Goal: Task Accomplishment & Management: Complete application form

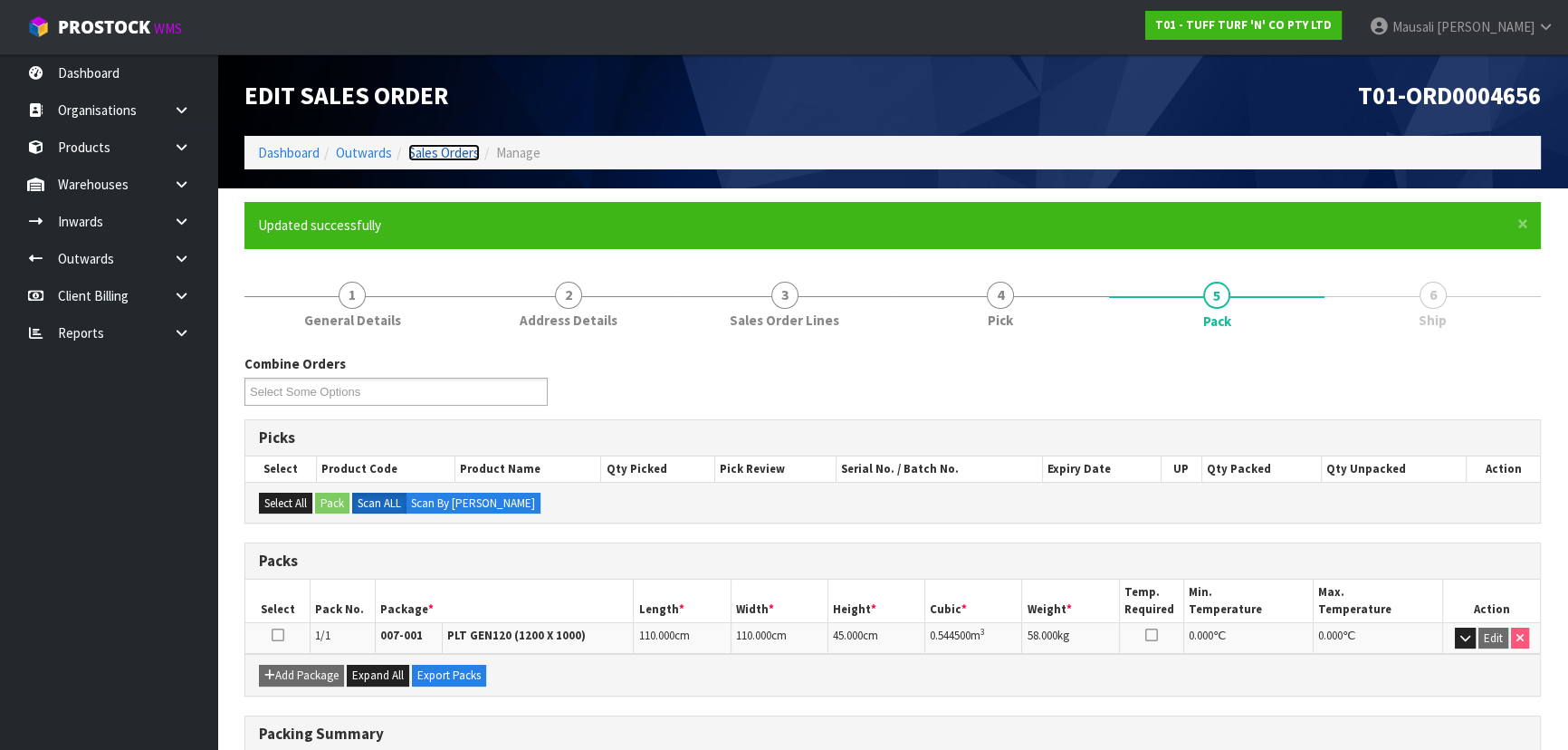
click at [458, 145] on link "Sales Orders" at bounding box center [444, 153] width 72 height 17
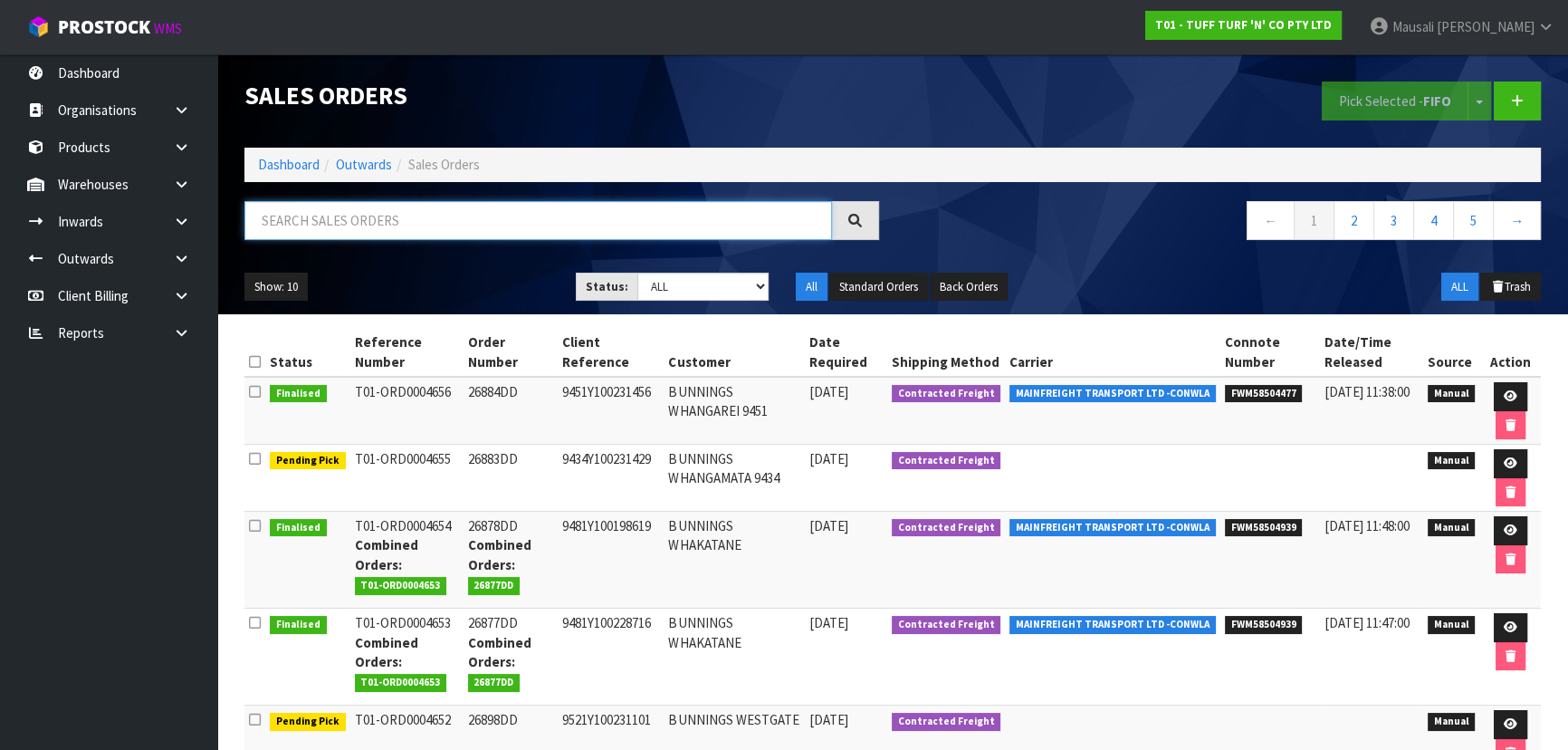
click at [300, 217] on input "text" at bounding box center [538, 220] width 588 height 39
type input "JOB-0410394"
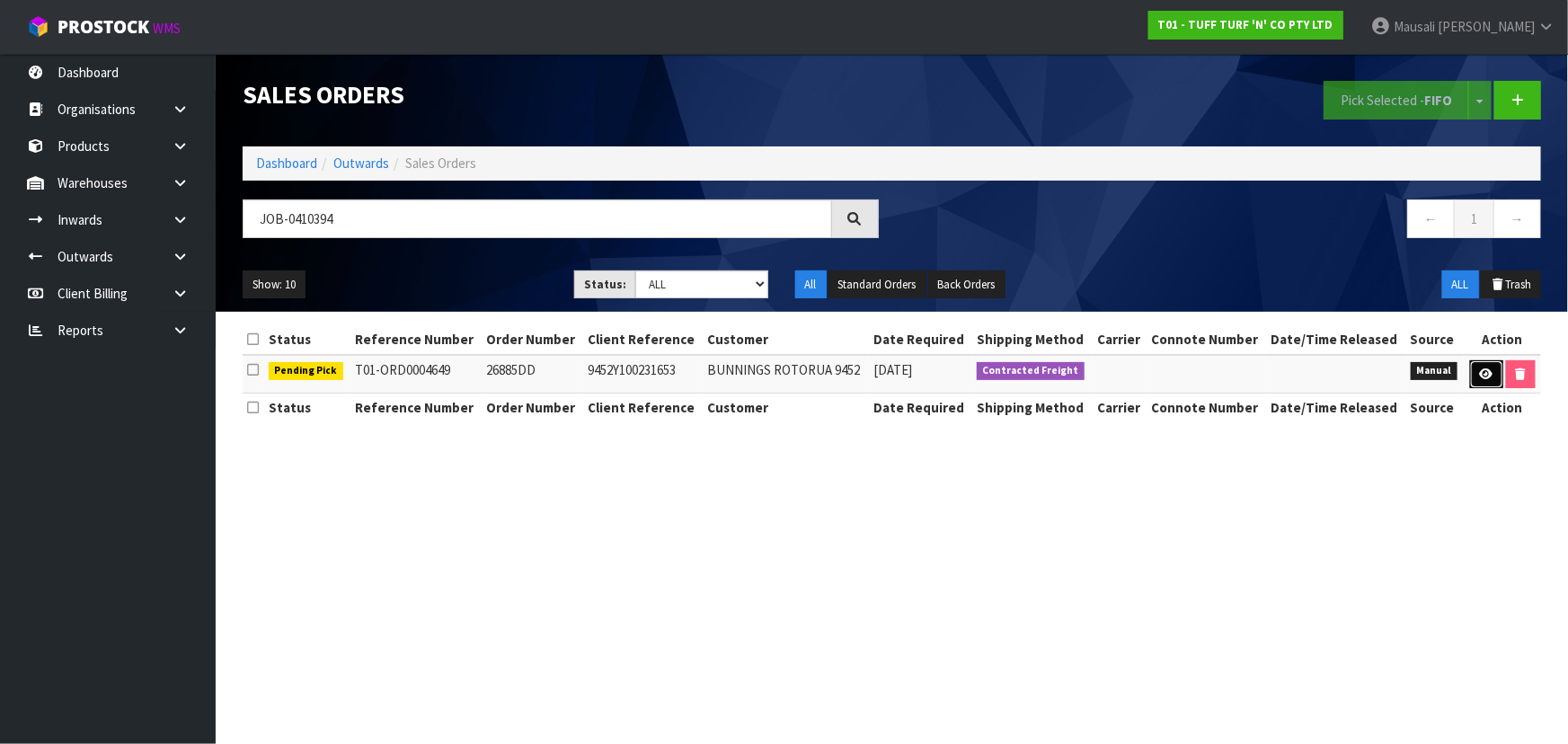
click at [1487, 364] on link at bounding box center [1486, 375] width 33 height 29
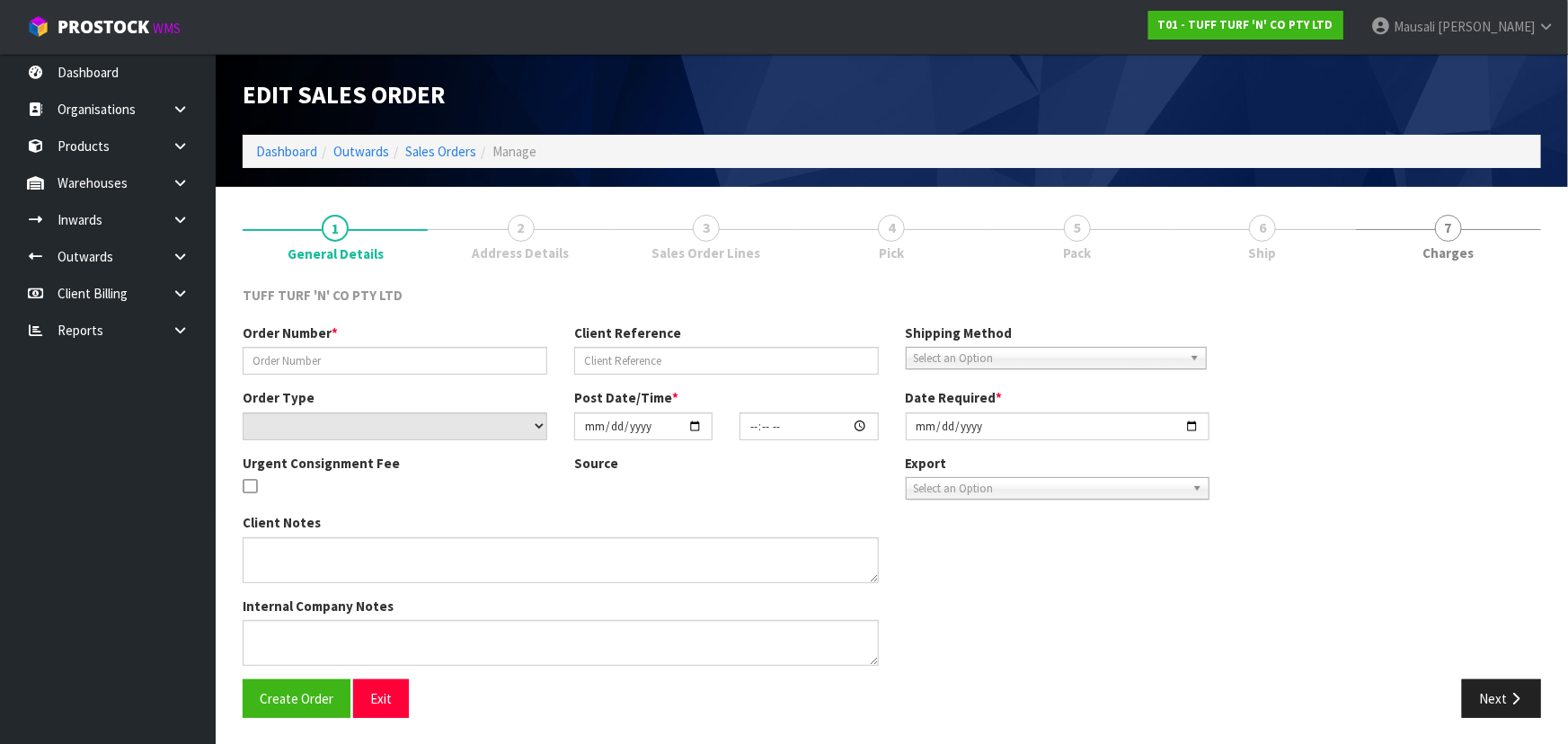
type input "26885DD"
type input "9452Y100231653"
select select "number:0"
type input "[DATE]"
type input "13:07:00.000"
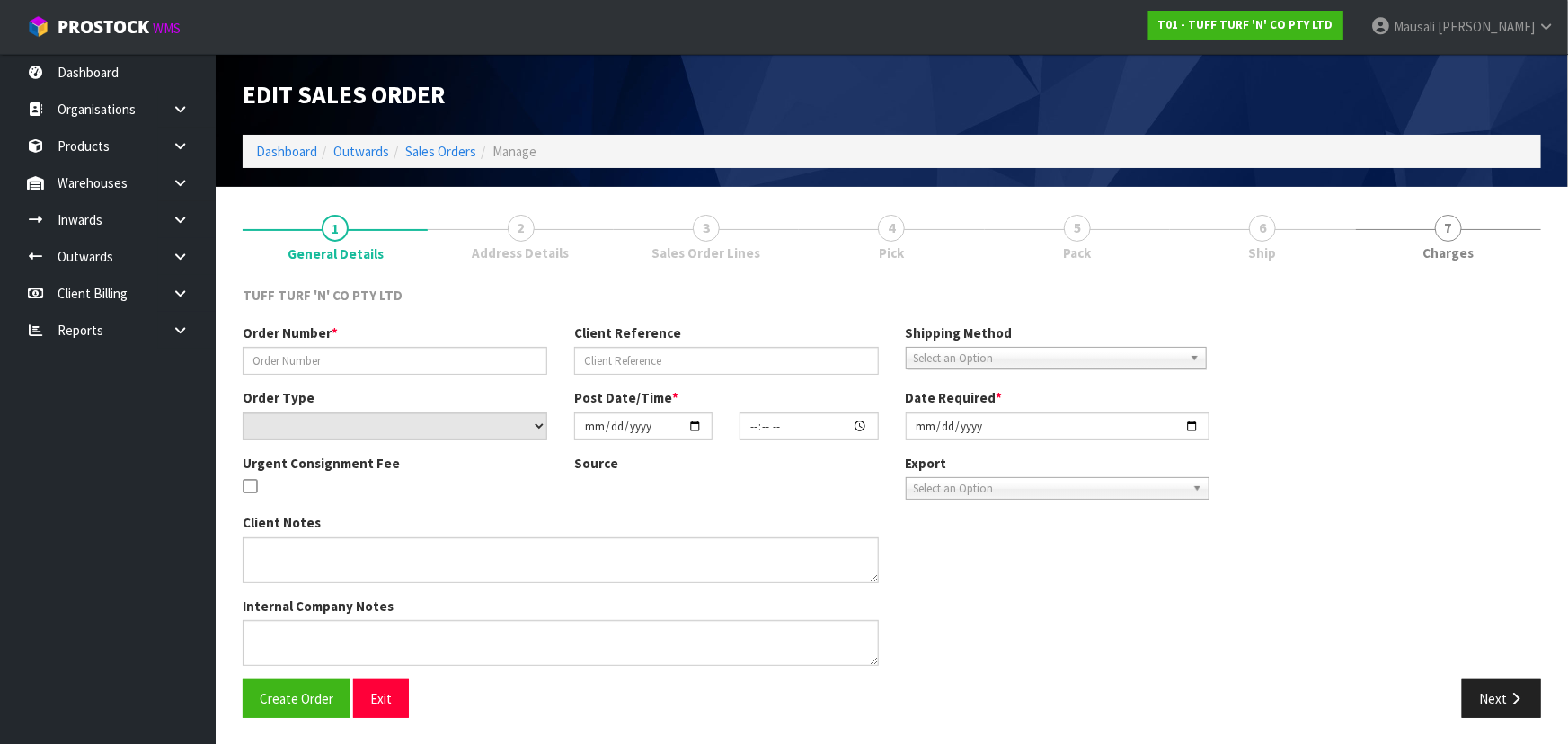
type input "[DATE]"
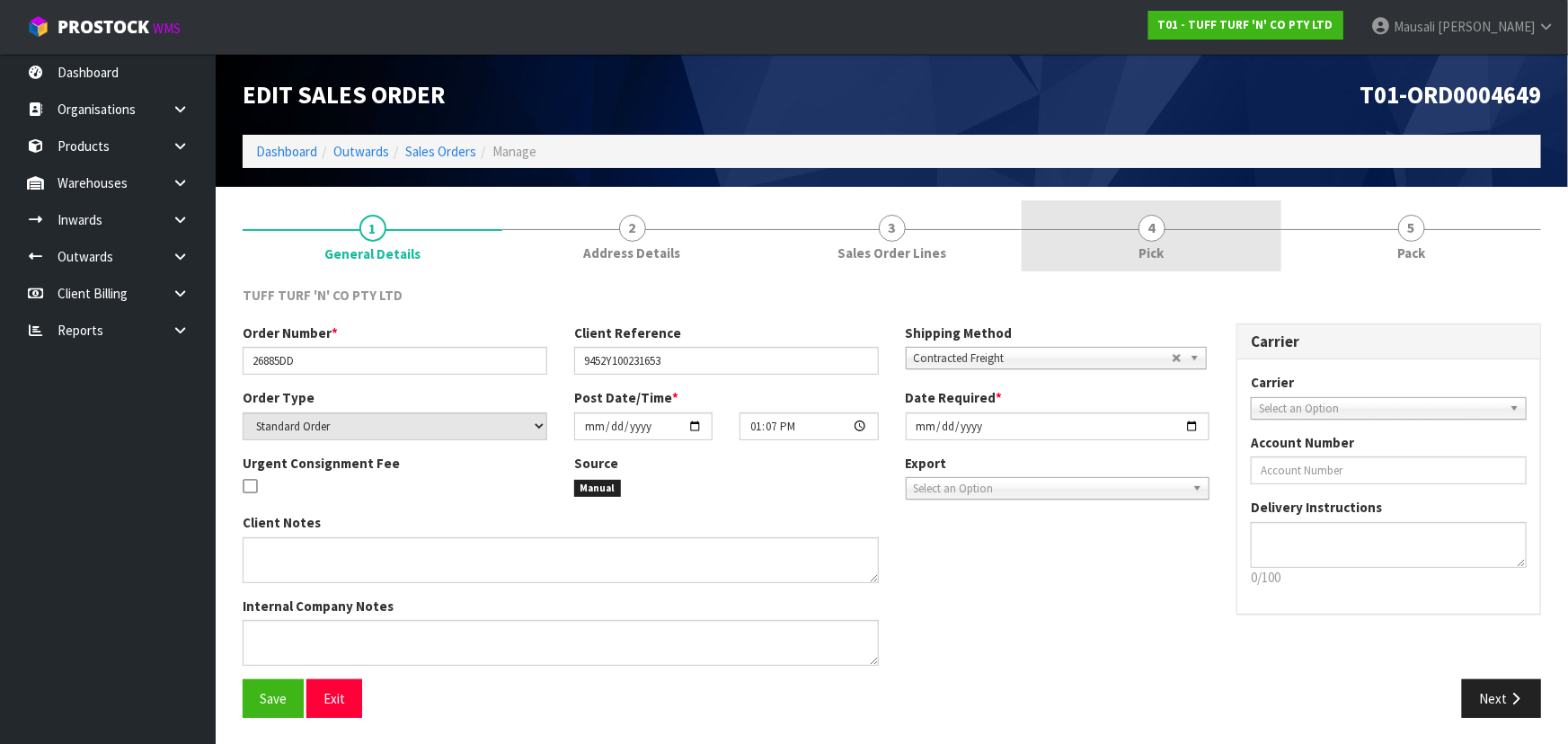
click at [1078, 256] on link "4 Pick" at bounding box center [1151, 235] width 259 height 71
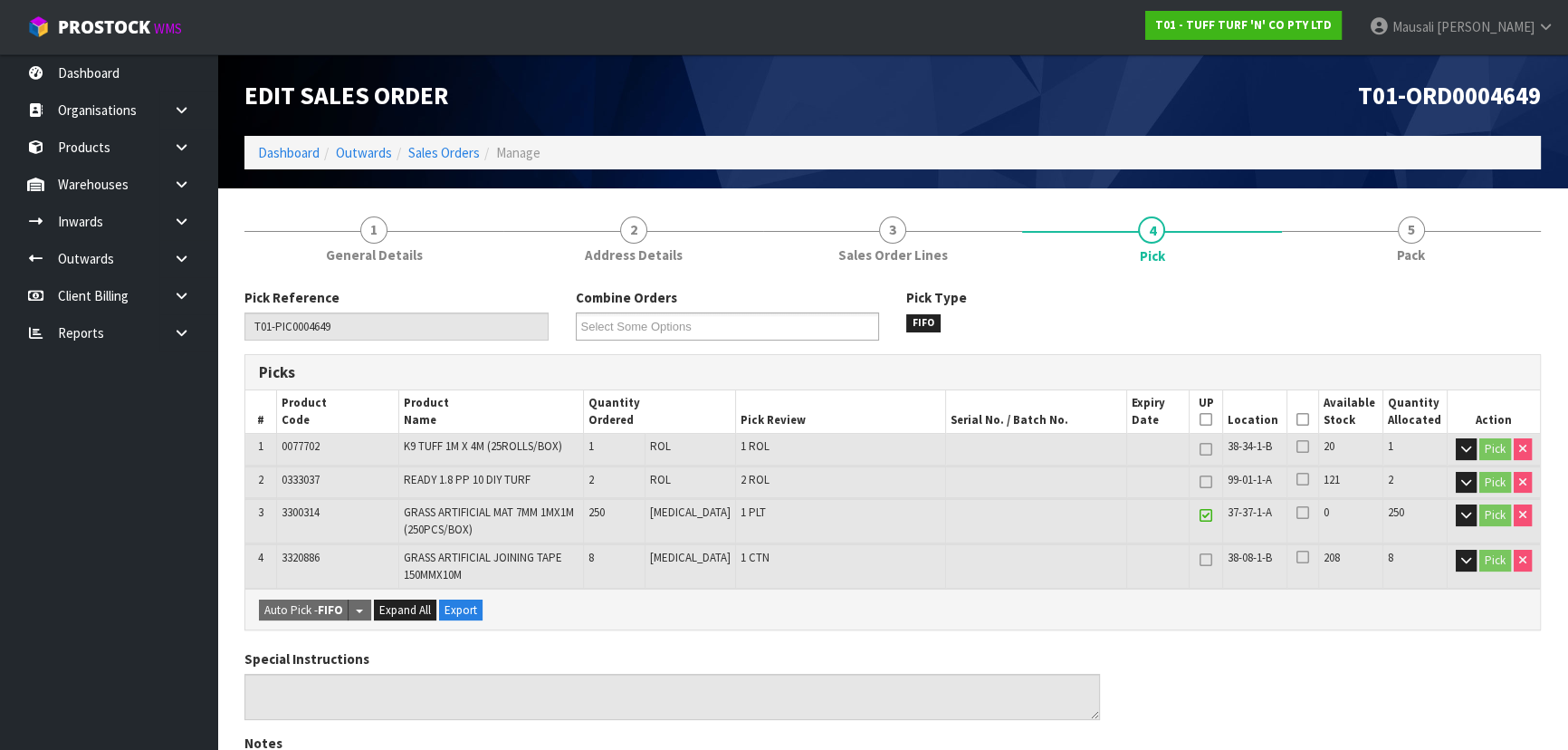
click at [1297, 419] on icon at bounding box center [1303, 419] width 13 height 1
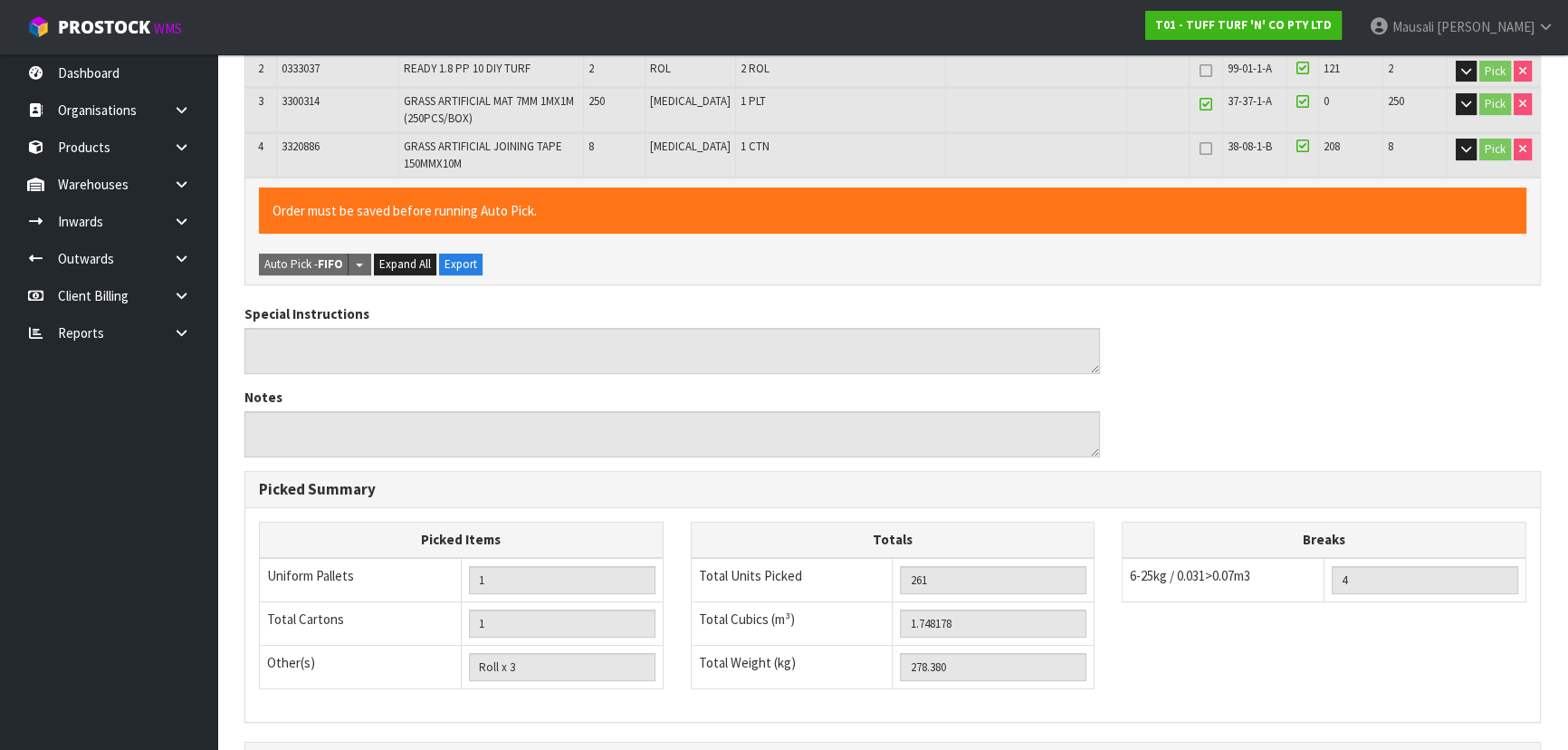
scroll to position [627, 0]
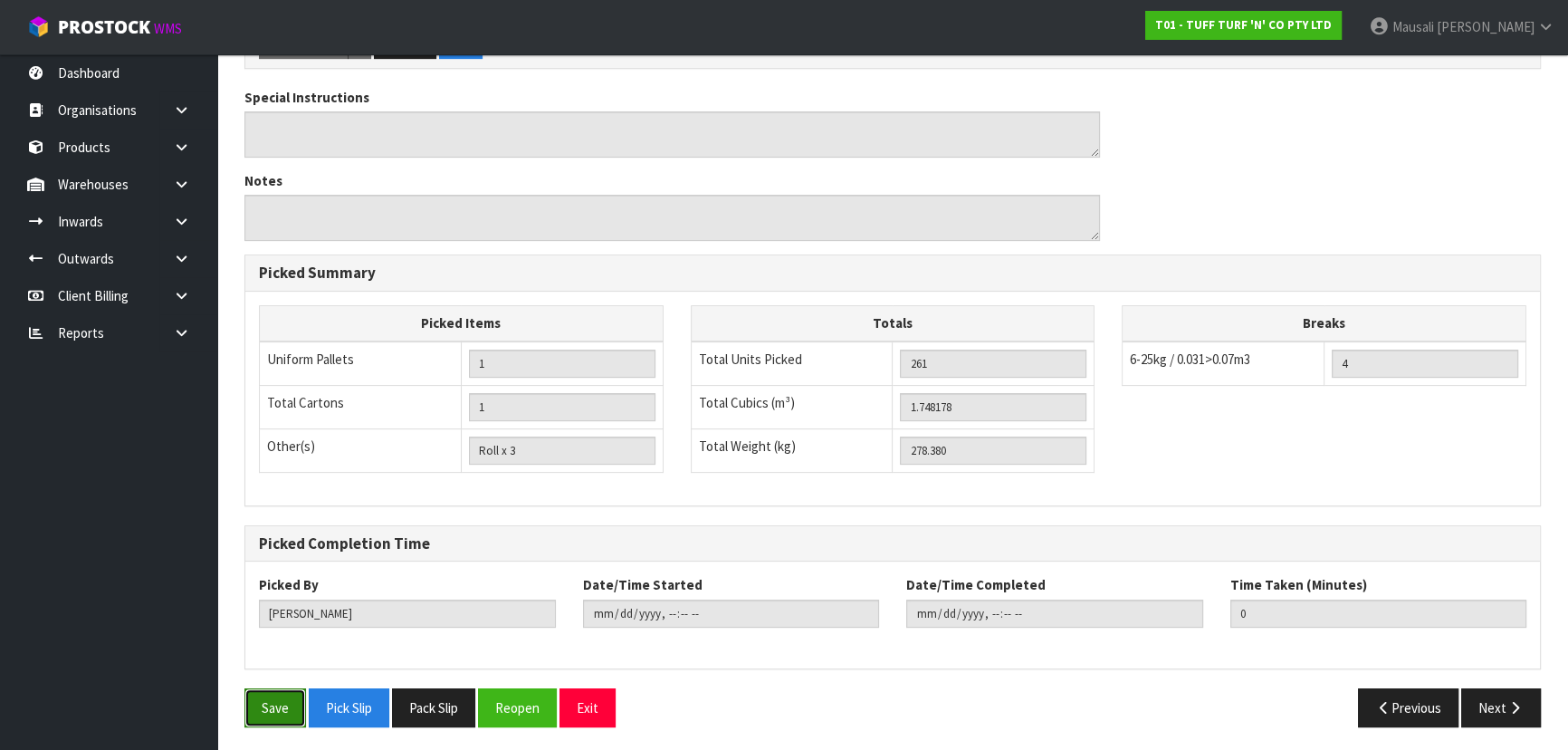
click at [275, 695] on button "Save" at bounding box center [275, 707] width 62 height 39
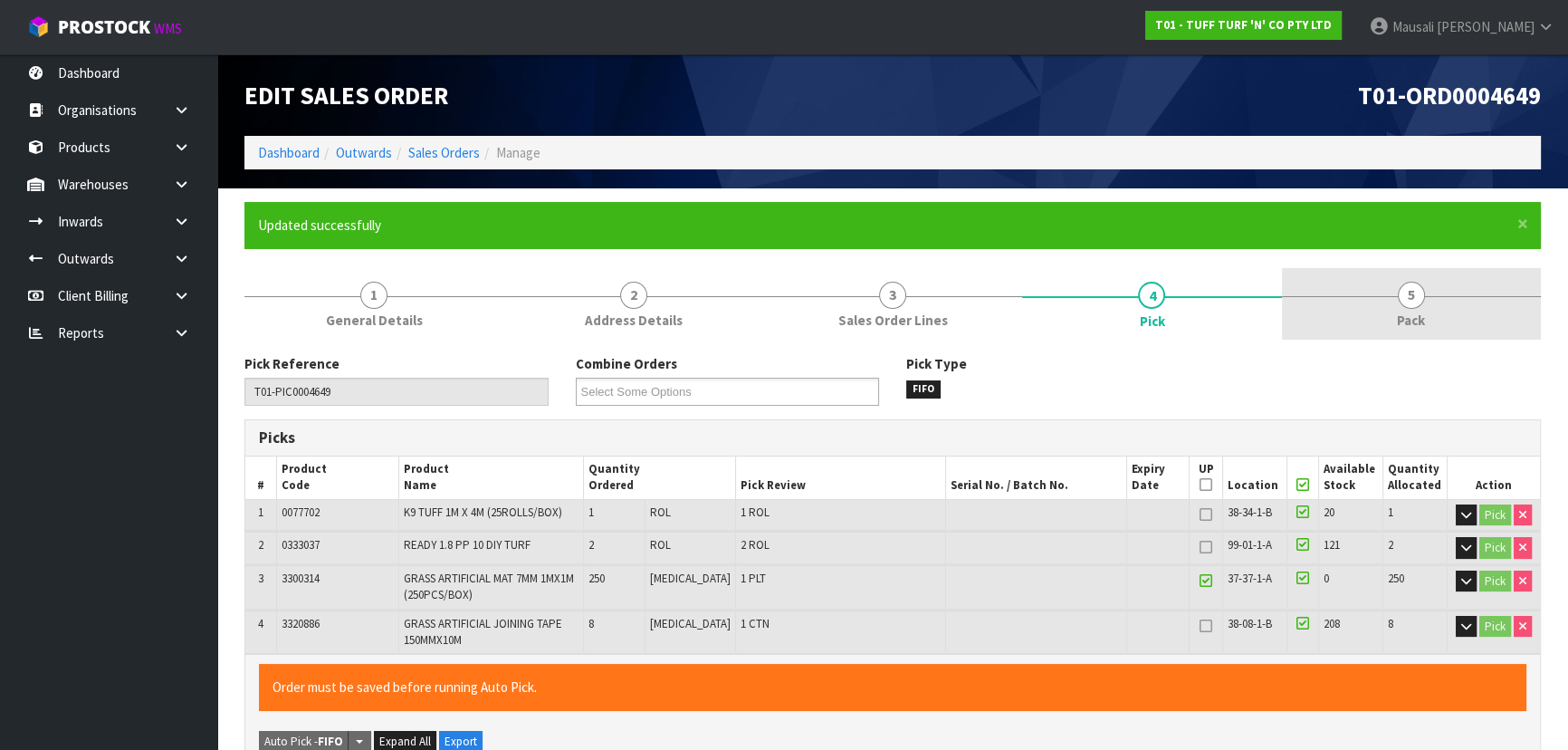
type input "[PERSON_NAME]"
type input "[DATE]T12:26:13"
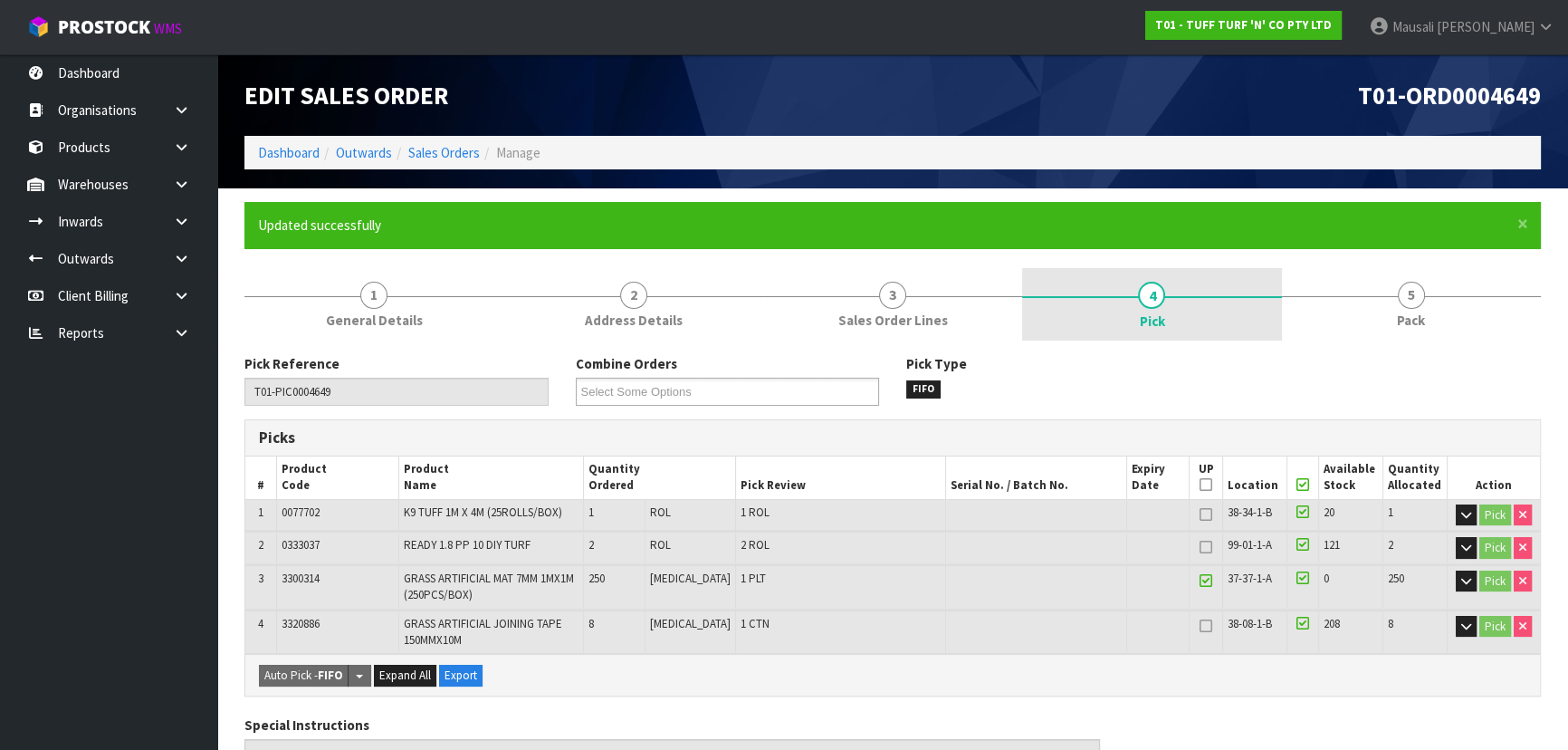
drag, startPoint x: 1377, startPoint y: 307, endPoint x: 1087, endPoint y: 336, distance: 291.4
click at [1377, 306] on link "5 Pack" at bounding box center [1411, 303] width 259 height 72
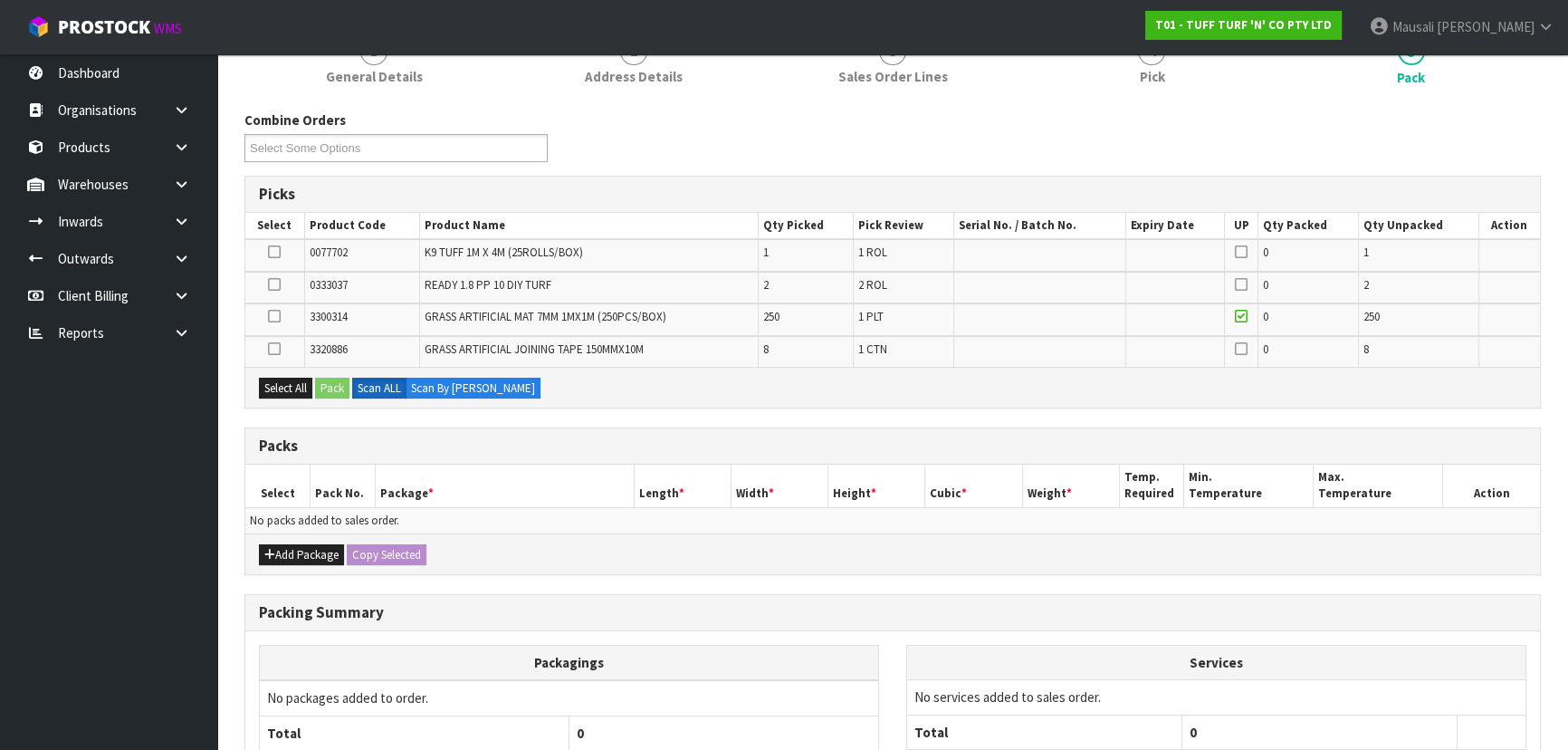
scroll to position [246, 0]
click at [273, 313] on icon at bounding box center [274, 313] width 13 height 1
click at [0, 0] on input "checkbox" at bounding box center [0, 0] width 0 height 0
click at [329, 375] on button "Pack" at bounding box center [332, 386] width 34 height 22
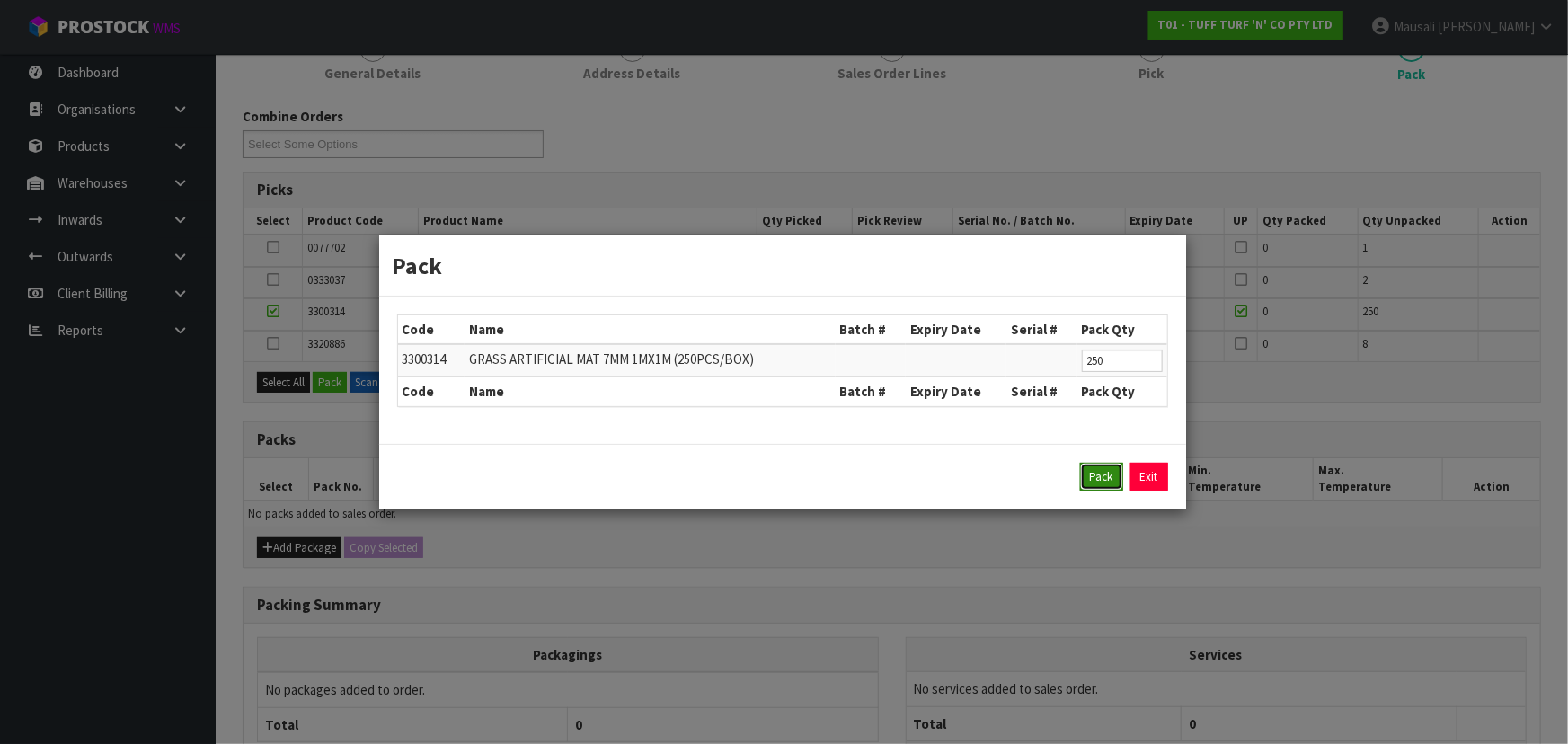
click at [1103, 476] on button "Pack" at bounding box center [1101, 477] width 43 height 29
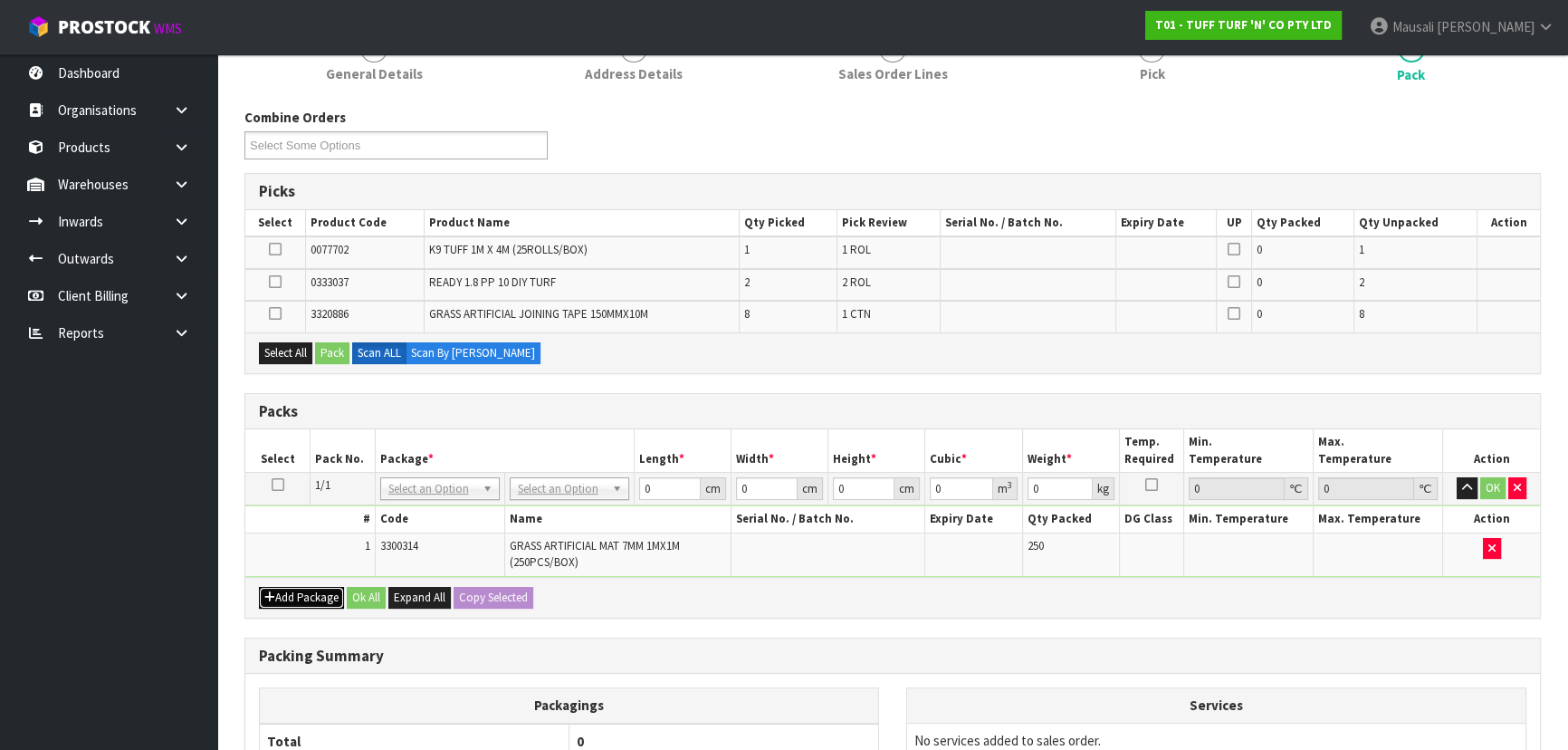
click at [279, 594] on button "Add Package" at bounding box center [301, 598] width 85 height 22
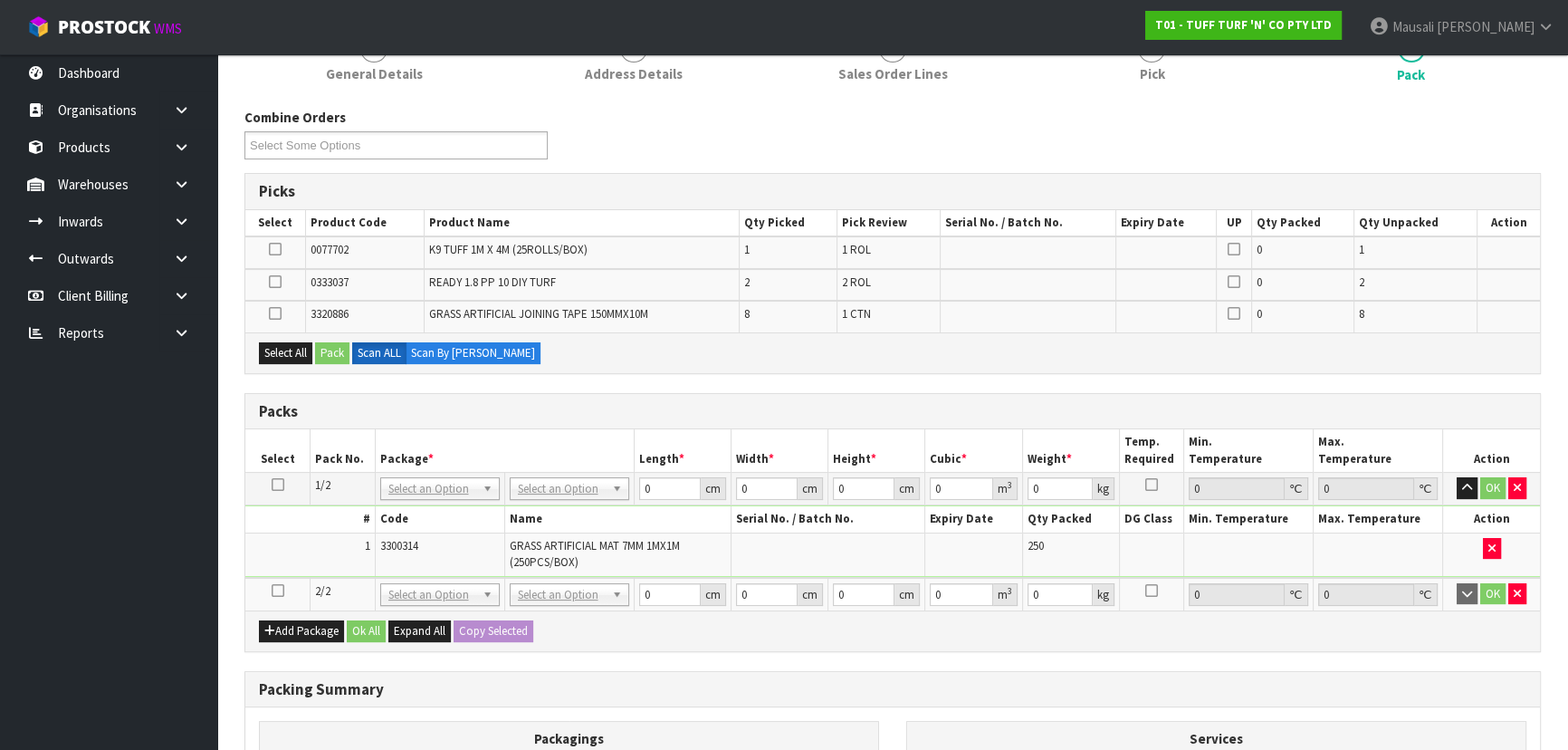
click at [279, 590] on icon at bounding box center [278, 590] width 13 height 1
click at [298, 347] on button "Select All" at bounding box center [285, 353] width 54 height 22
click at [326, 347] on button "Pack" at bounding box center [332, 353] width 34 height 22
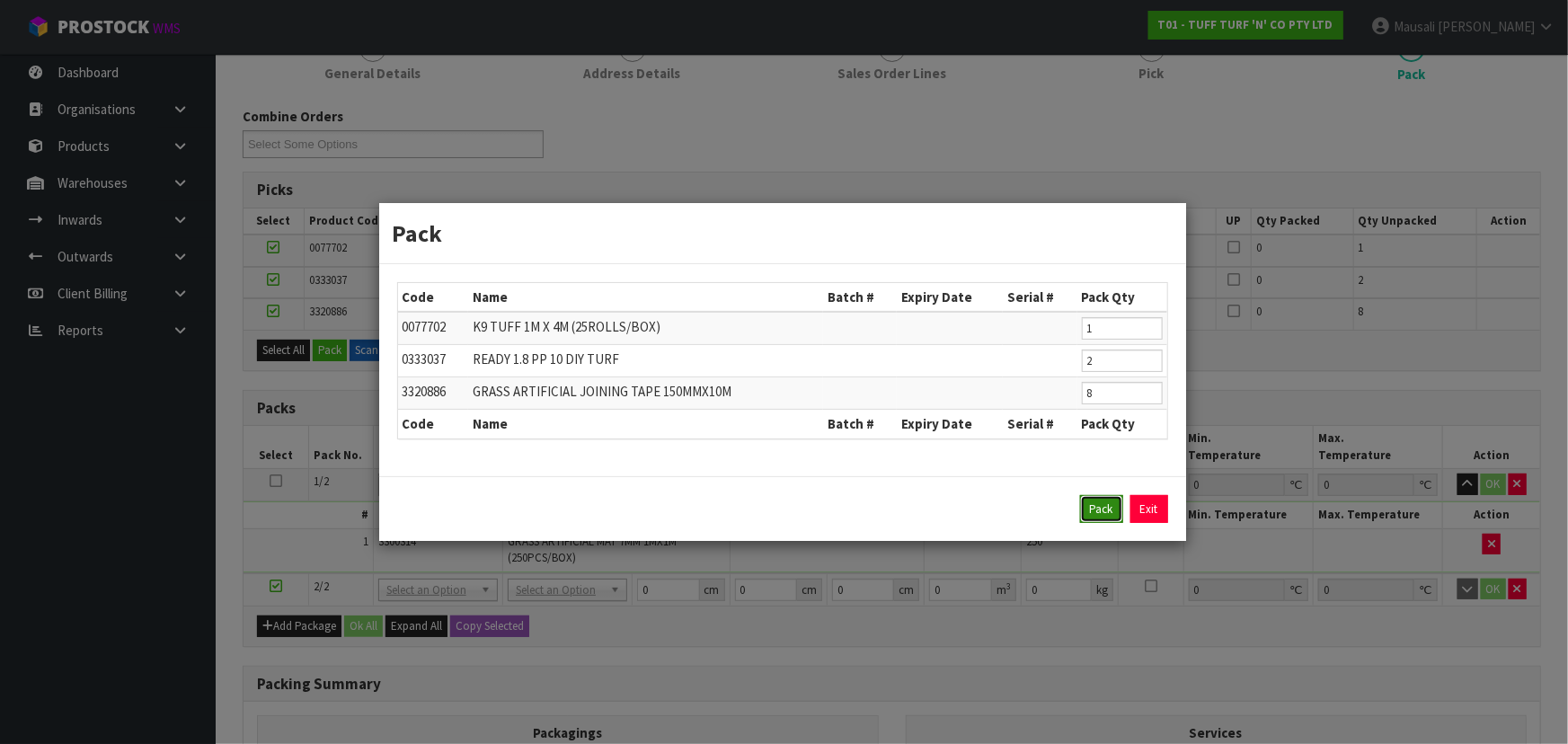
click at [1101, 504] on button "Pack" at bounding box center [1101, 510] width 43 height 29
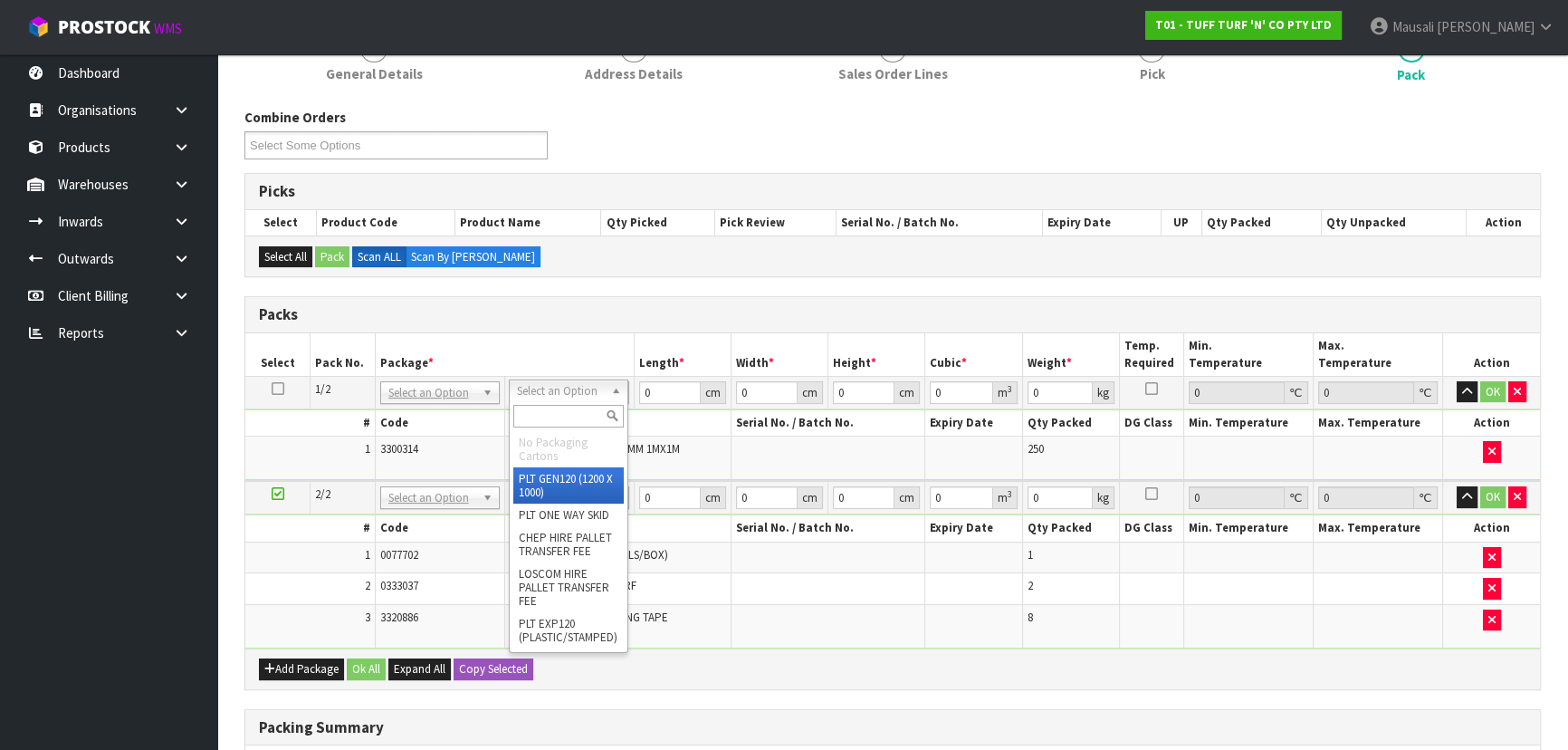
click at [549, 410] on input "text" at bounding box center [569, 416] width 111 height 23
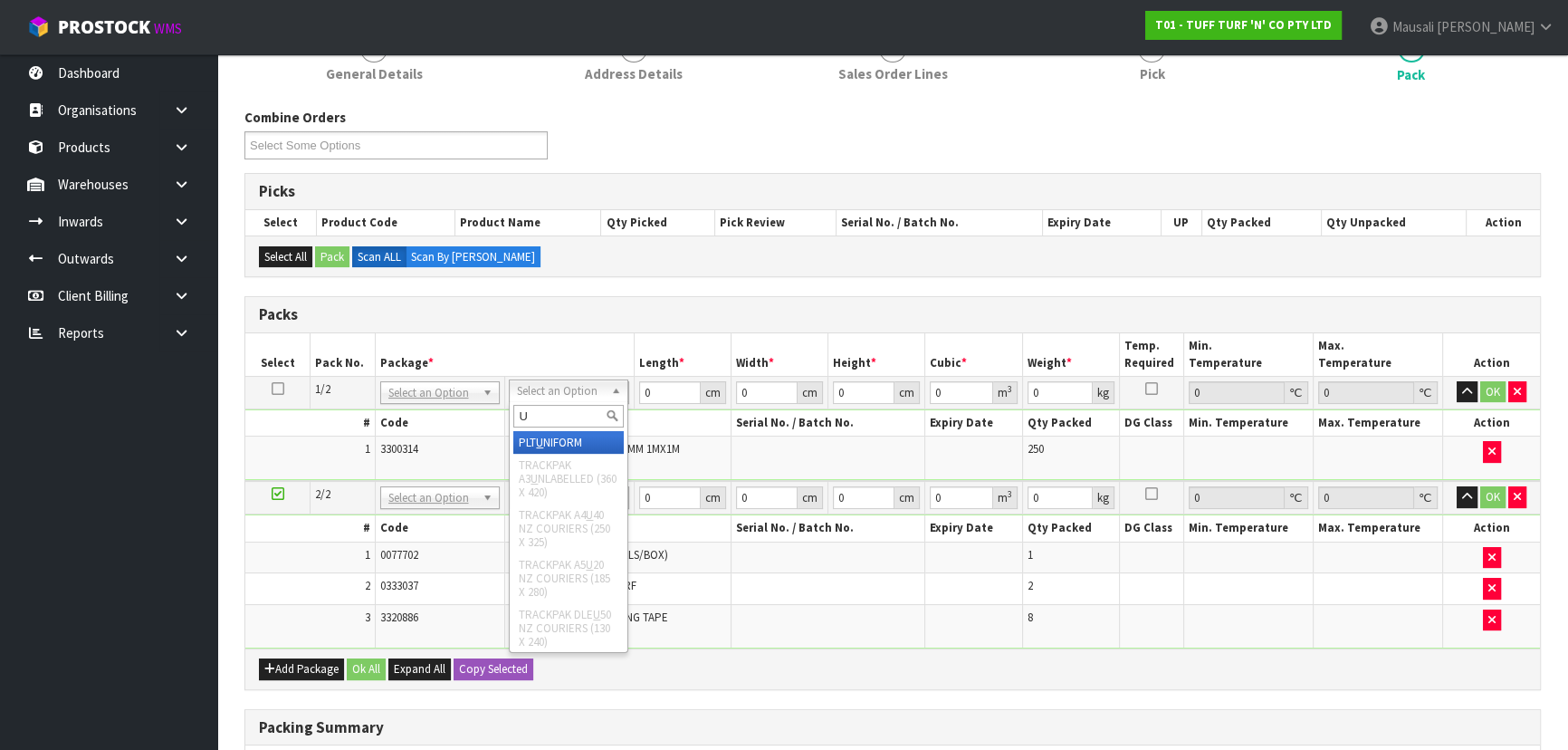
type input "U"
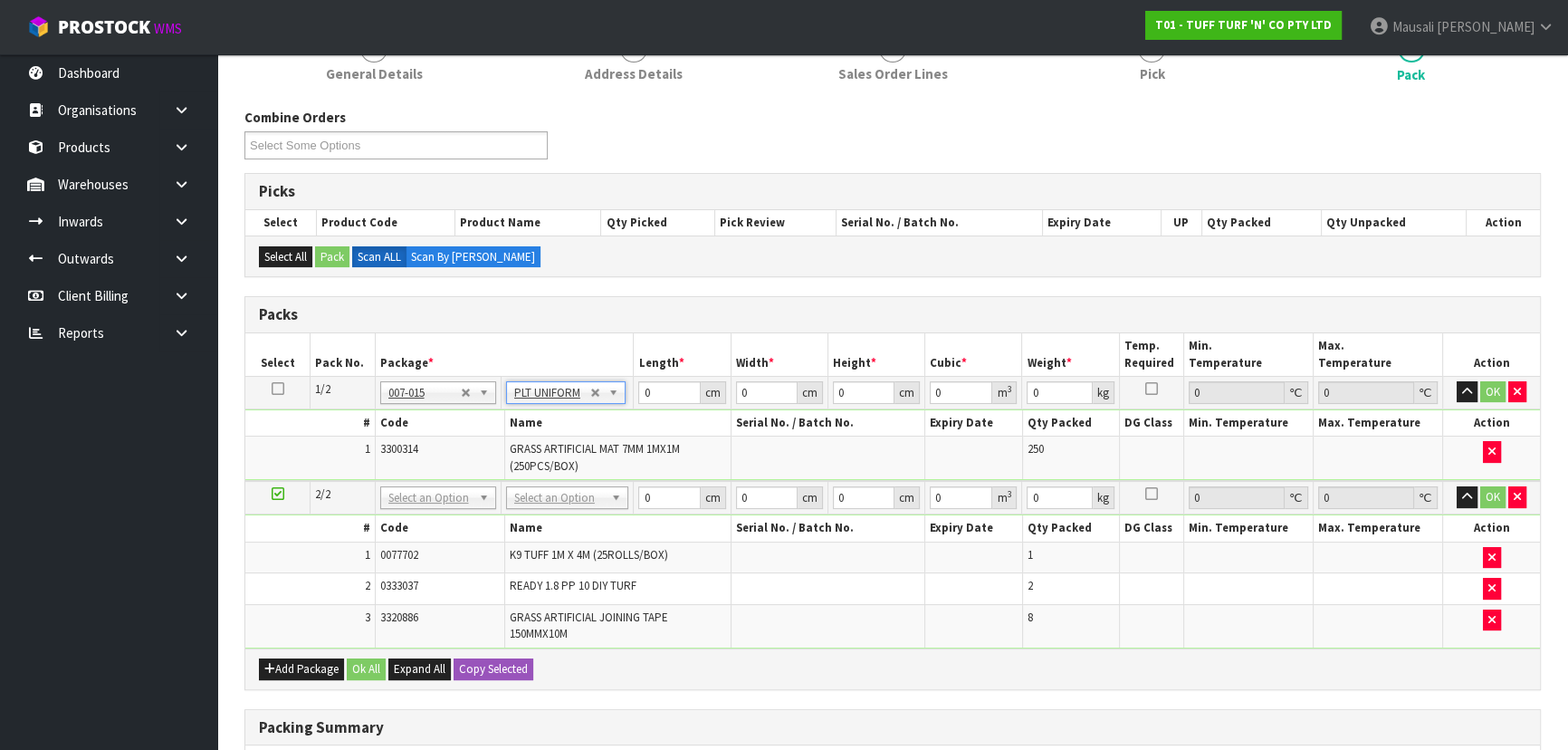
type input "222"
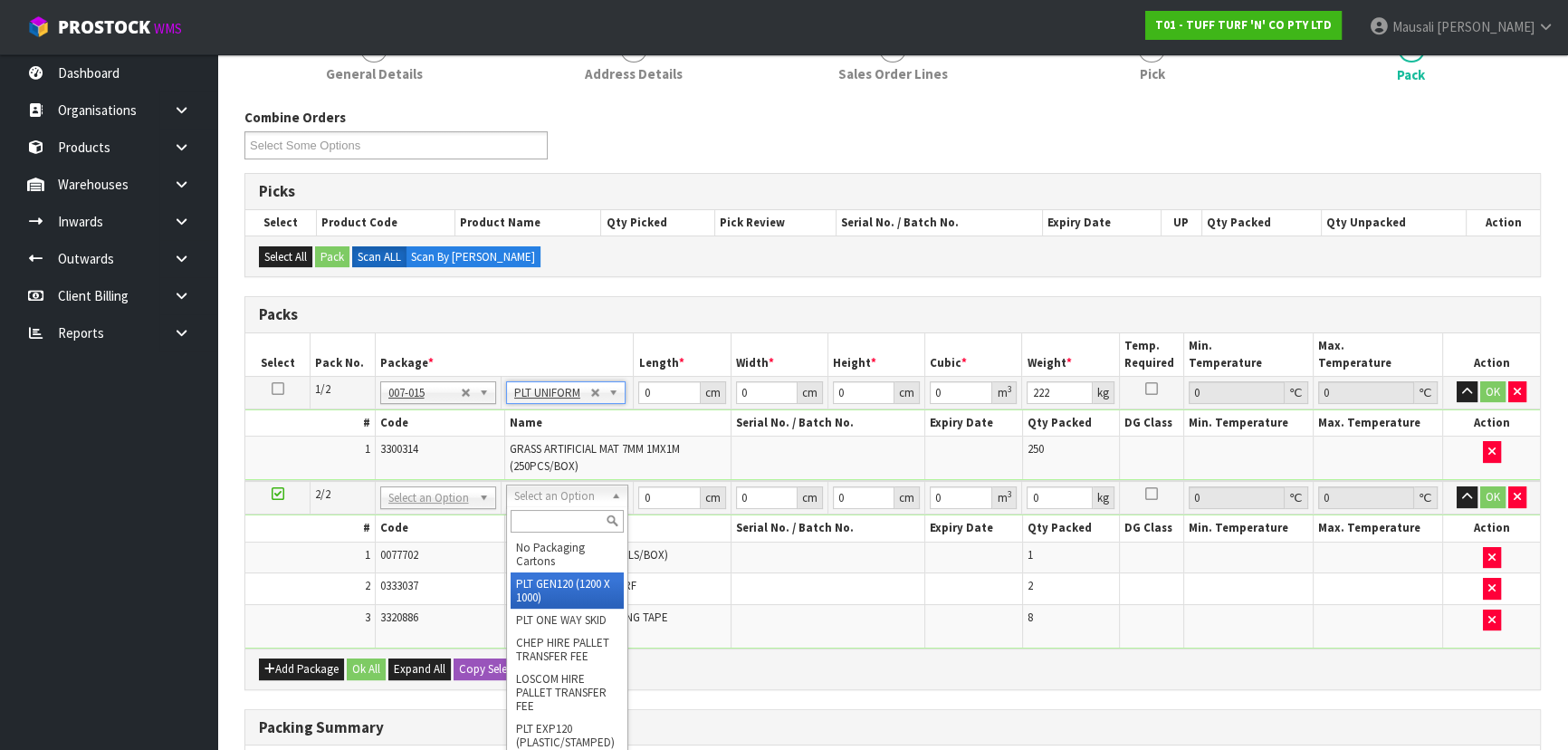
type input "120"
type input "100"
type input "56.38"
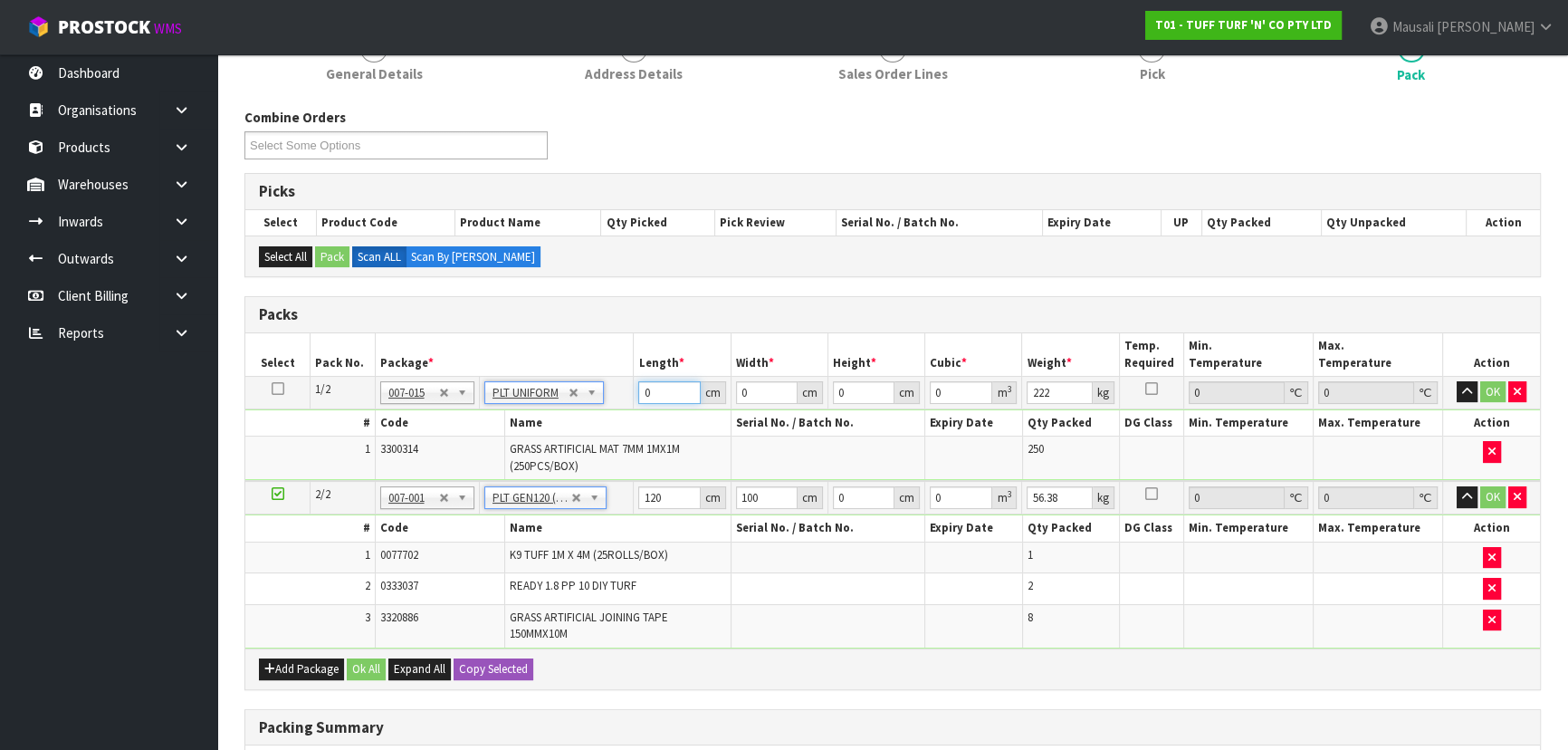
drag, startPoint x: 655, startPoint y: 385, endPoint x: 617, endPoint y: 389, distance: 38.2
click at [618, 389] on tr "1/2 NONE 007-001 007-002 007-004 007-009 007-013 007-014 007-015 007-017 007-01…" at bounding box center [892, 392] width 1295 height 33
type input "113"
type input "1"
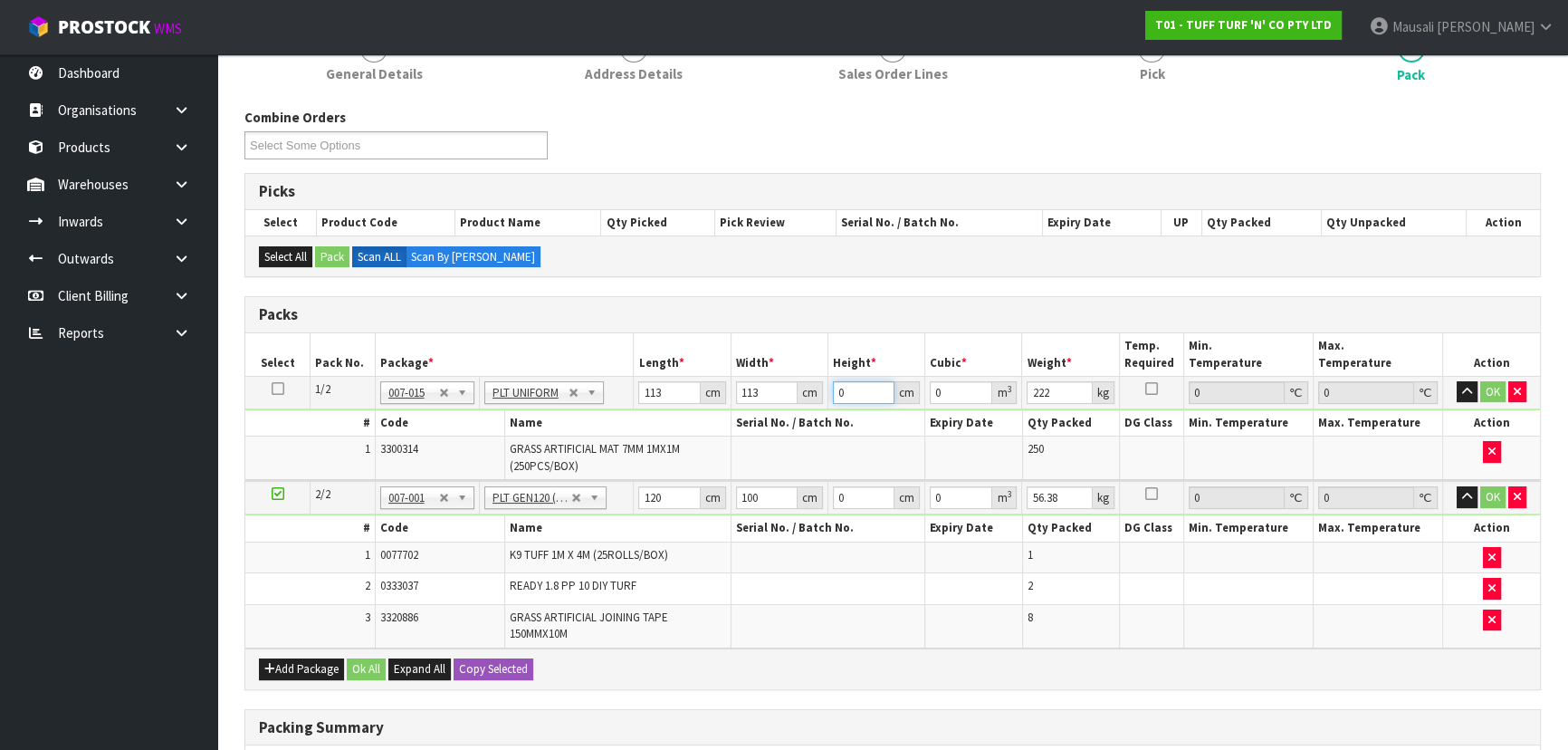
type input "0.012769"
type input "11"
type input "0.140459"
type input "119"
type input "1.519511"
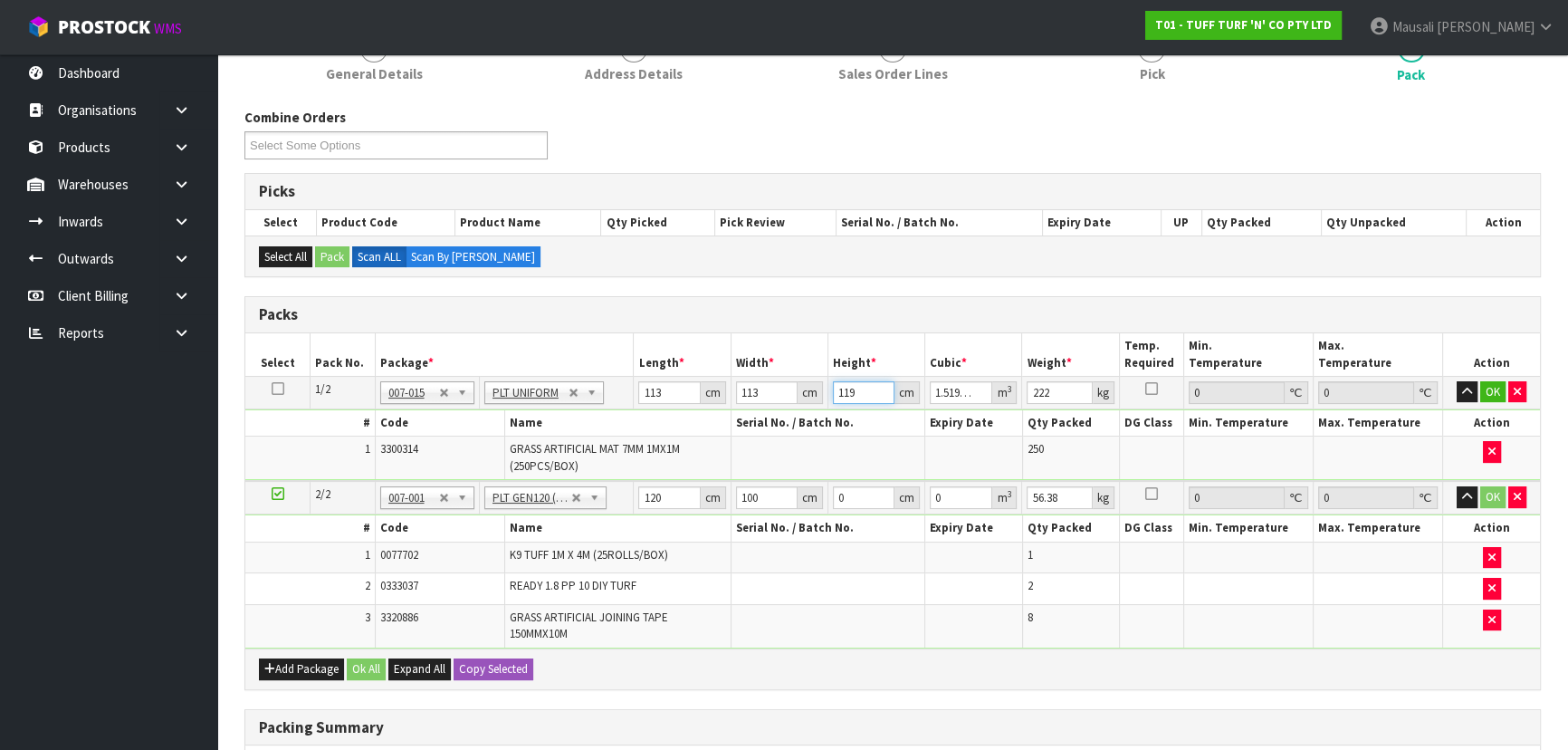
type input "119"
type input "224"
type input "184"
type input "110"
type input "3"
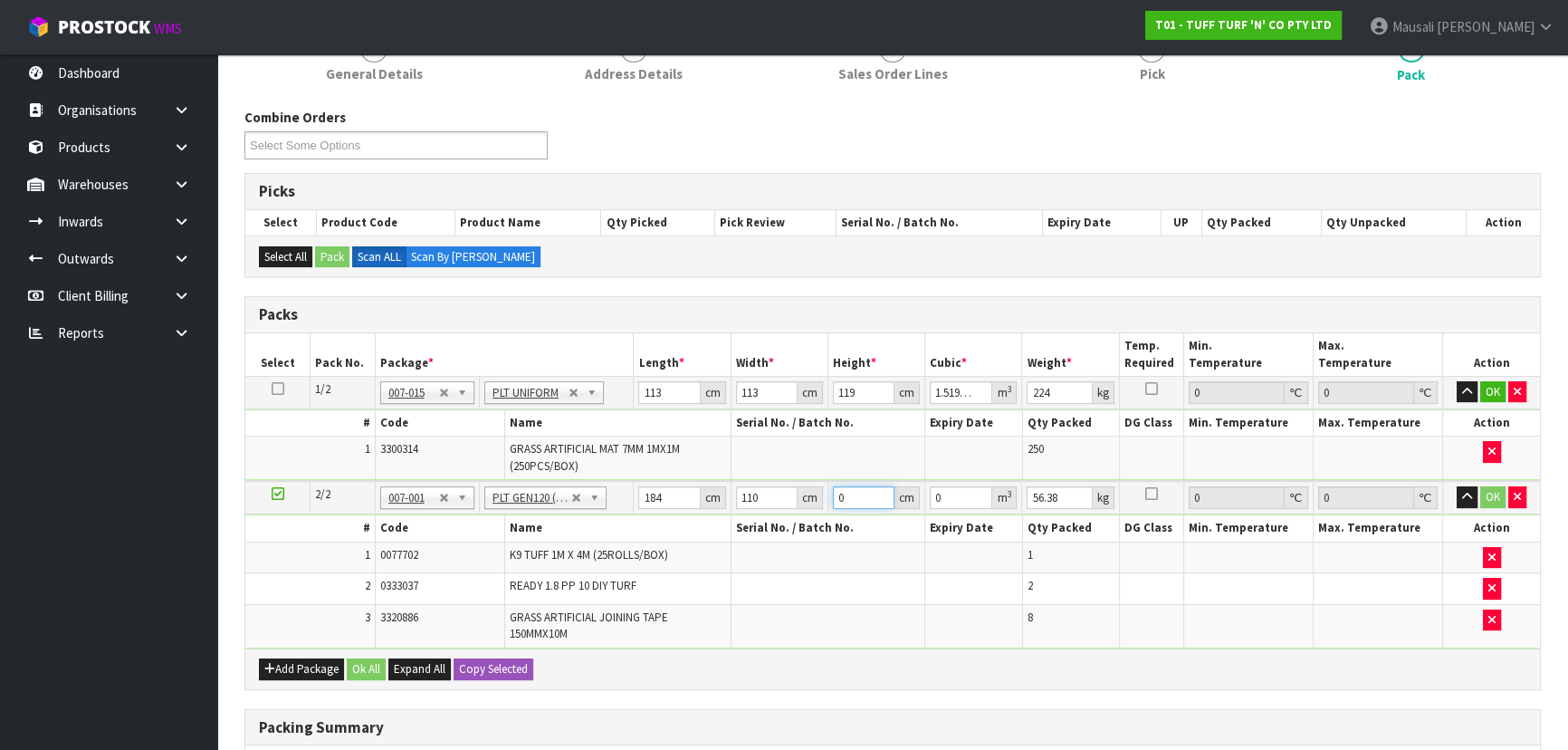
type input "0.06072"
type input "39"
type input "0.78936"
type input "39"
type input "66"
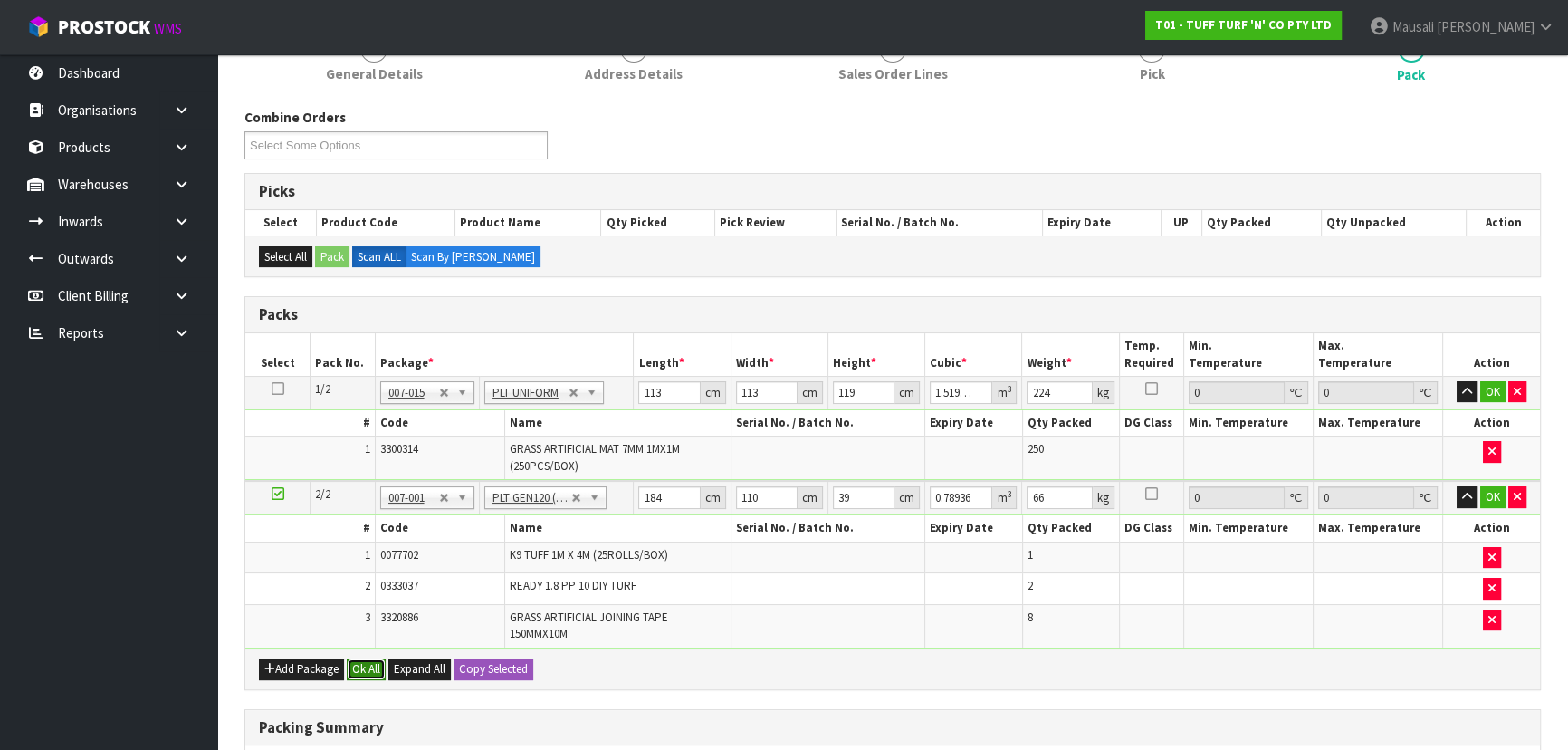
click at [379, 658] on button "Ok All" at bounding box center [366, 669] width 39 height 22
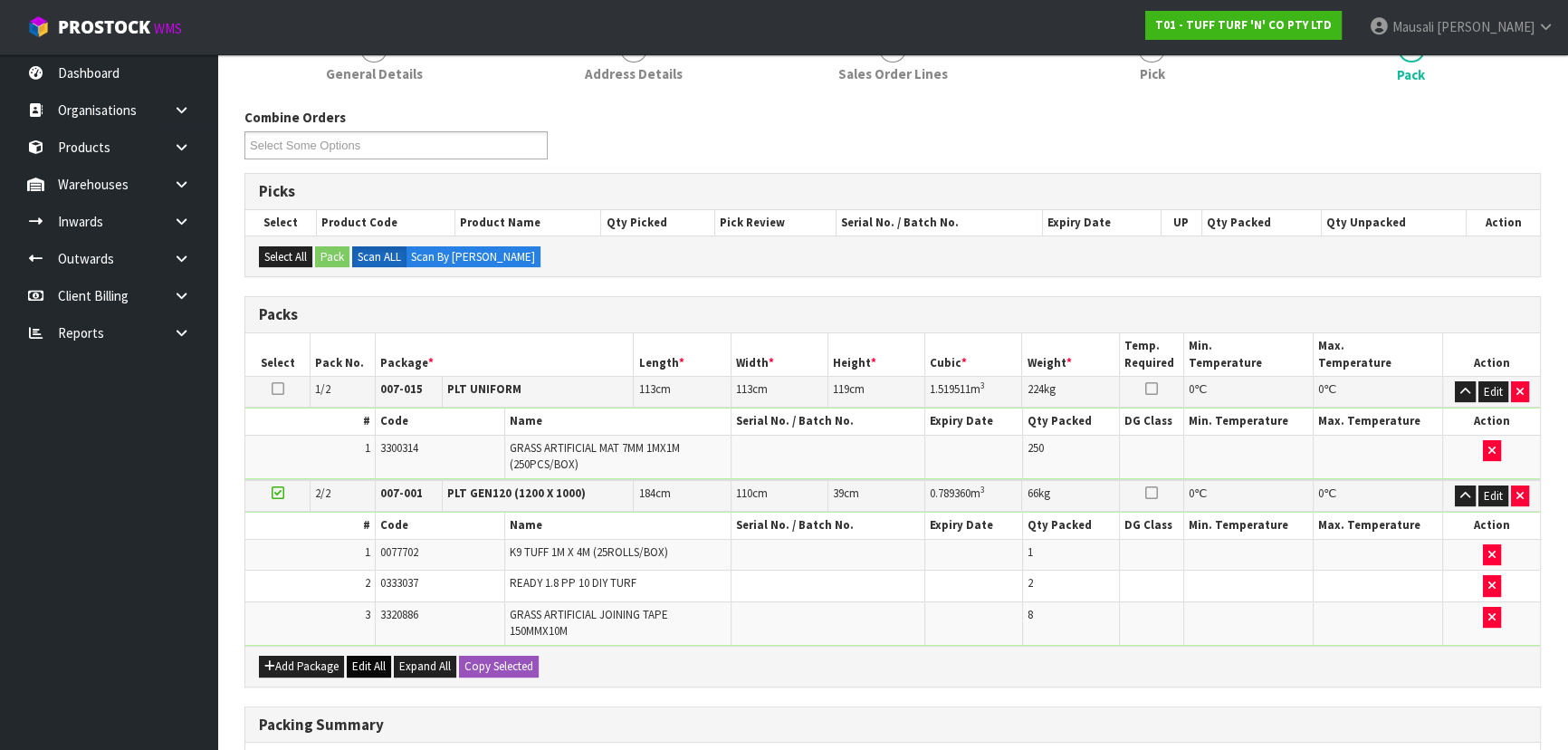
scroll to position [566, 0]
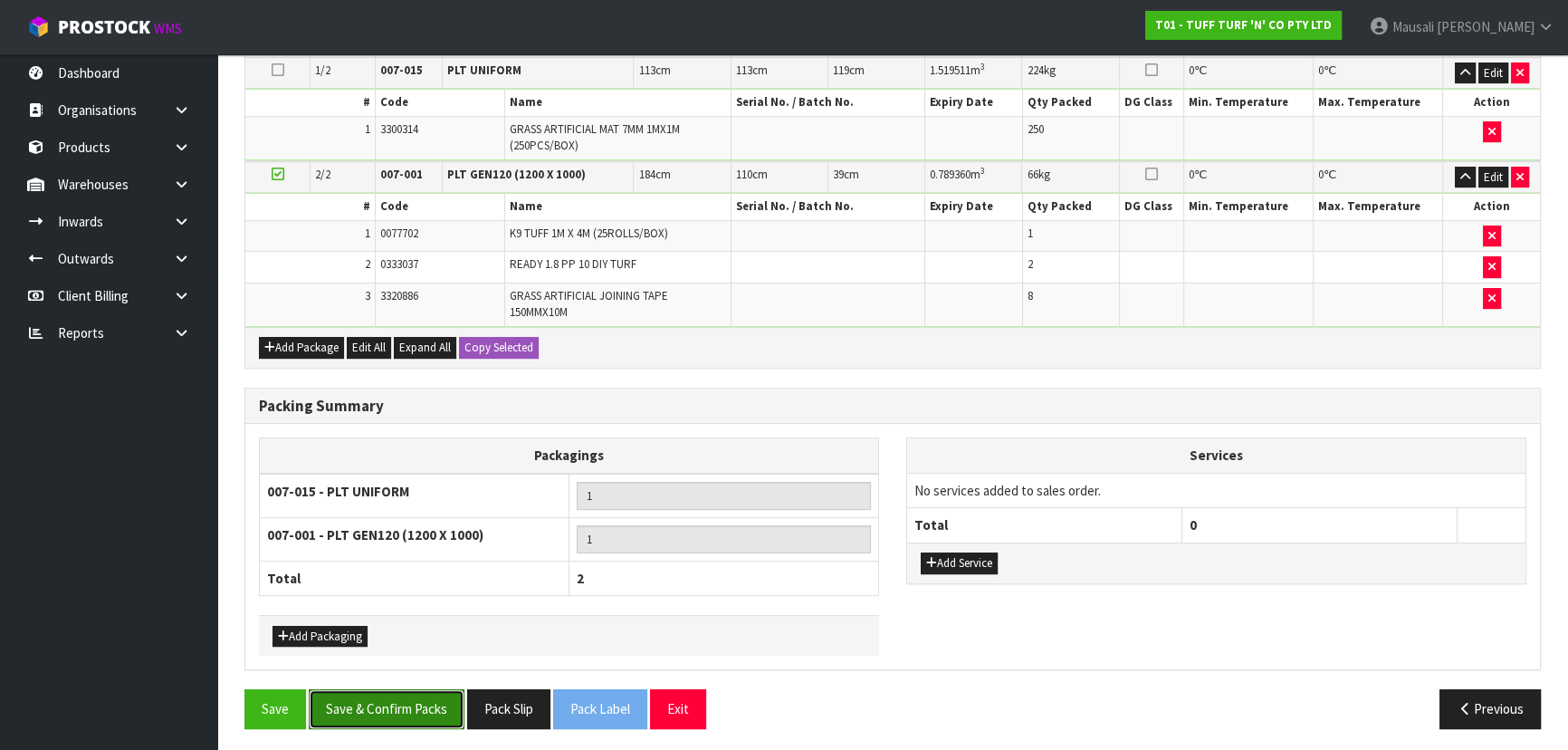
click at [393, 696] on button "Save & Confirm Packs" at bounding box center [387, 708] width 156 height 39
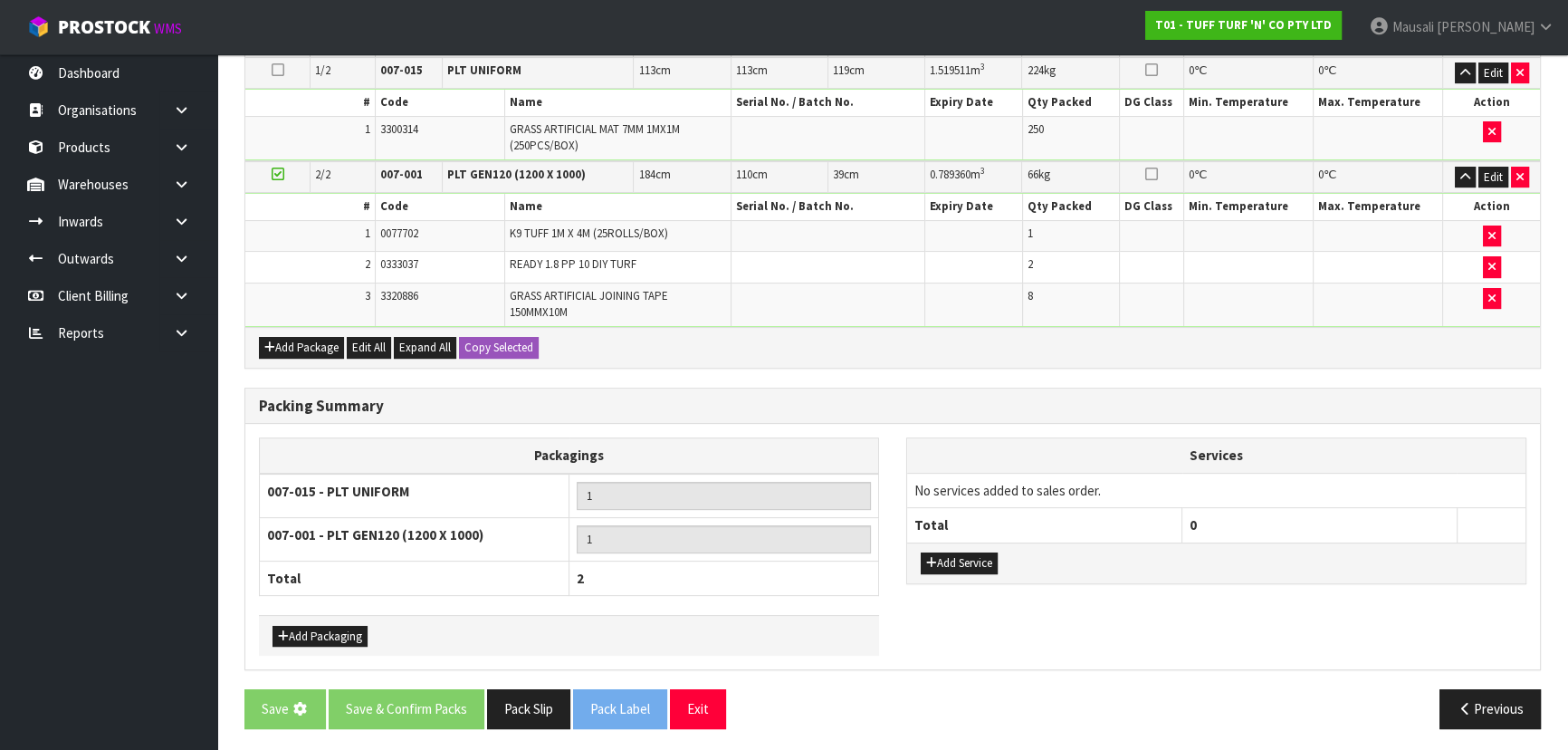
scroll to position [0, 0]
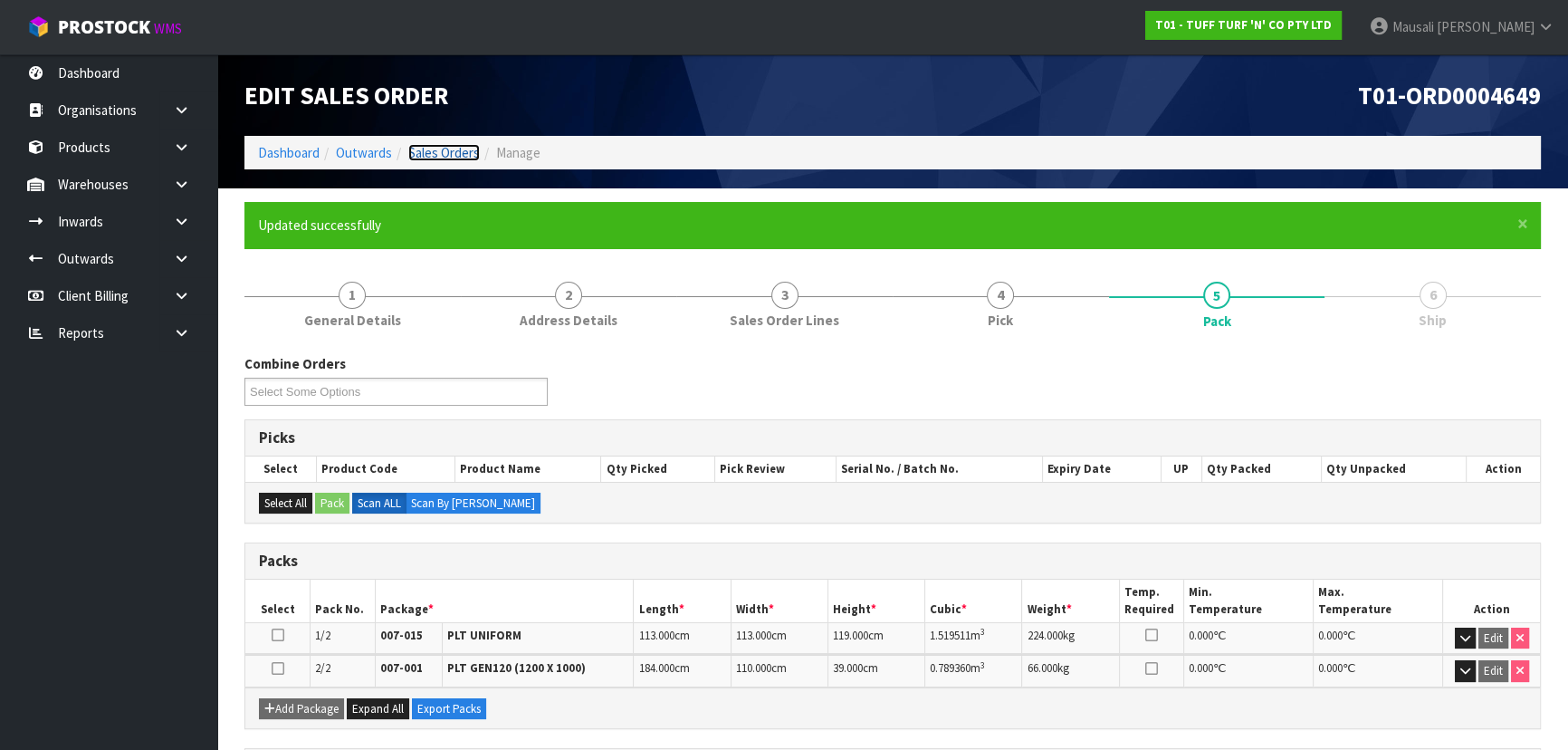
click at [456, 148] on link "Sales Orders" at bounding box center [444, 153] width 72 height 17
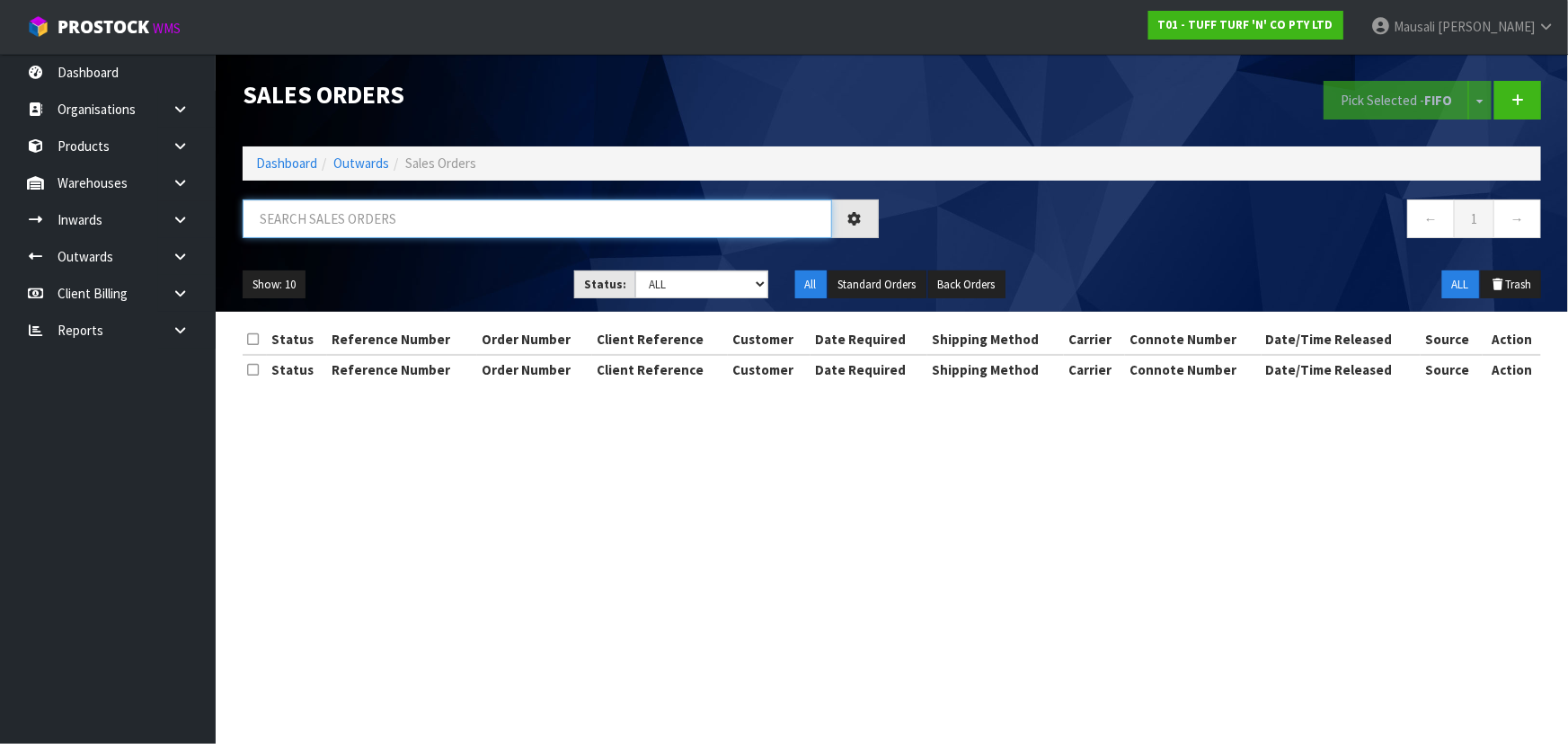
click at [315, 223] on input "text" at bounding box center [537, 218] width 589 height 39
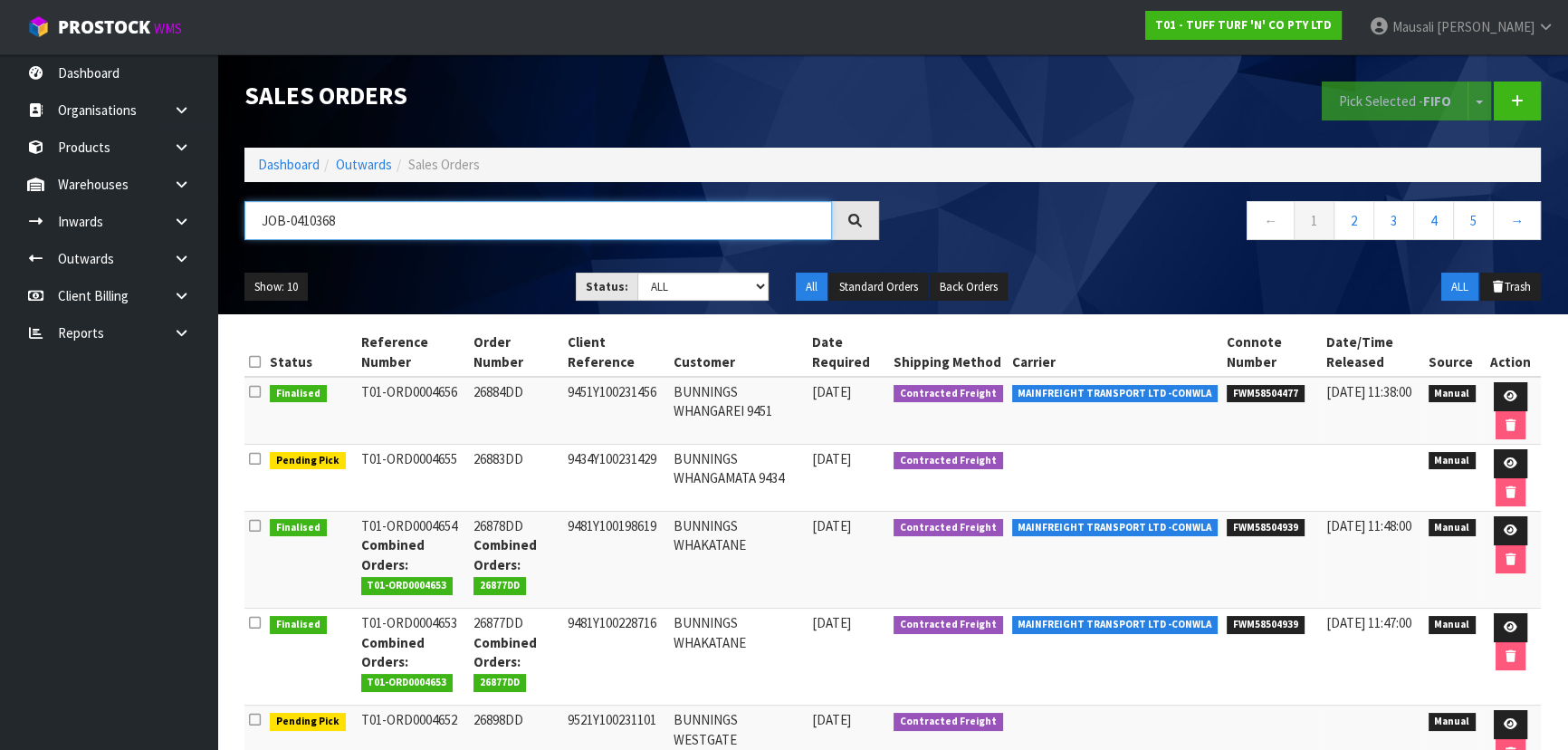
type input "JOB-0410368"
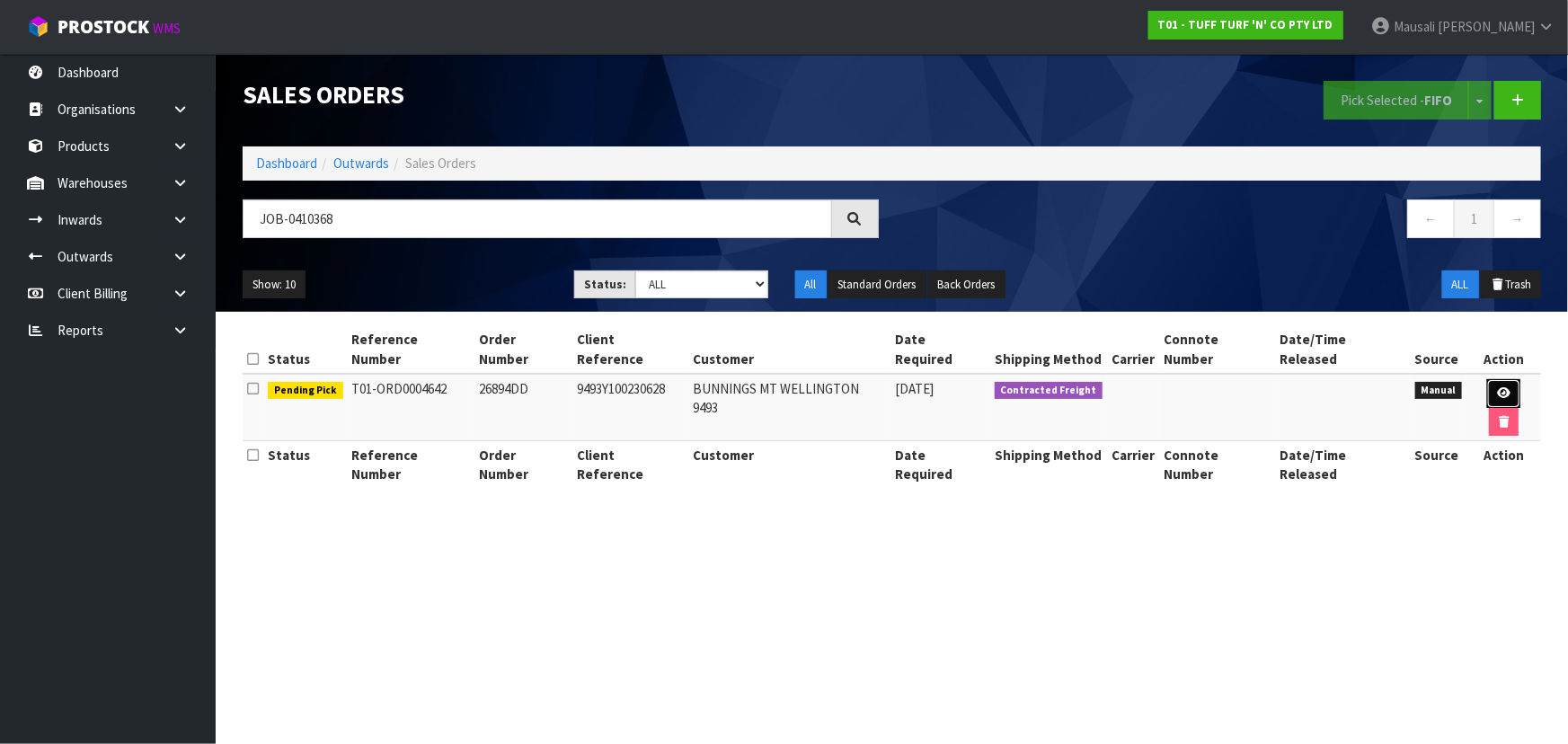
click at [1491, 379] on link at bounding box center [1503, 394] width 33 height 29
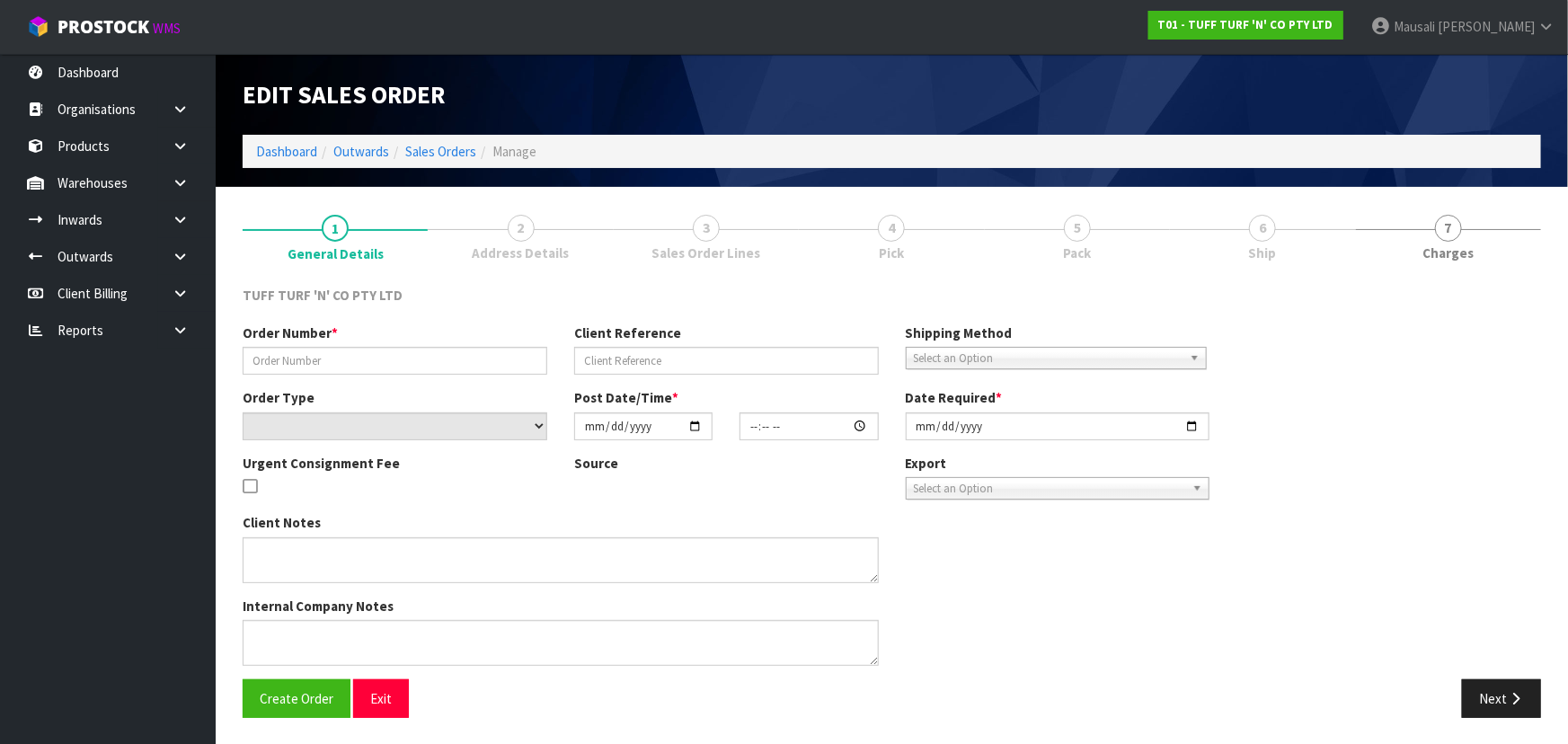
type input "26894DD"
type input "9493Y100230628"
select select "number:0"
type input "[DATE]"
type input "12:35:00.000"
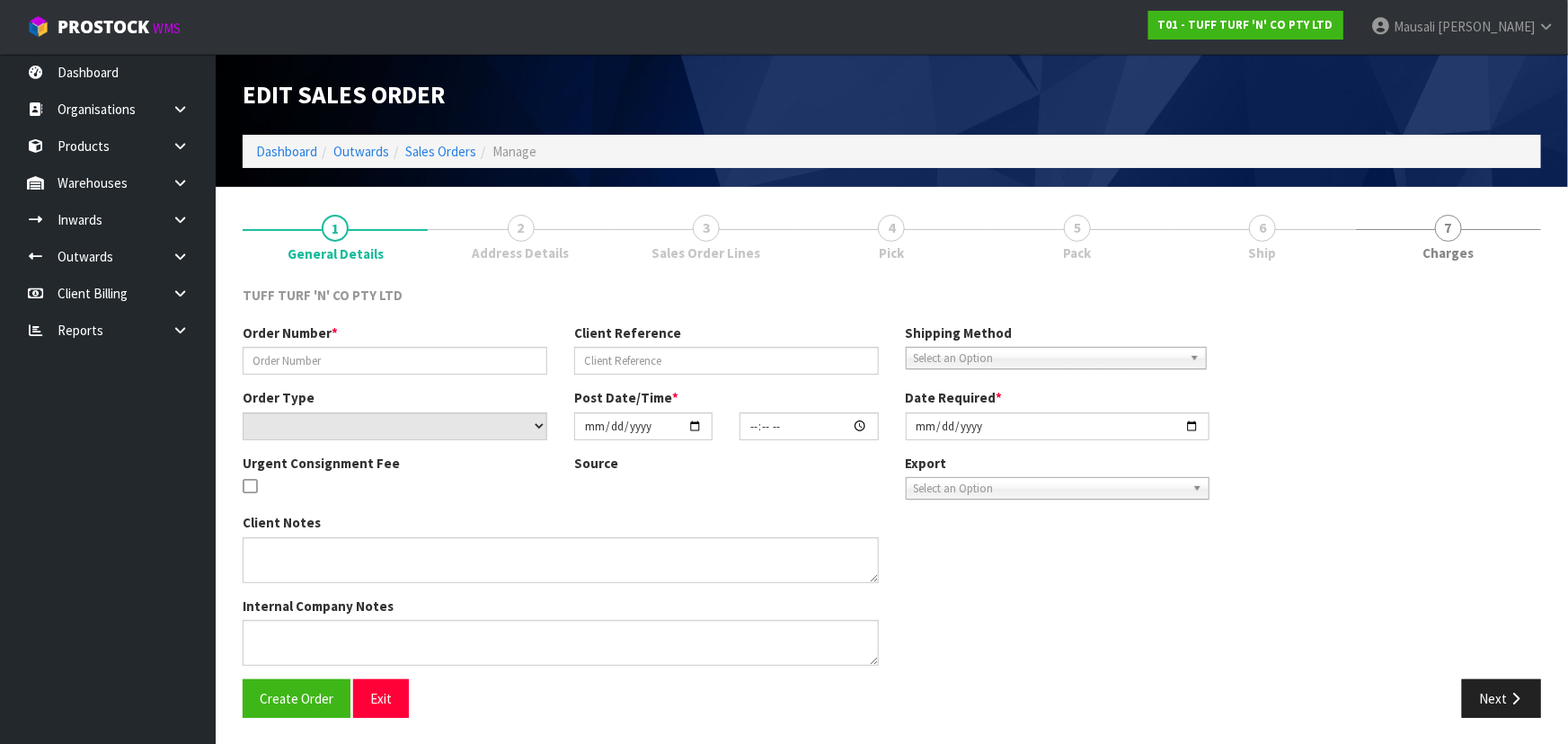
type input "[DATE]"
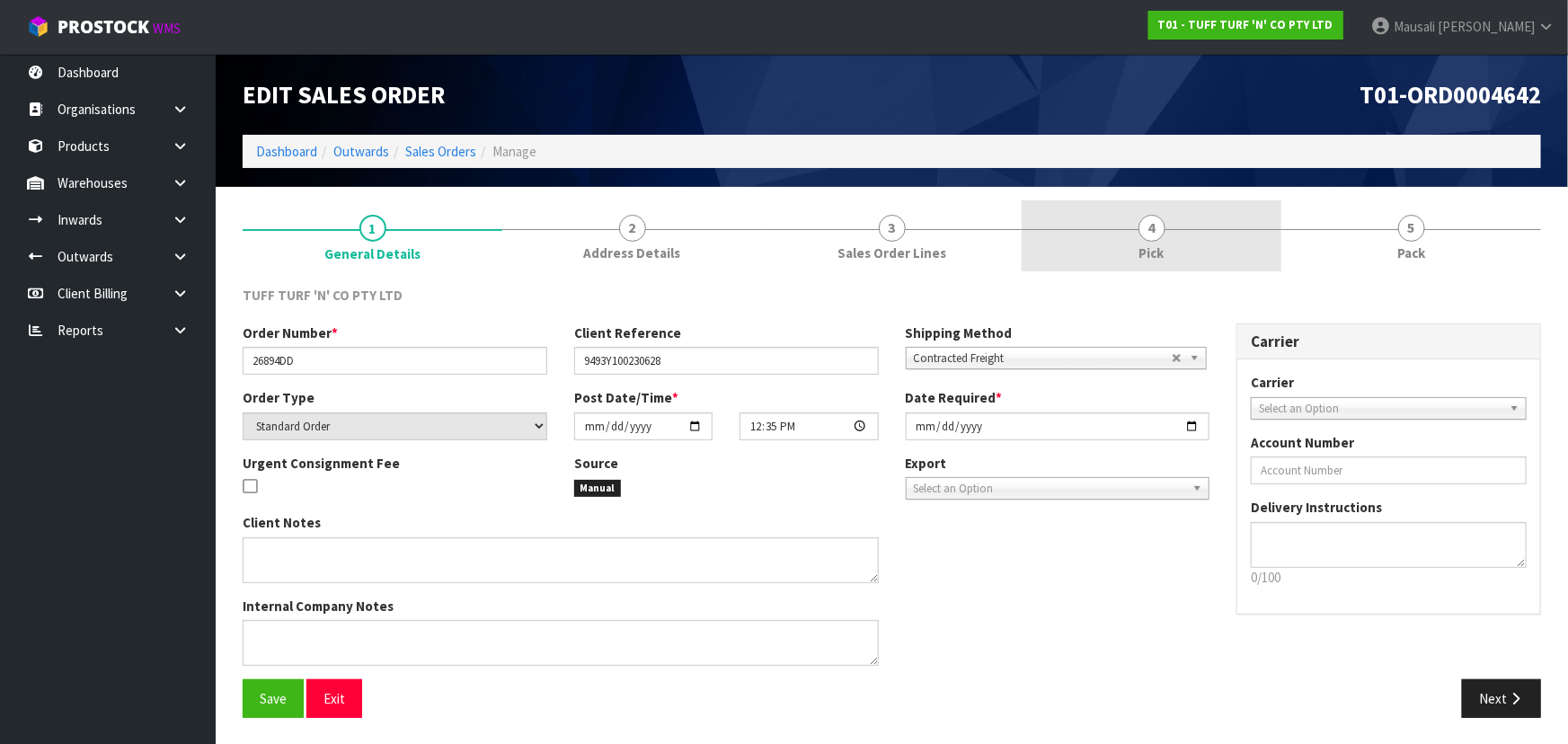
click at [1129, 241] on link "4 Pick" at bounding box center [1151, 235] width 259 height 71
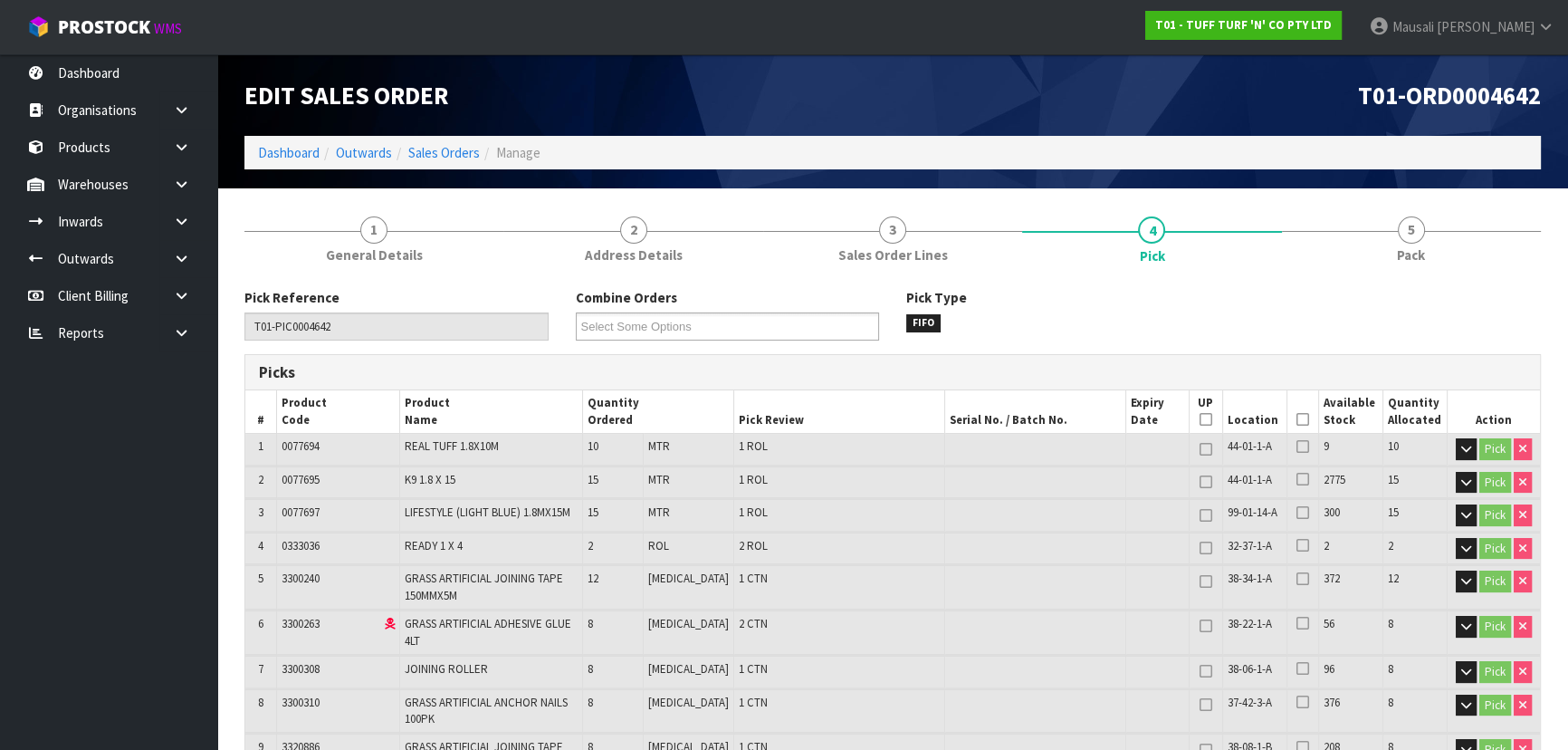
click at [1300, 419] on icon at bounding box center [1303, 419] width 13 height 1
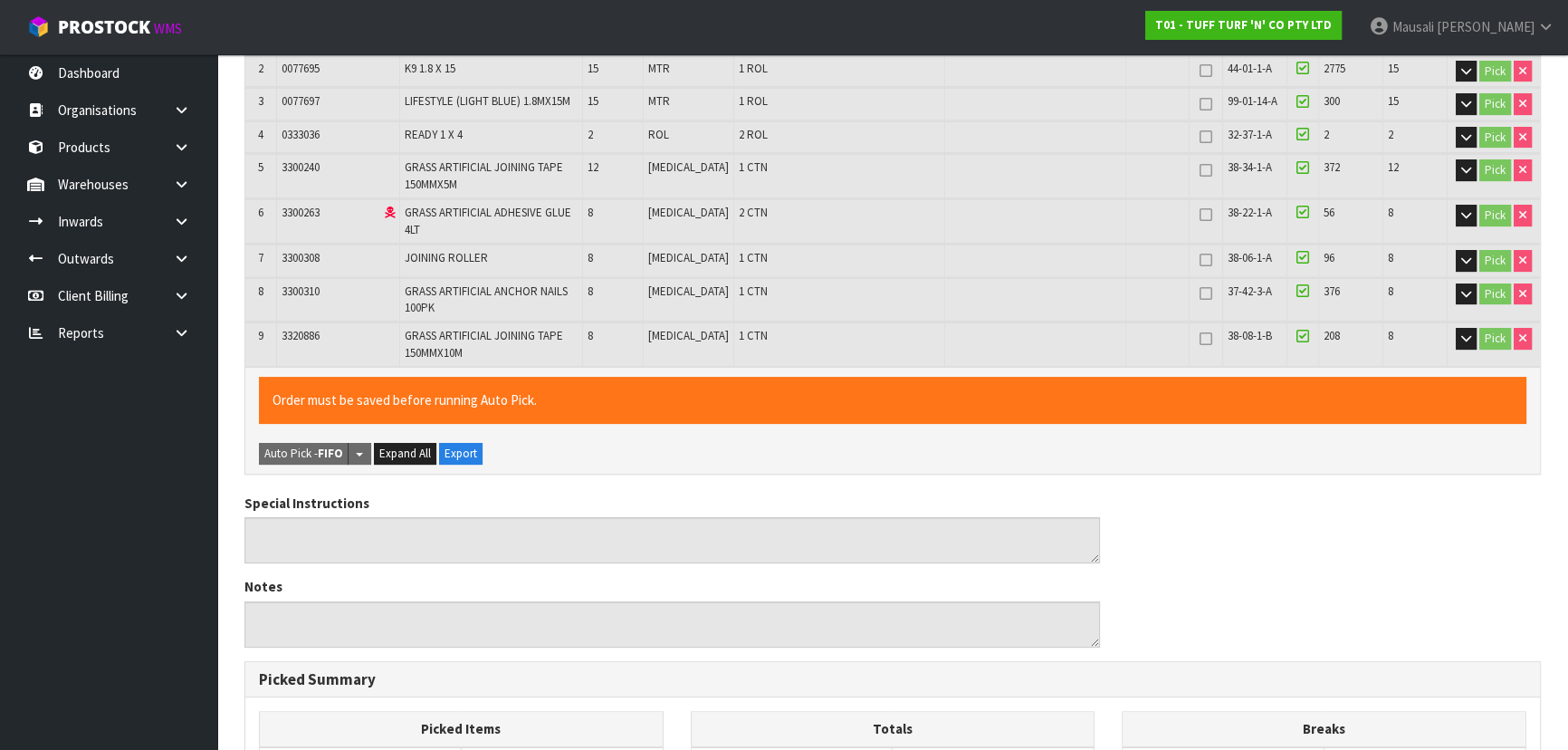
scroll to position [815, 0]
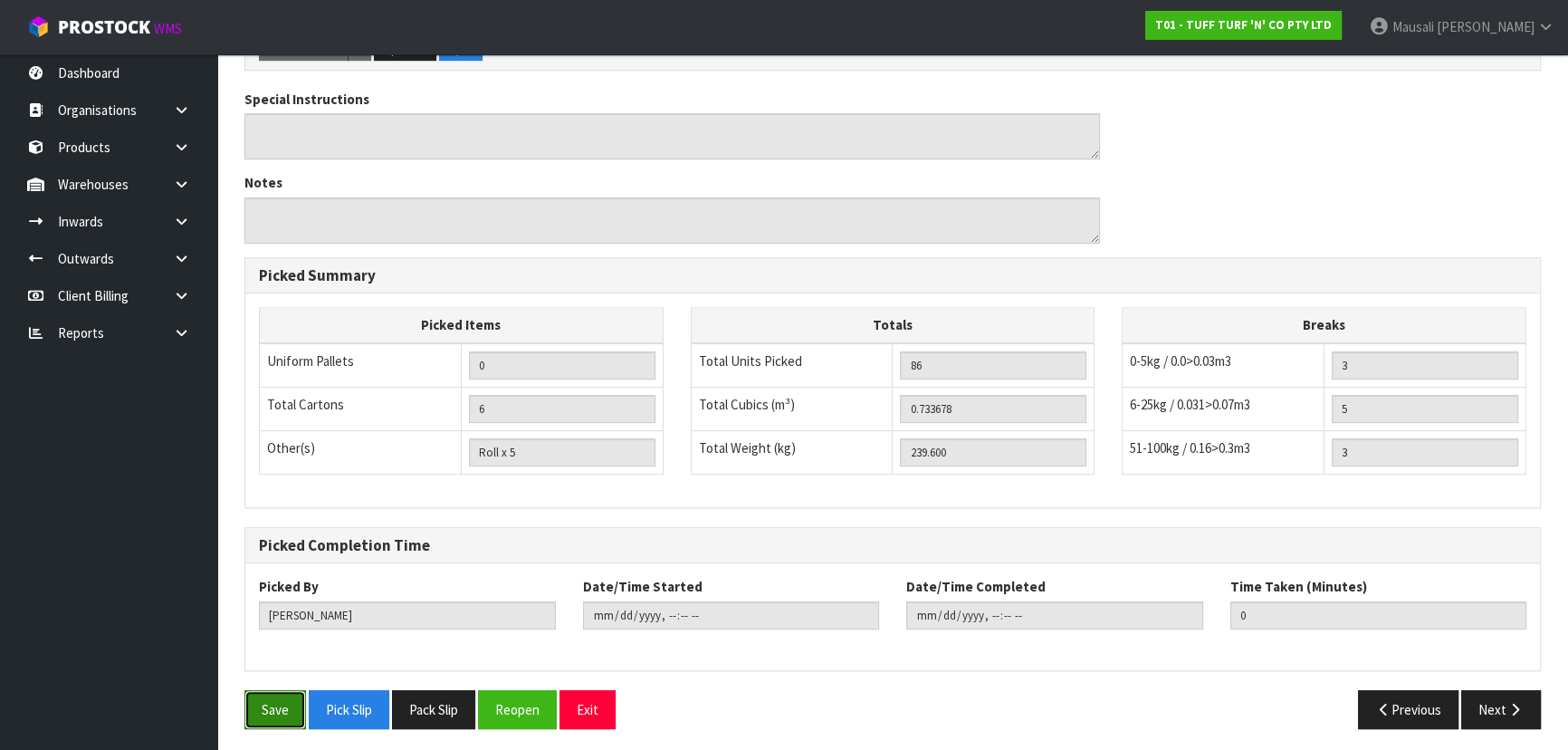
click at [275, 708] on button "Save" at bounding box center [275, 709] width 62 height 39
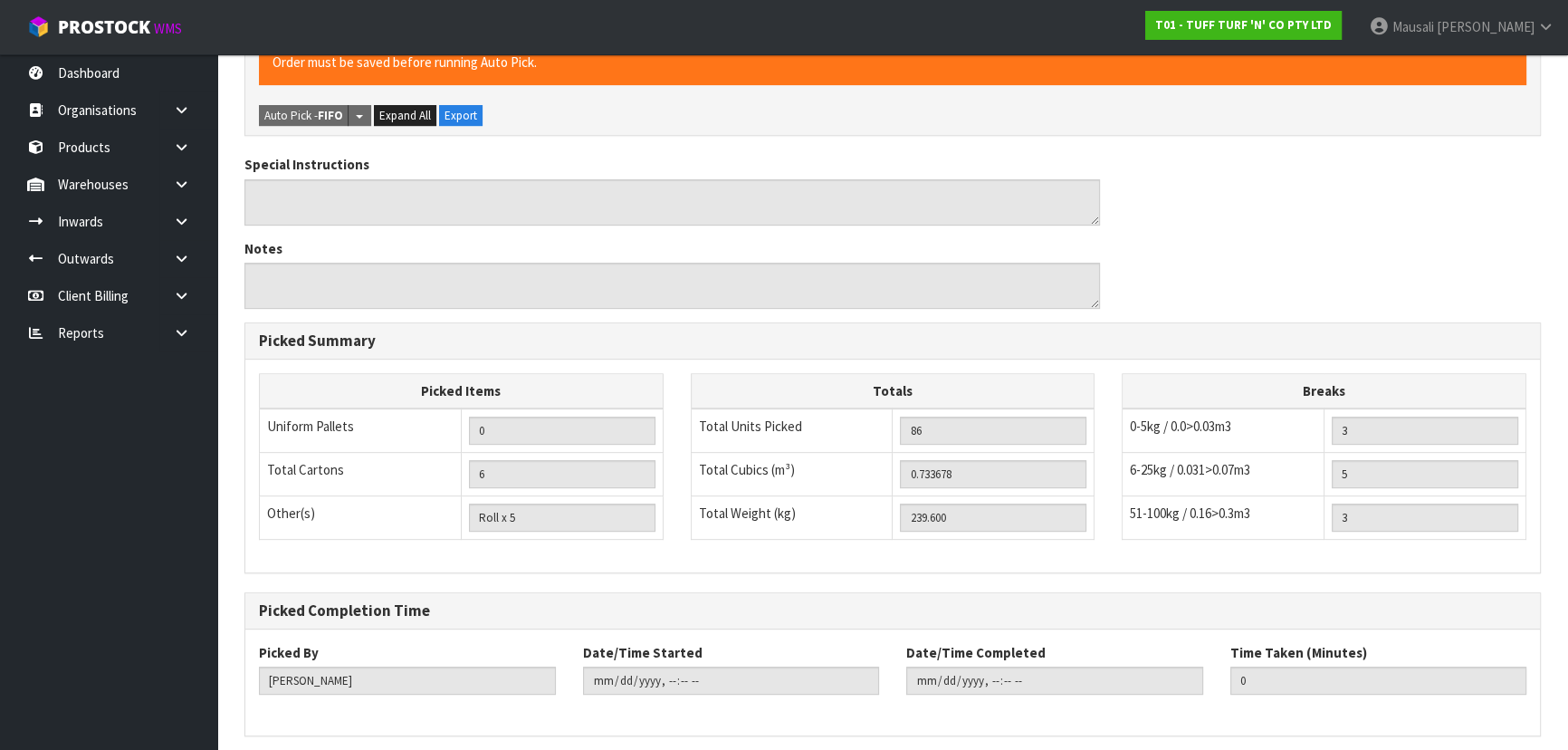
scroll to position [0, 0]
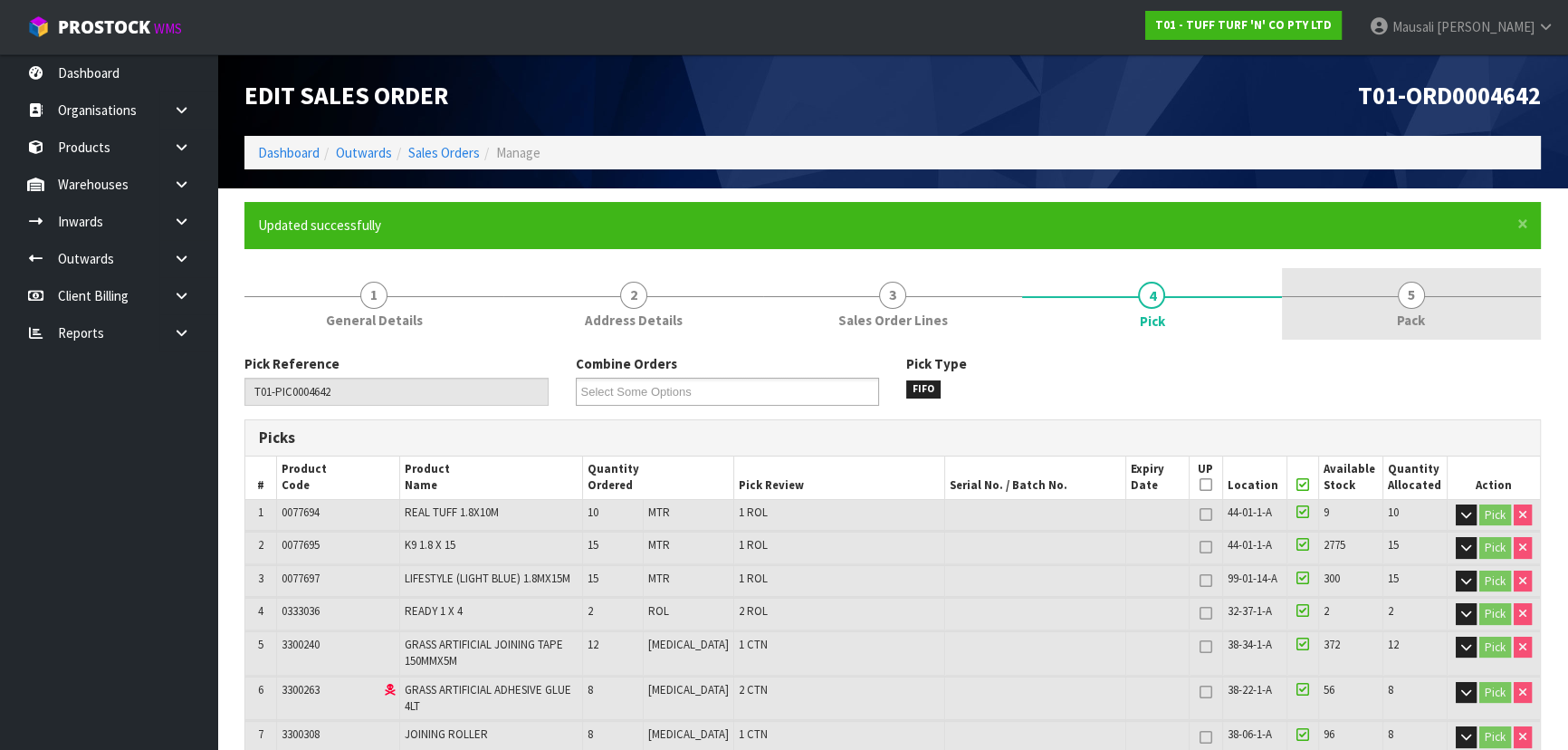
click at [1389, 315] on link "5 Pack" at bounding box center [1411, 303] width 259 height 72
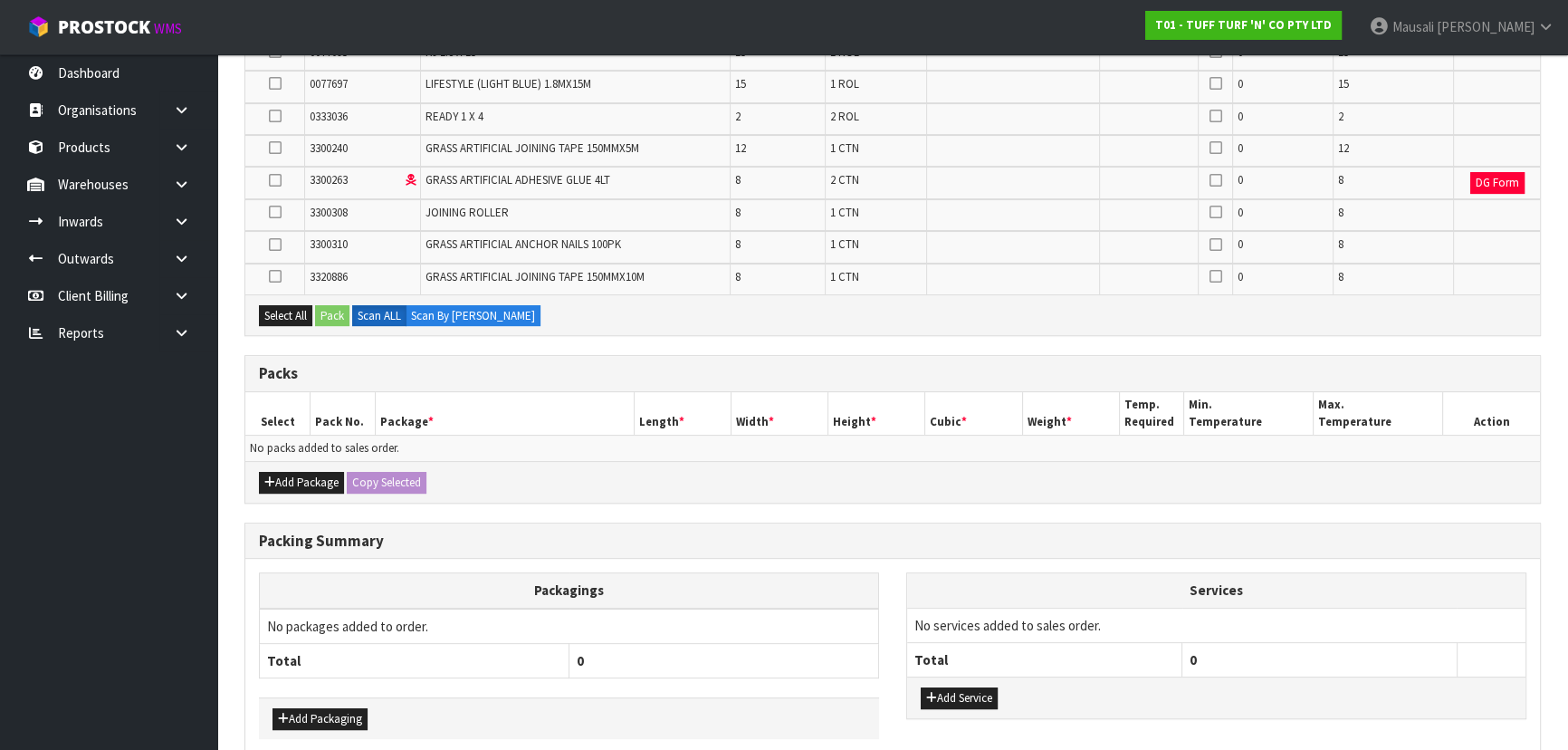
scroll to position [559, 0]
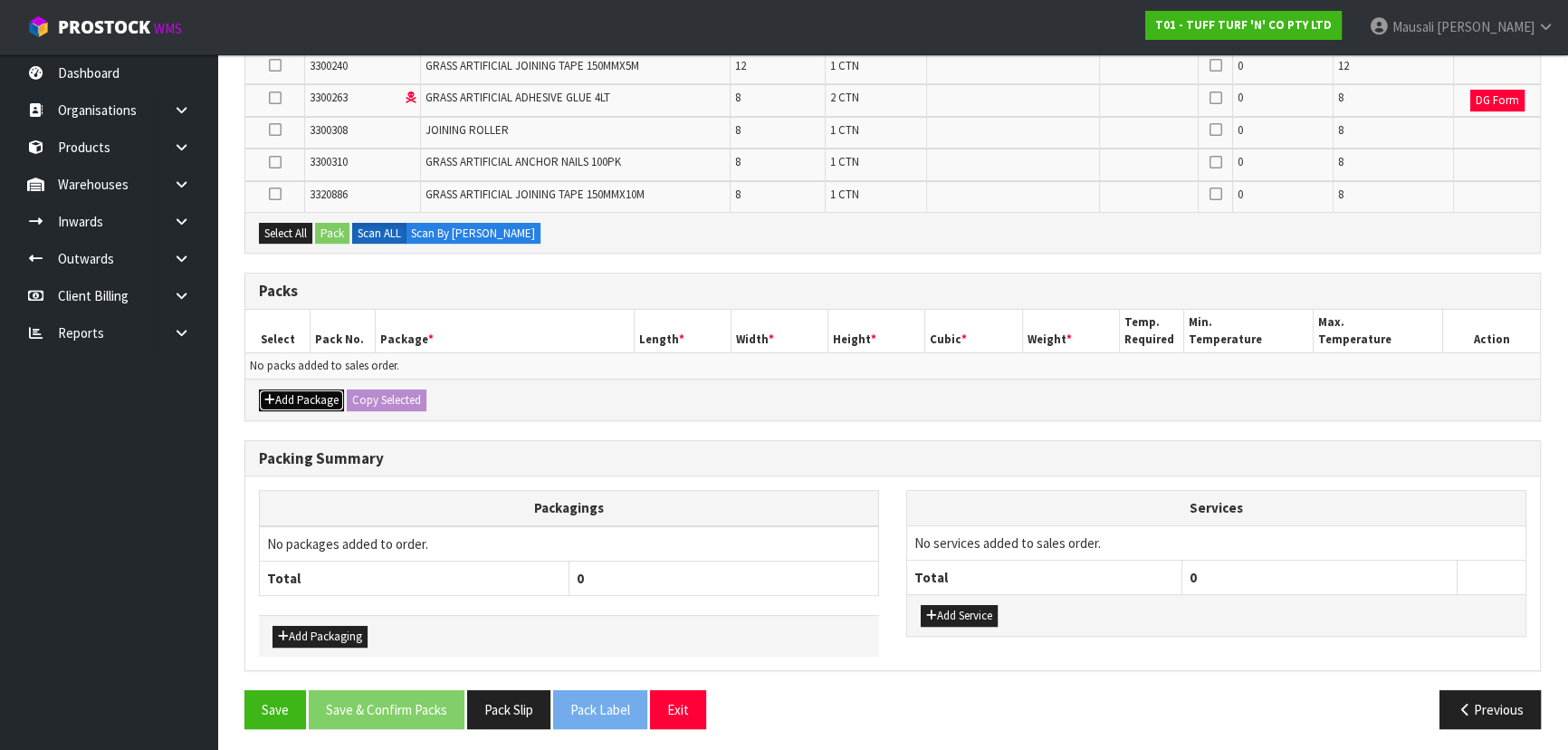
click at [281, 402] on button "Add Package" at bounding box center [301, 400] width 85 height 22
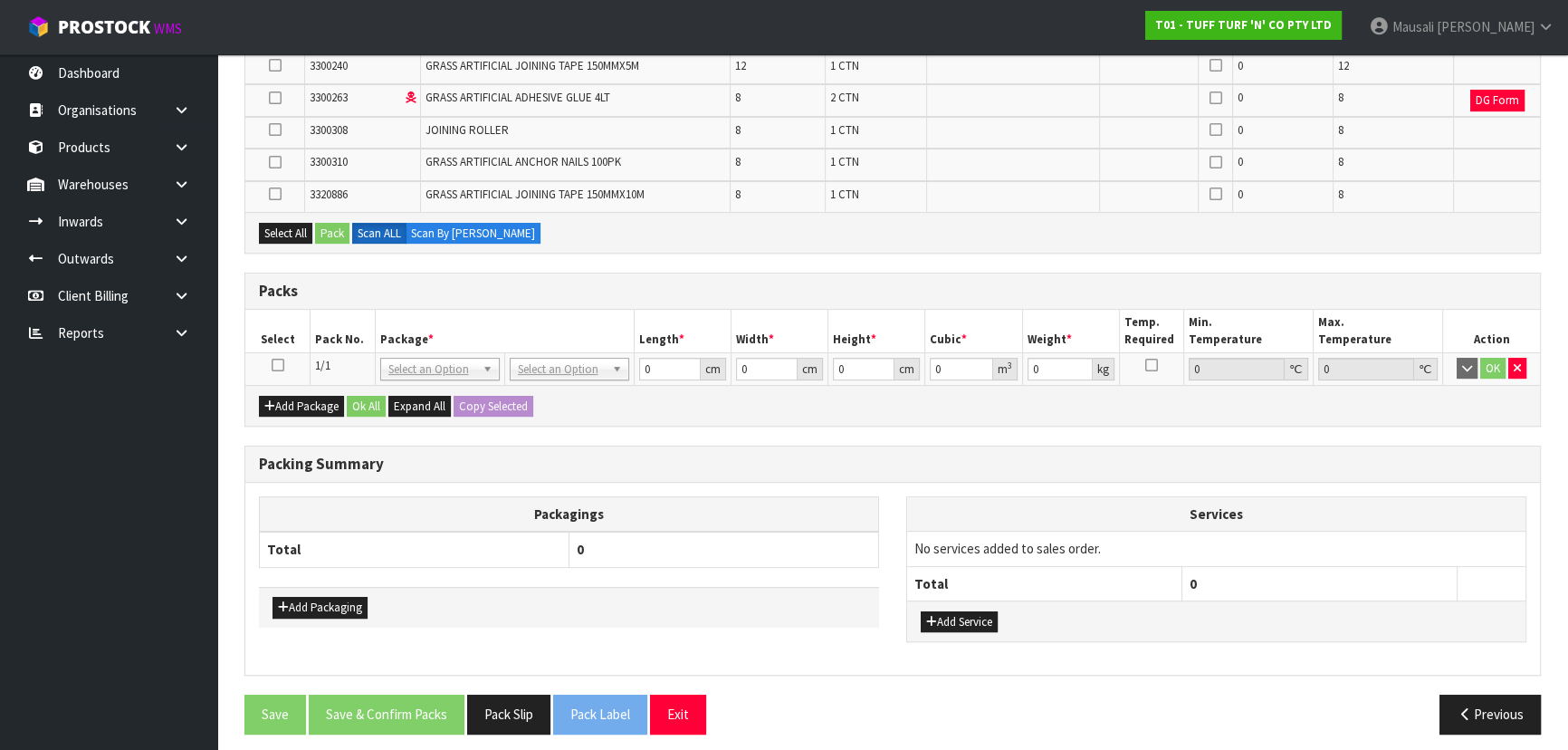
click at [277, 365] on icon at bounding box center [278, 365] width 13 height 1
click at [284, 230] on button "Select All" at bounding box center [285, 233] width 54 height 22
click at [323, 233] on button "Pack" at bounding box center [332, 233] width 34 height 22
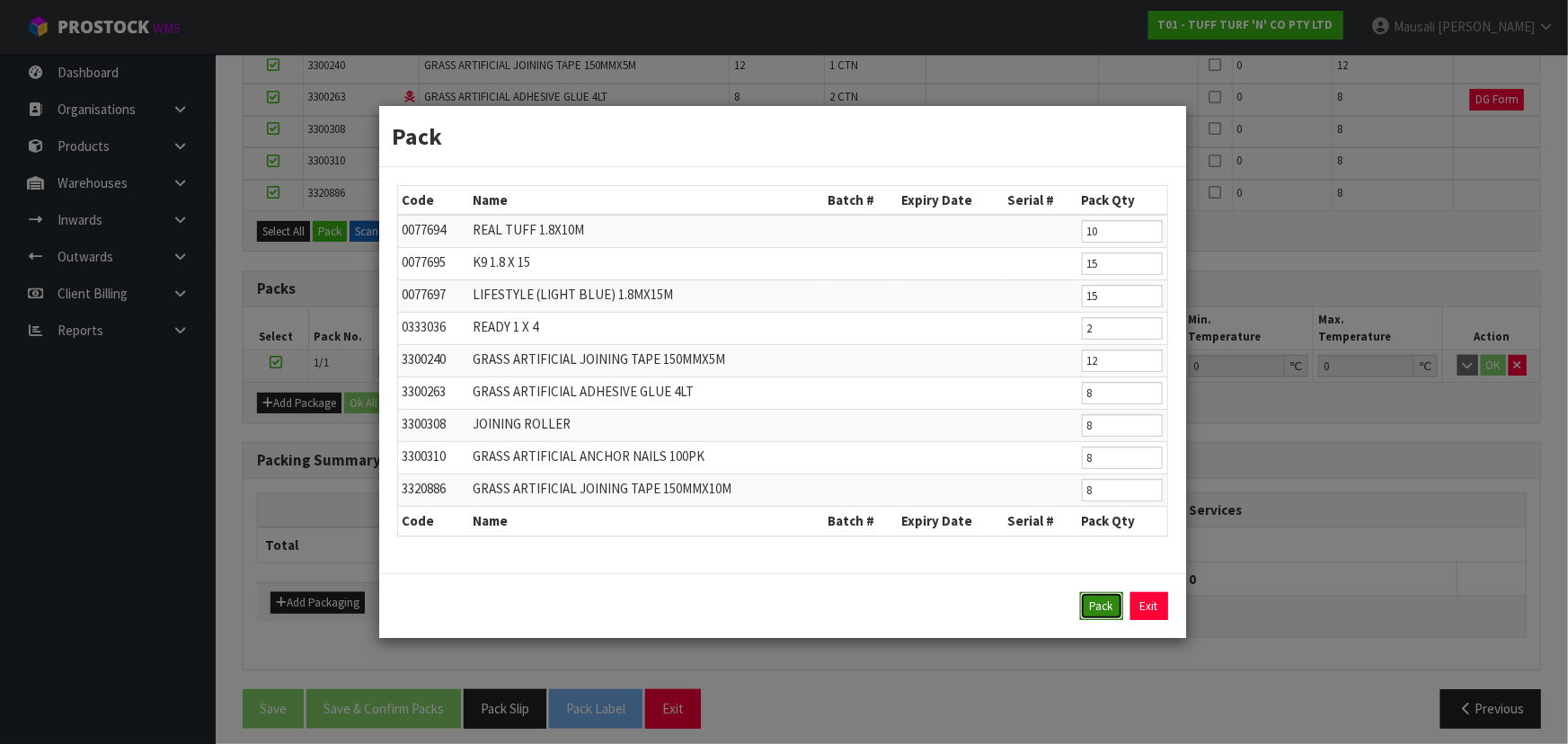
click at [1105, 610] on button "Pack" at bounding box center [1101, 606] width 43 height 29
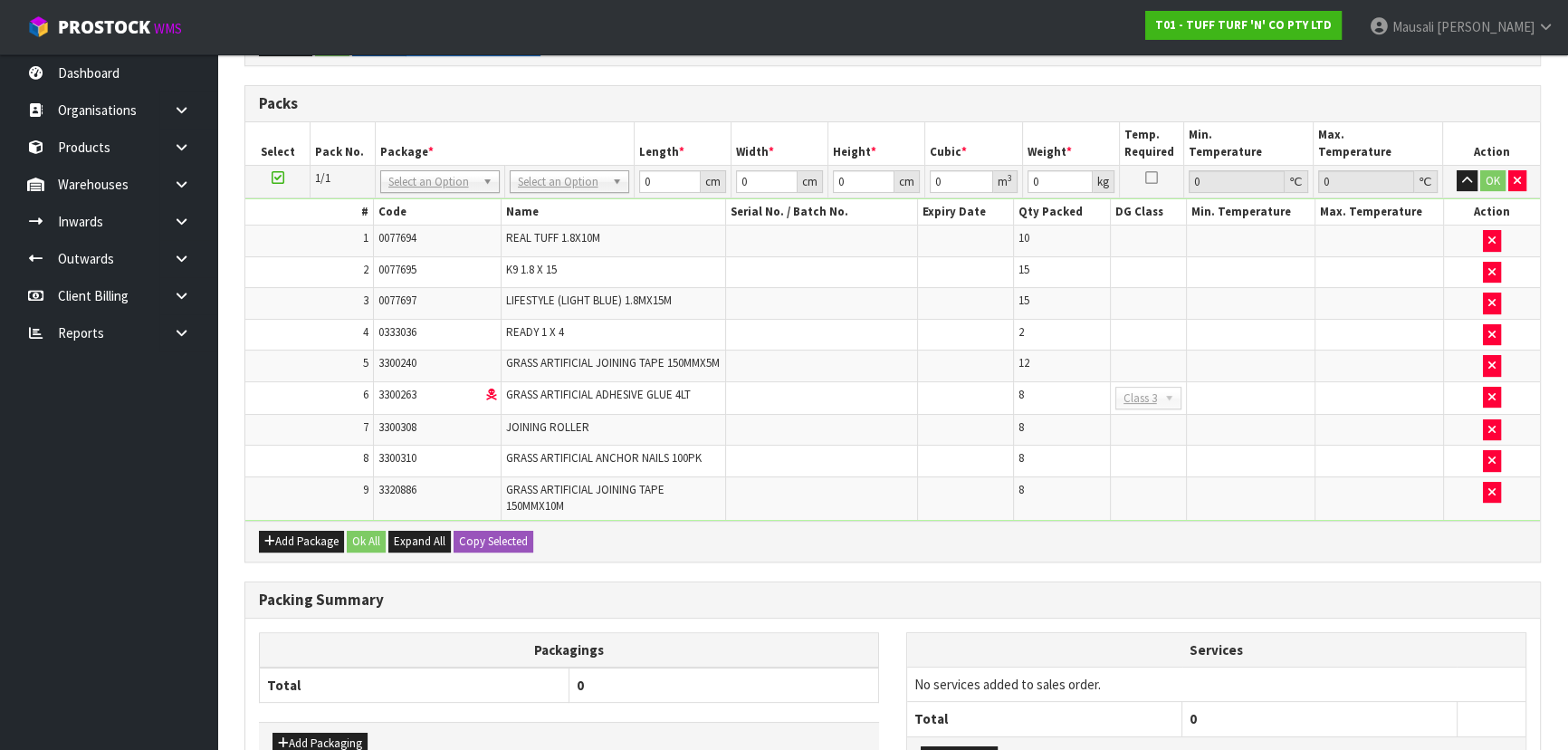
scroll to position [311, 0]
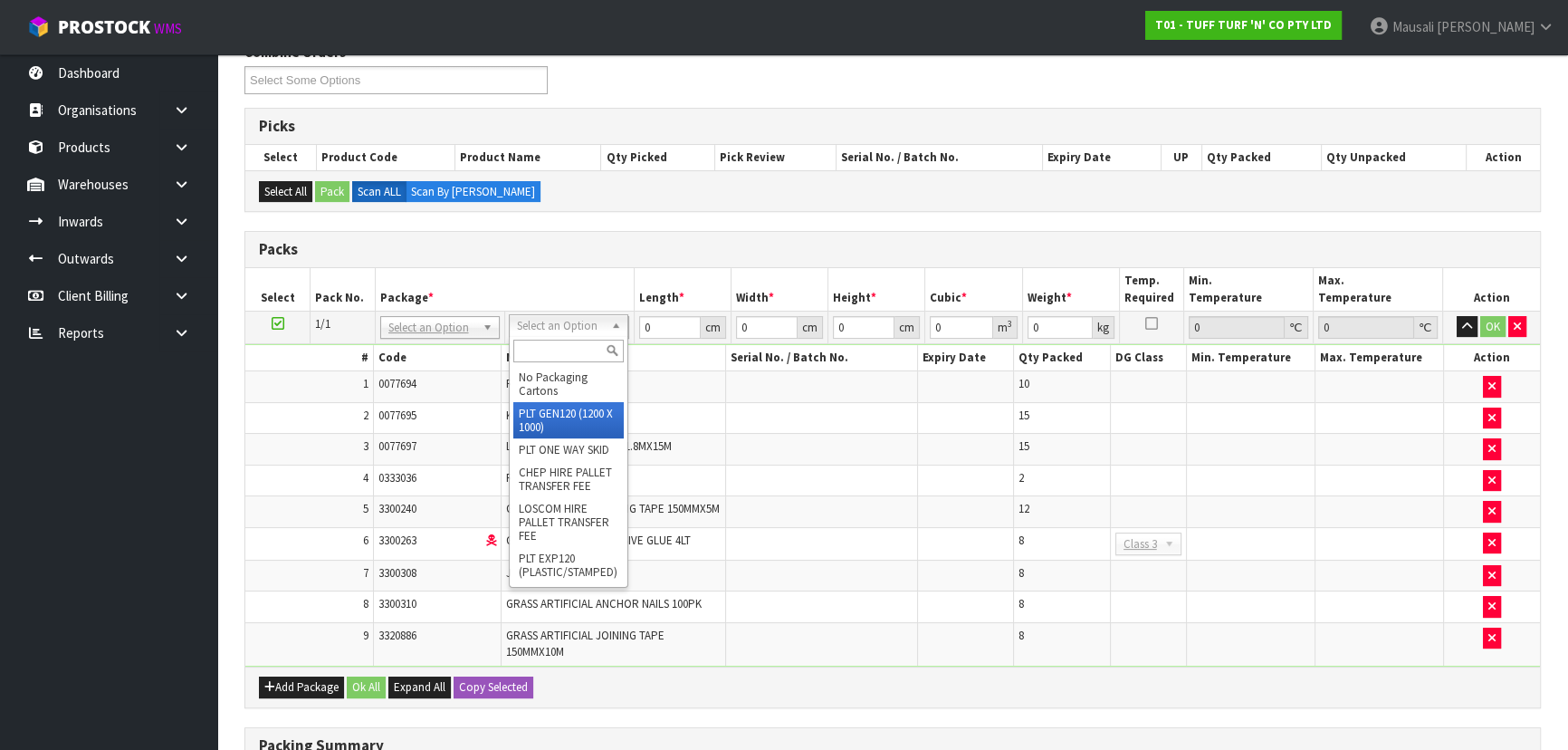
type input "120"
type input "100"
type input "239.6"
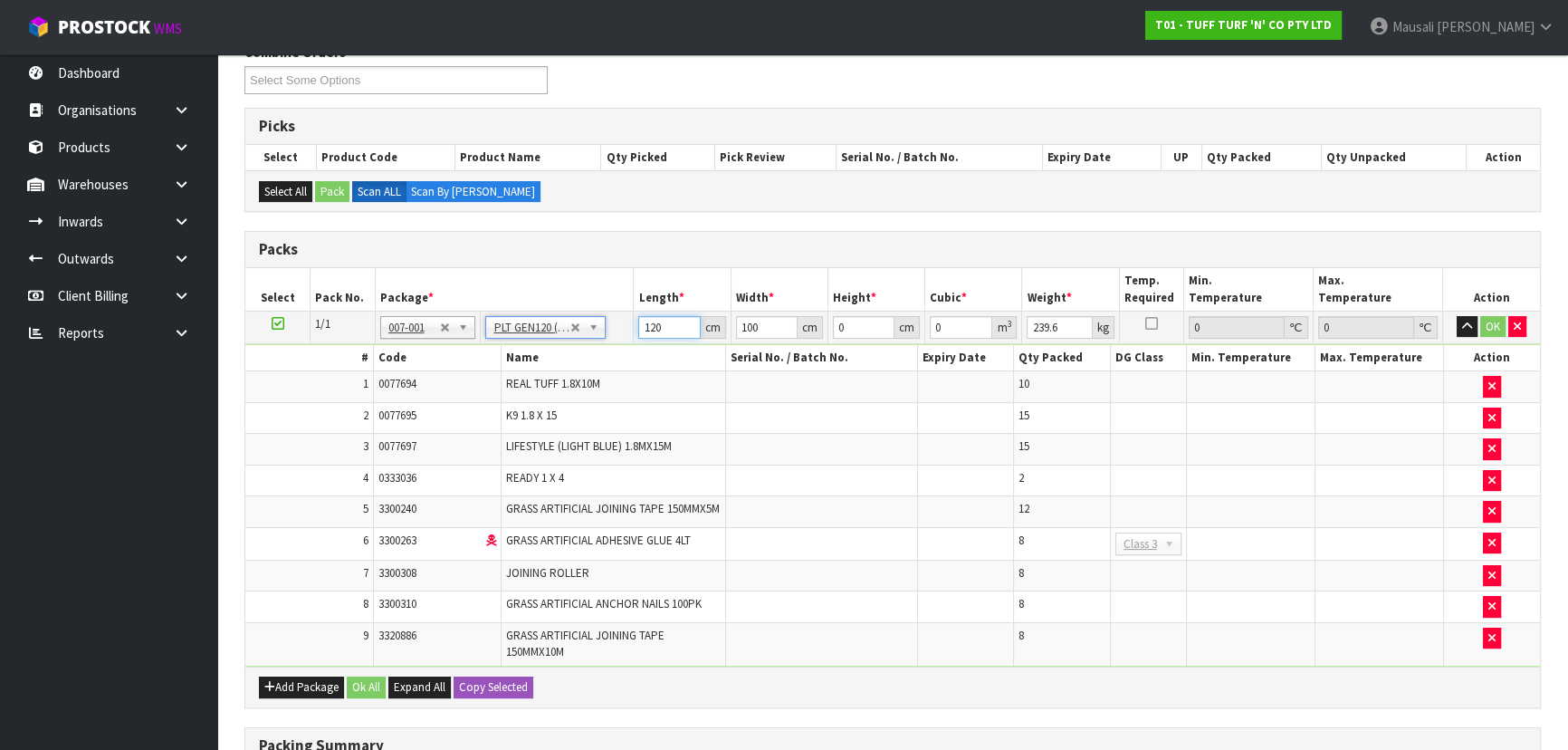
drag, startPoint x: 671, startPoint y: 326, endPoint x: 631, endPoint y: 326, distance: 40.0
click at [631, 326] on tr "1/1 NONE 007-001 007-002 007-004 007-009 007-013 007-014 007-015 007-017 007-01…" at bounding box center [892, 327] width 1295 height 33
type input "185"
type input "110"
type input "7"
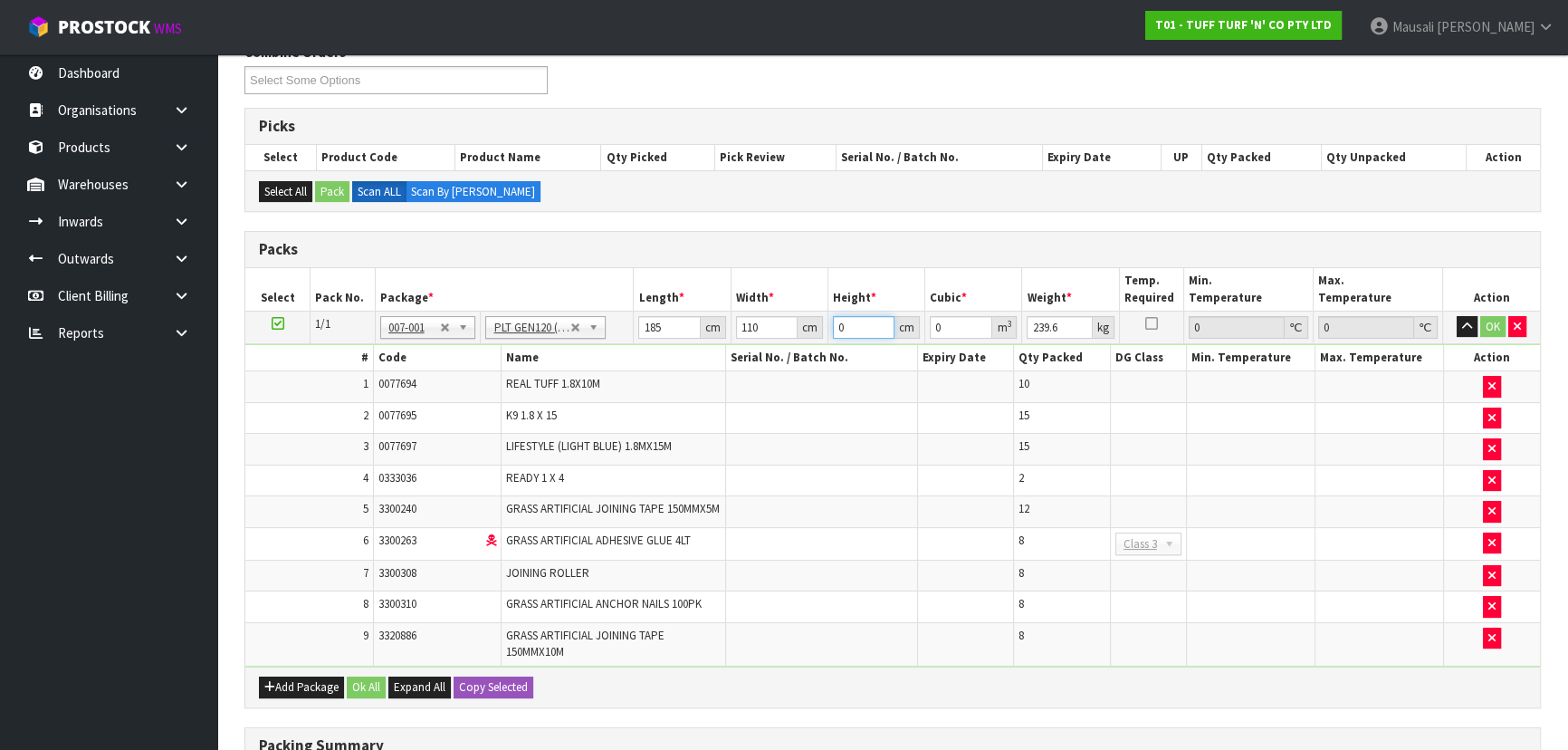
type input "0.14245"
type input "74"
type input "1.5059"
type input "74"
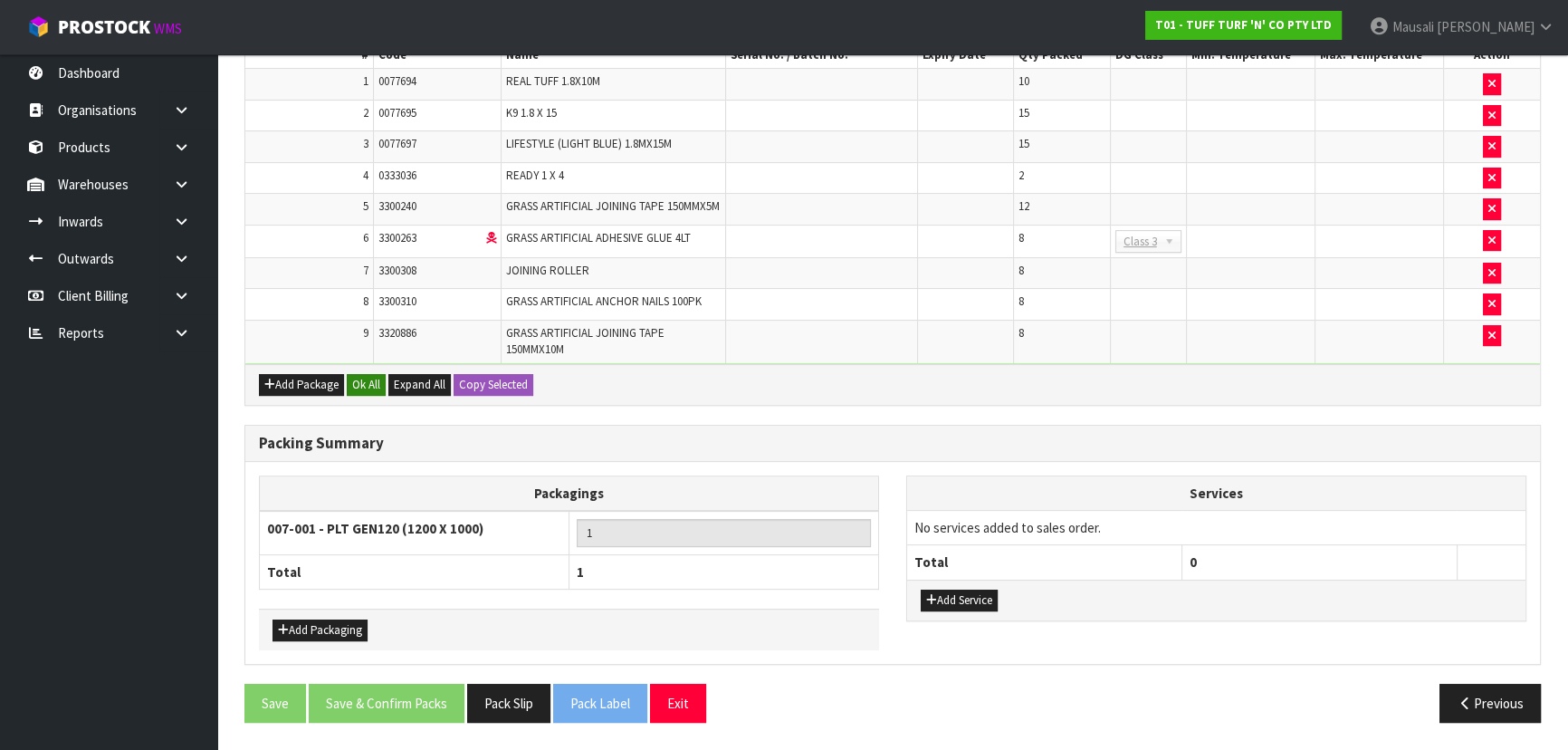
type input "238"
click at [371, 387] on button "Ok All" at bounding box center [366, 385] width 39 height 22
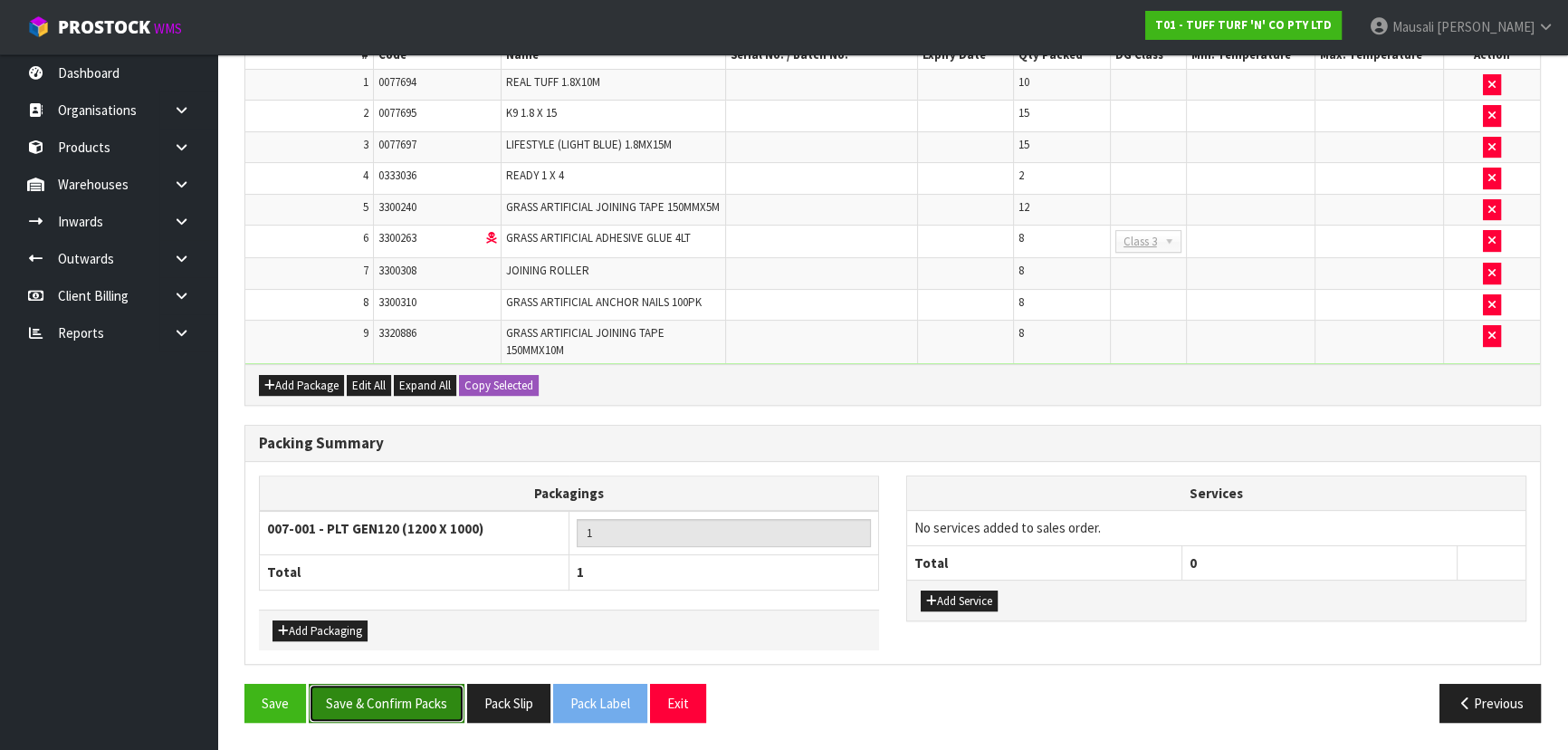
click at [377, 706] on button "Save & Confirm Packs" at bounding box center [387, 703] width 156 height 39
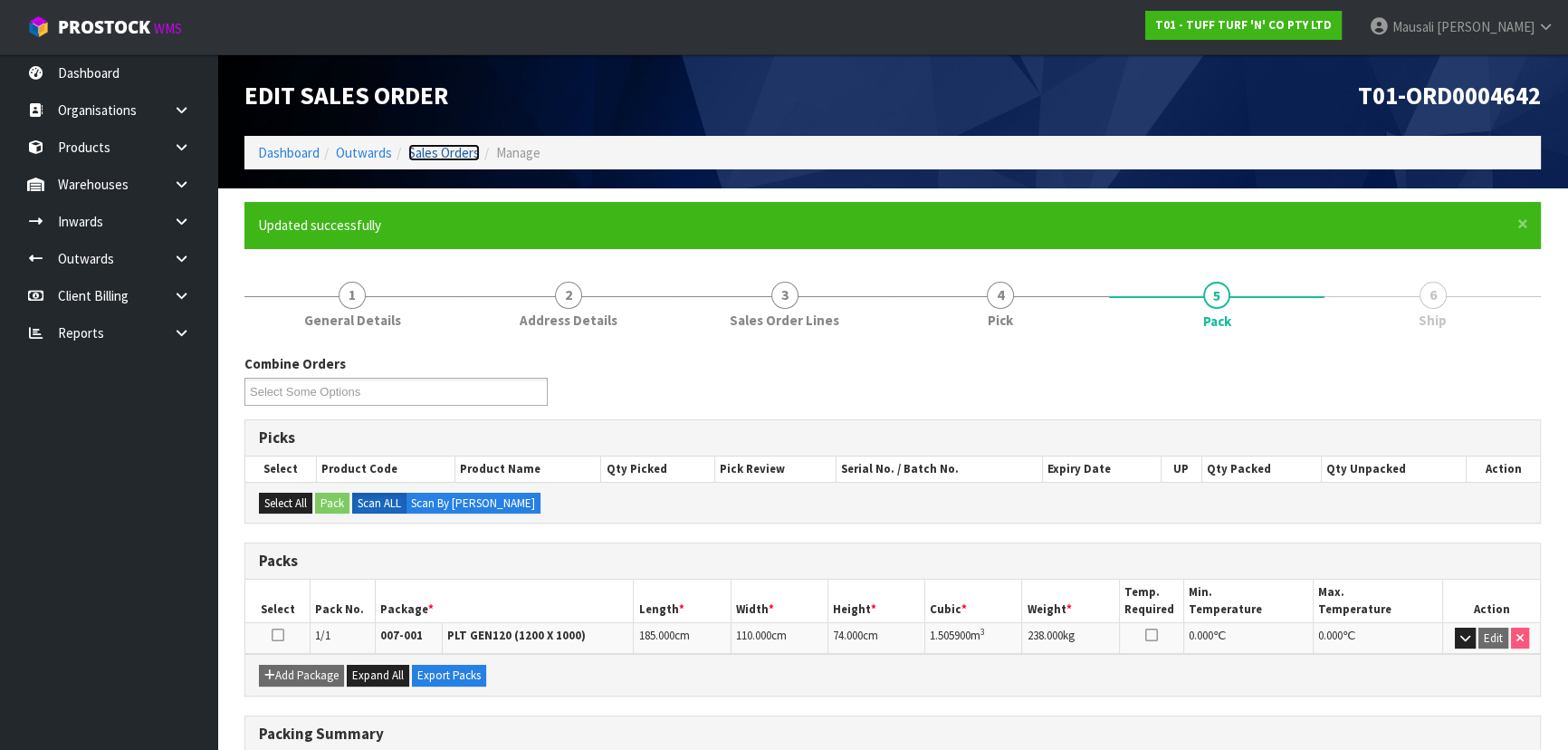
click at [435, 150] on link "Sales Orders" at bounding box center [444, 153] width 72 height 17
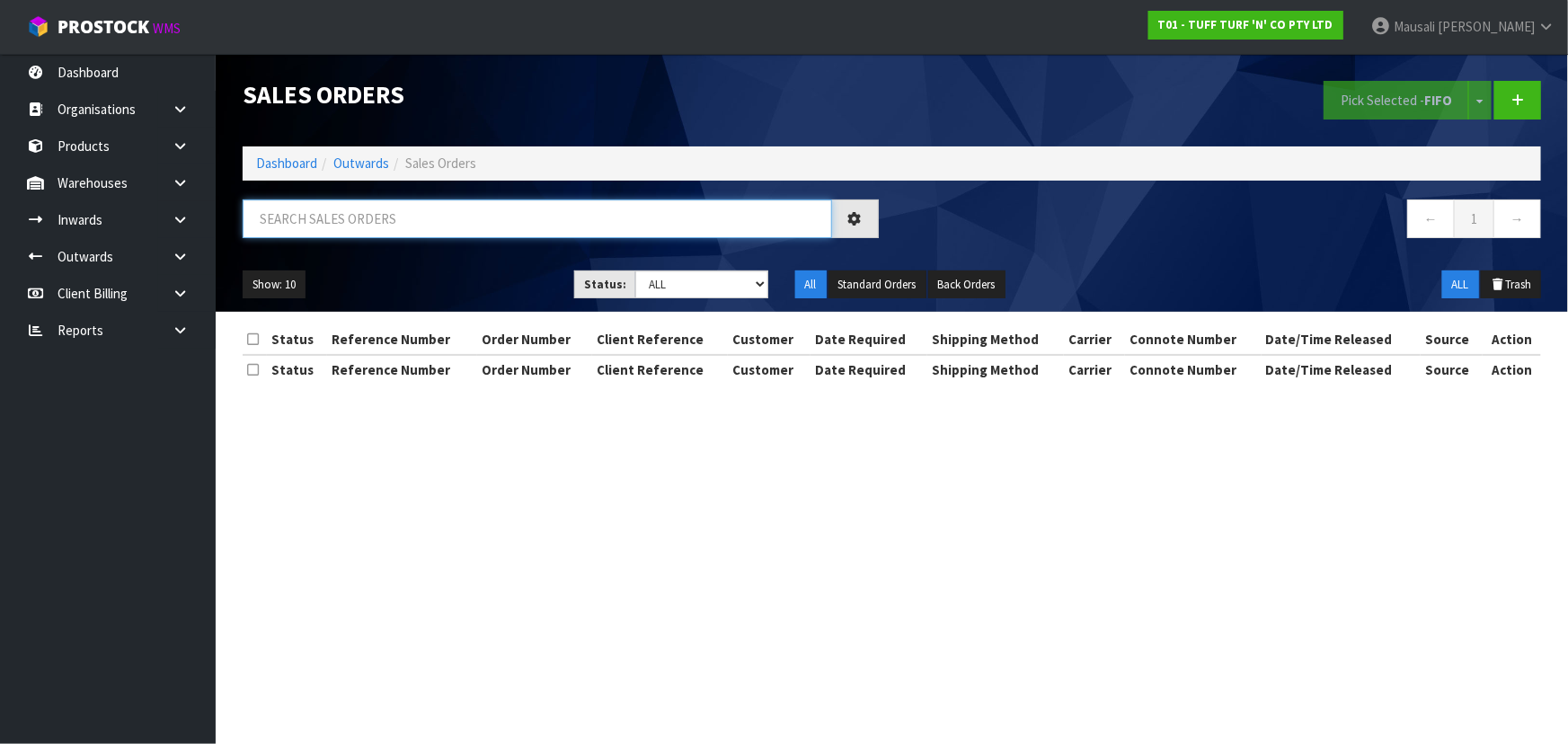
click at [269, 223] on input "text" at bounding box center [537, 218] width 589 height 39
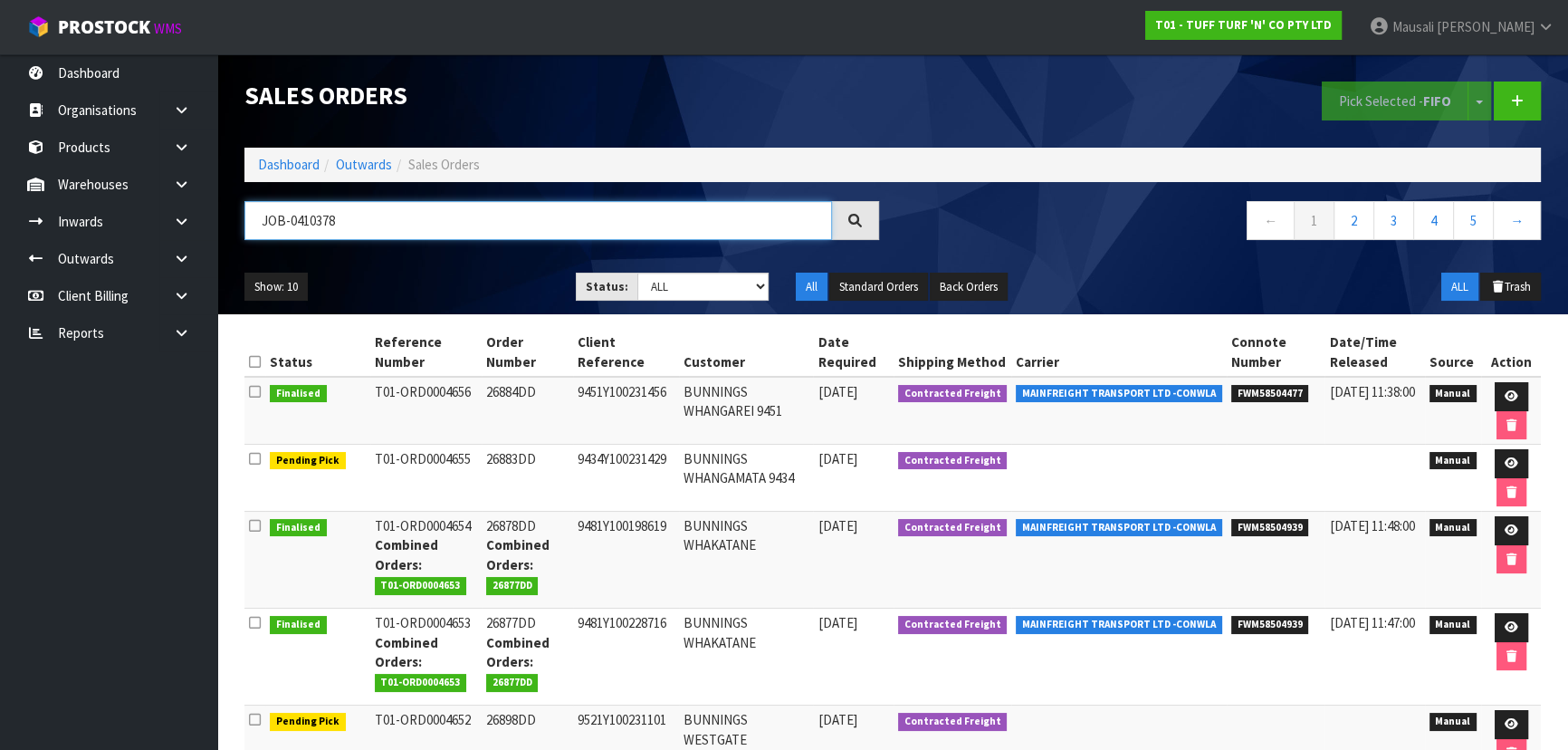
type input "JOB-0410378"
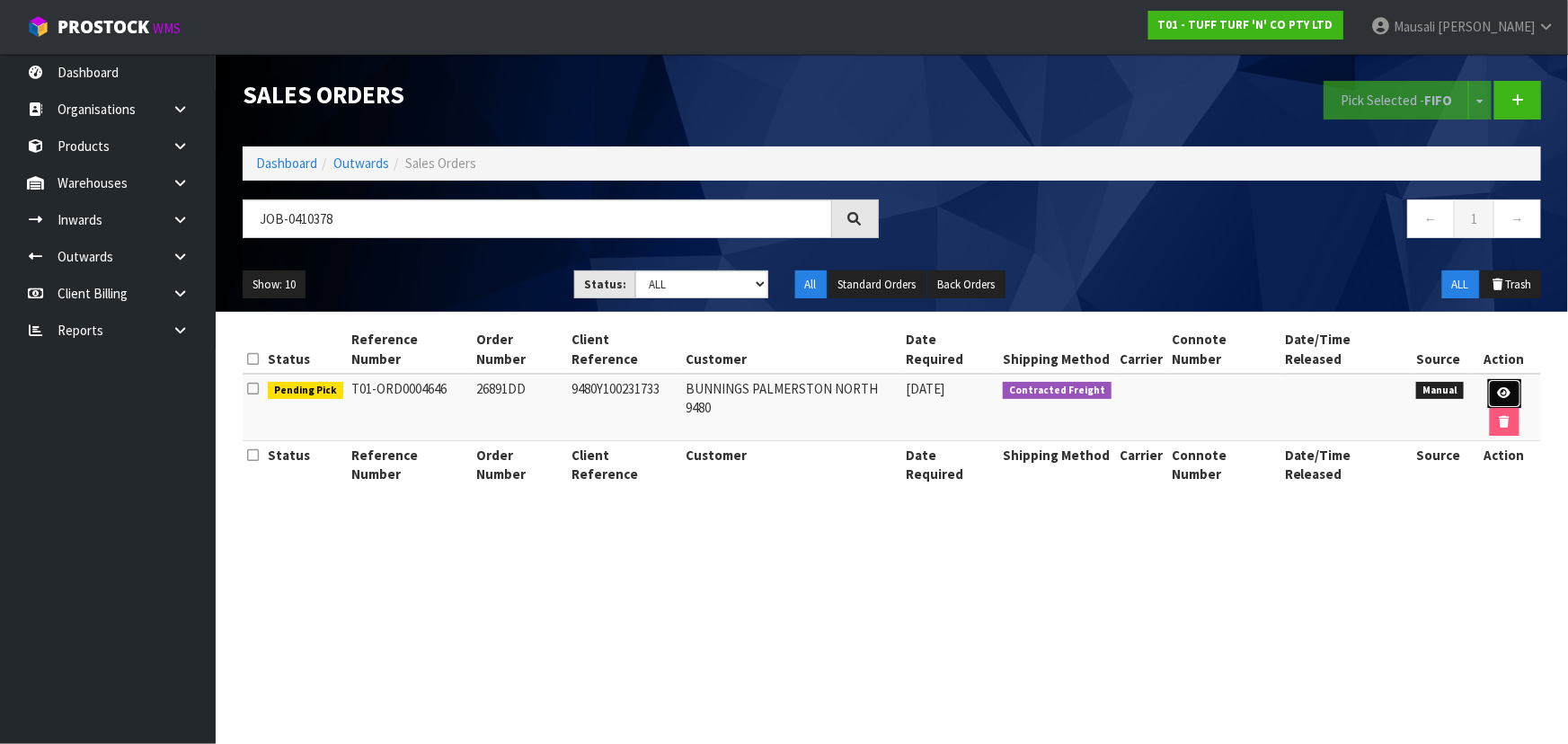
click at [1498, 387] on icon at bounding box center [1504, 393] width 14 height 12
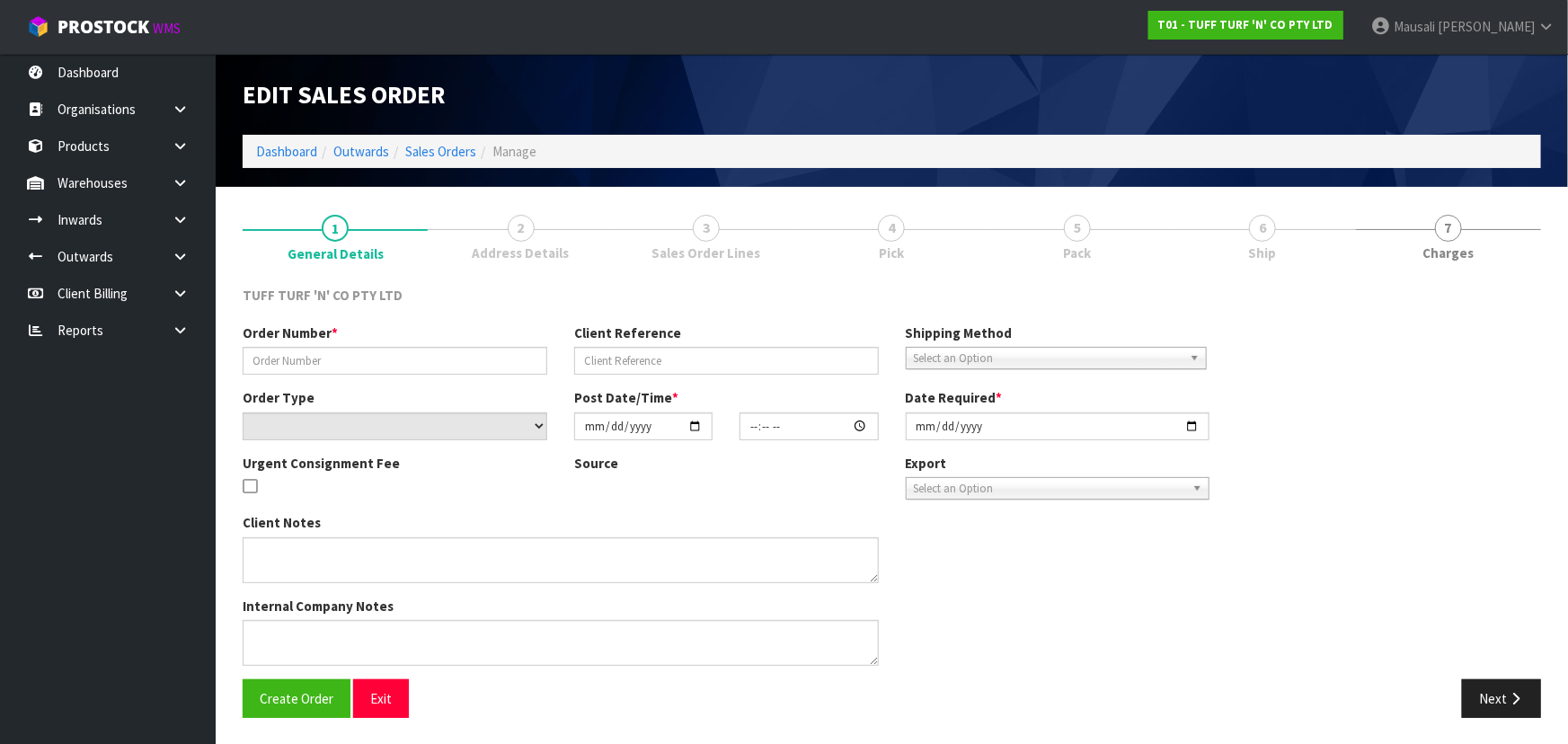
type input "26891DD"
type input "9480Y100231733"
select select "number:0"
type input "[DATE]"
type input "12:50:00.000"
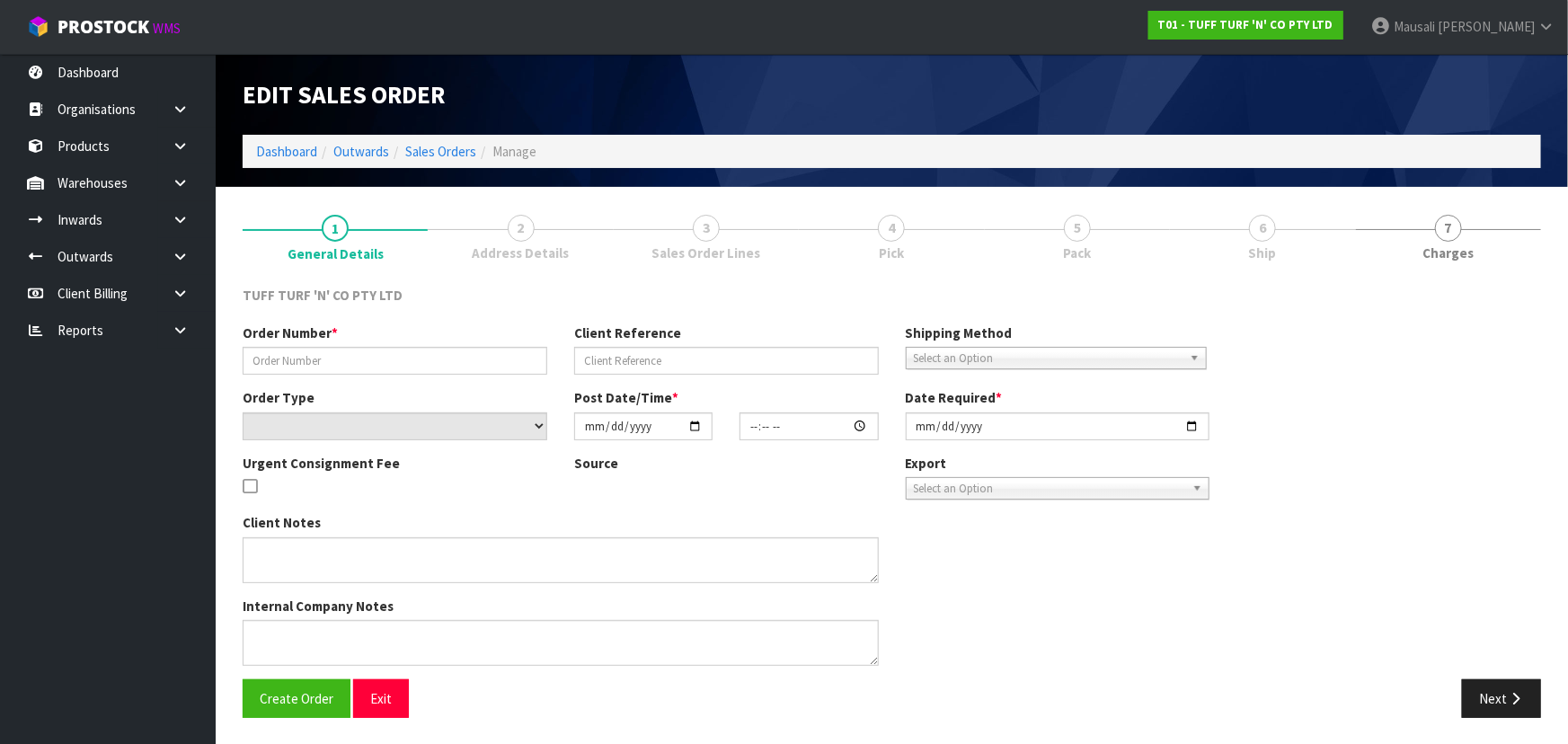
type input "[DATE]"
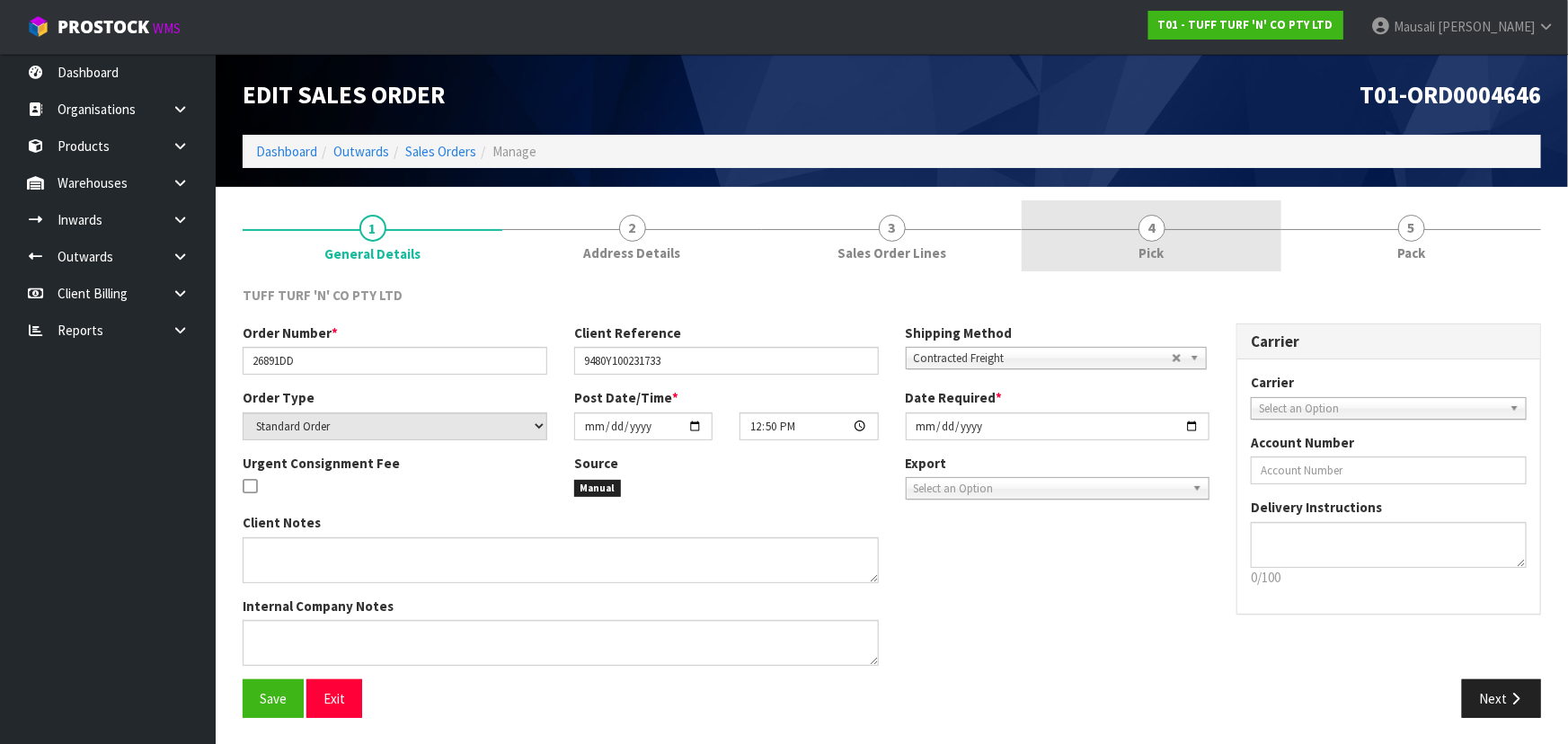
click at [1157, 250] on span "Pick" at bounding box center [1152, 252] width 25 height 19
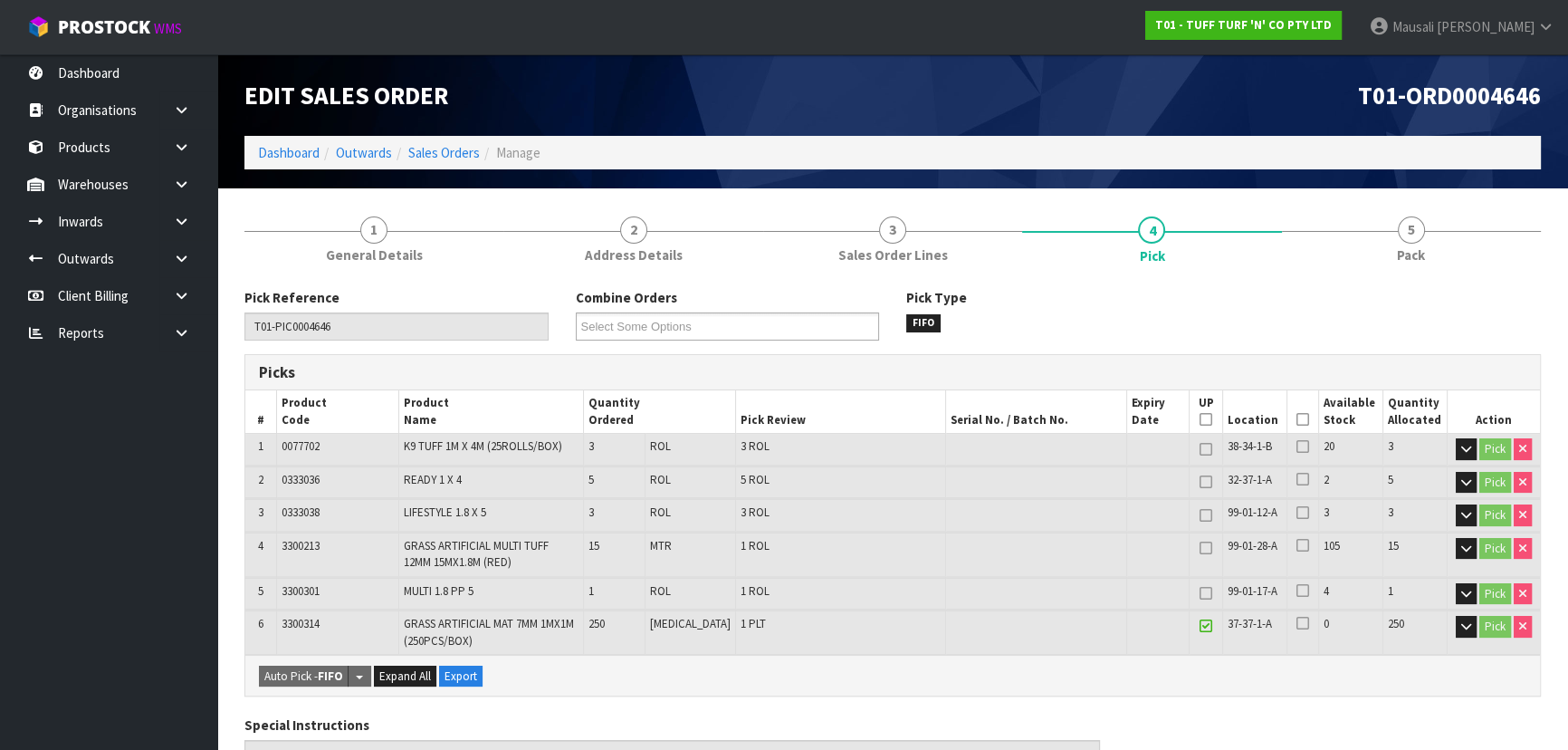
click at [1297, 420] on icon at bounding box center [1303, 419] width 13 height 1
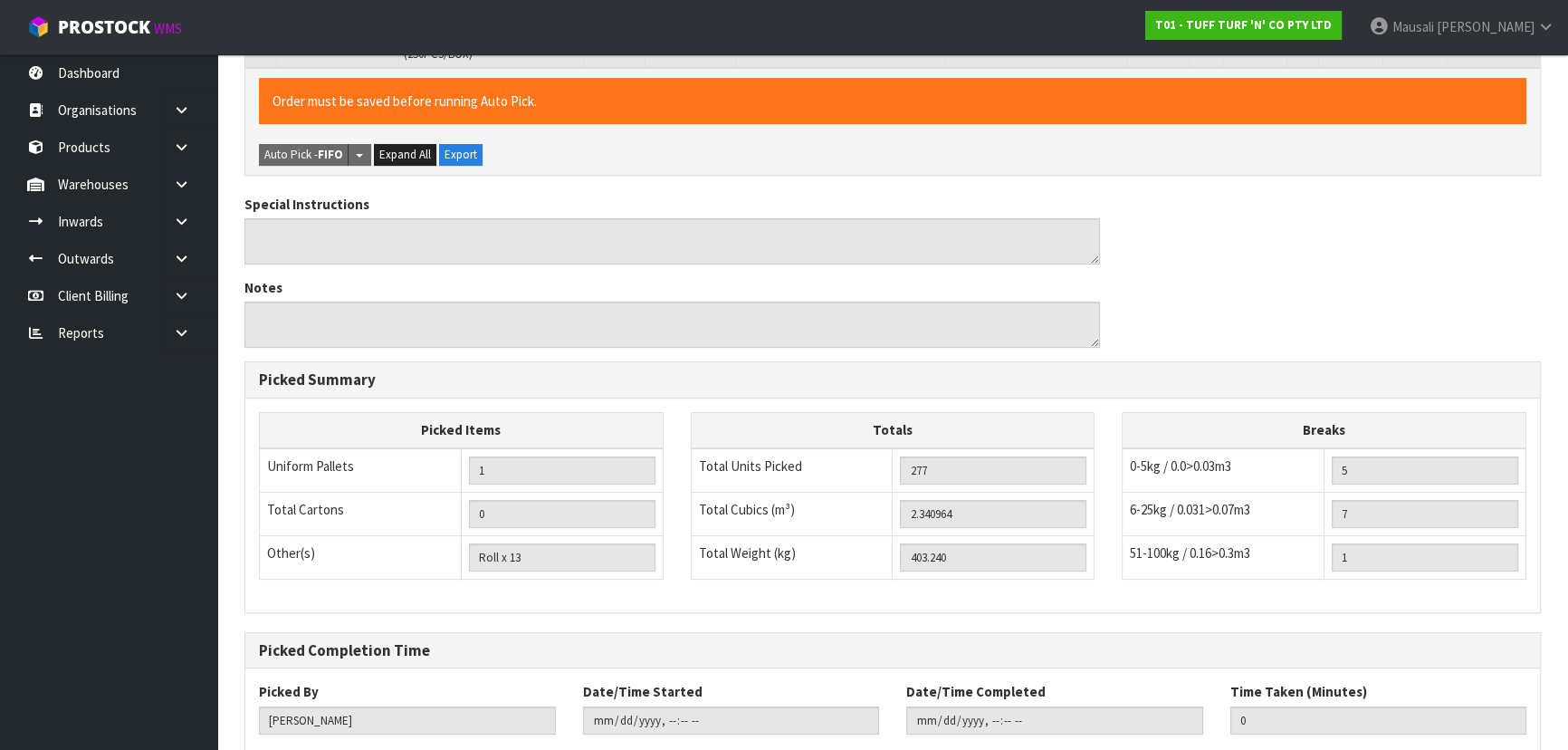
scroll to position [693, 0]
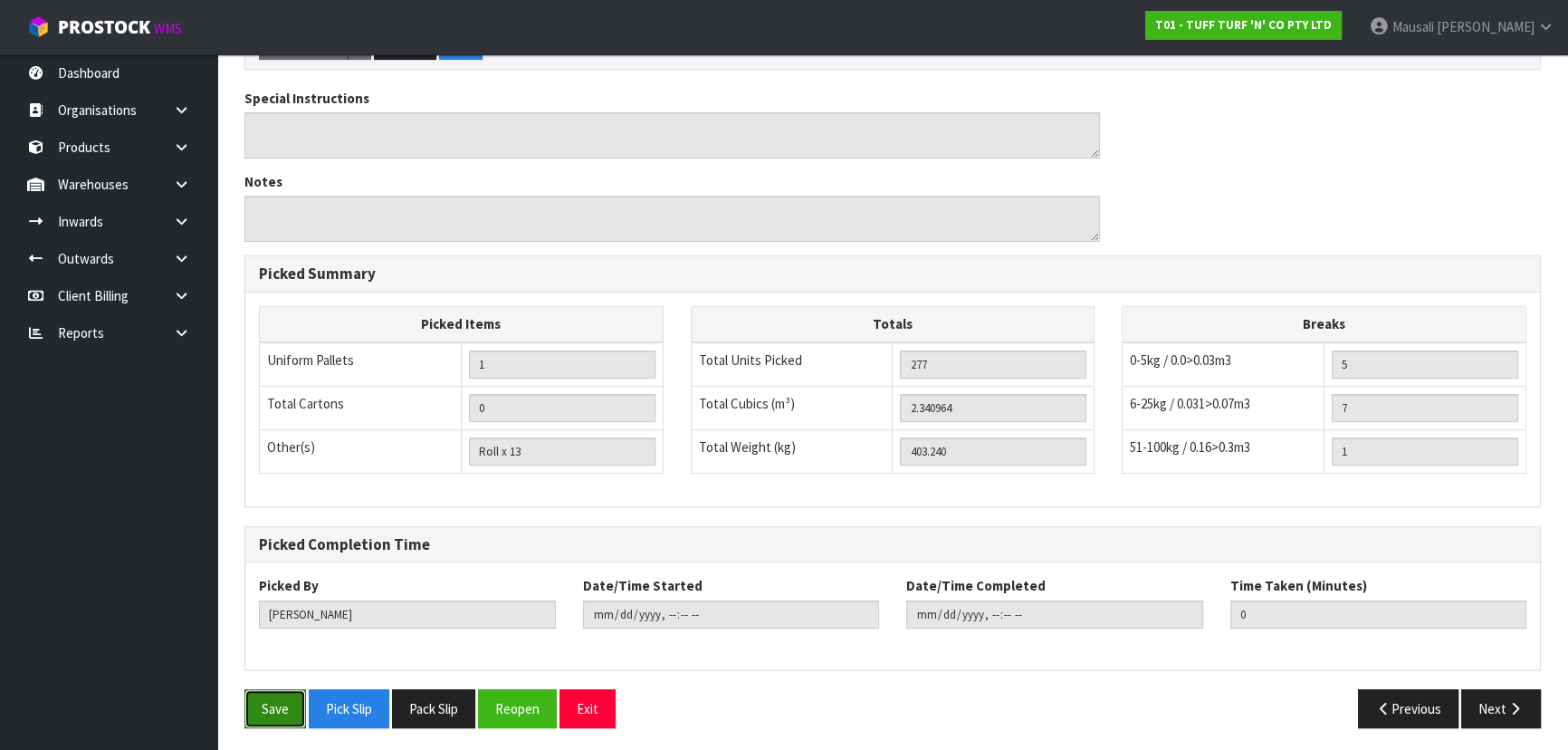
click at [280, 714] on button "Save" at bounding box center [275, 708] width 62 height 39
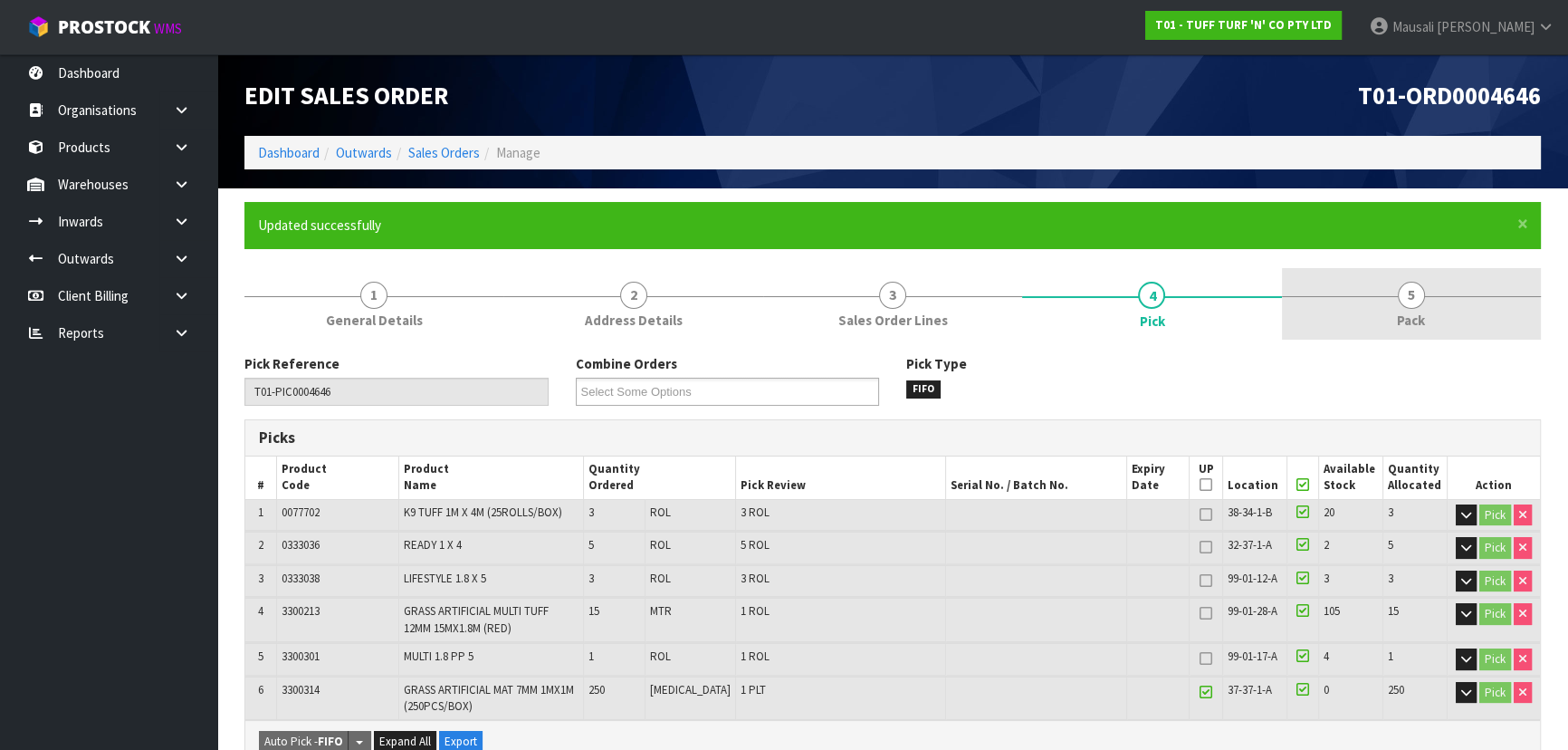
click at [1407, 324] on span "Pack" at bounding box center [1410, 320] width 28 height 19
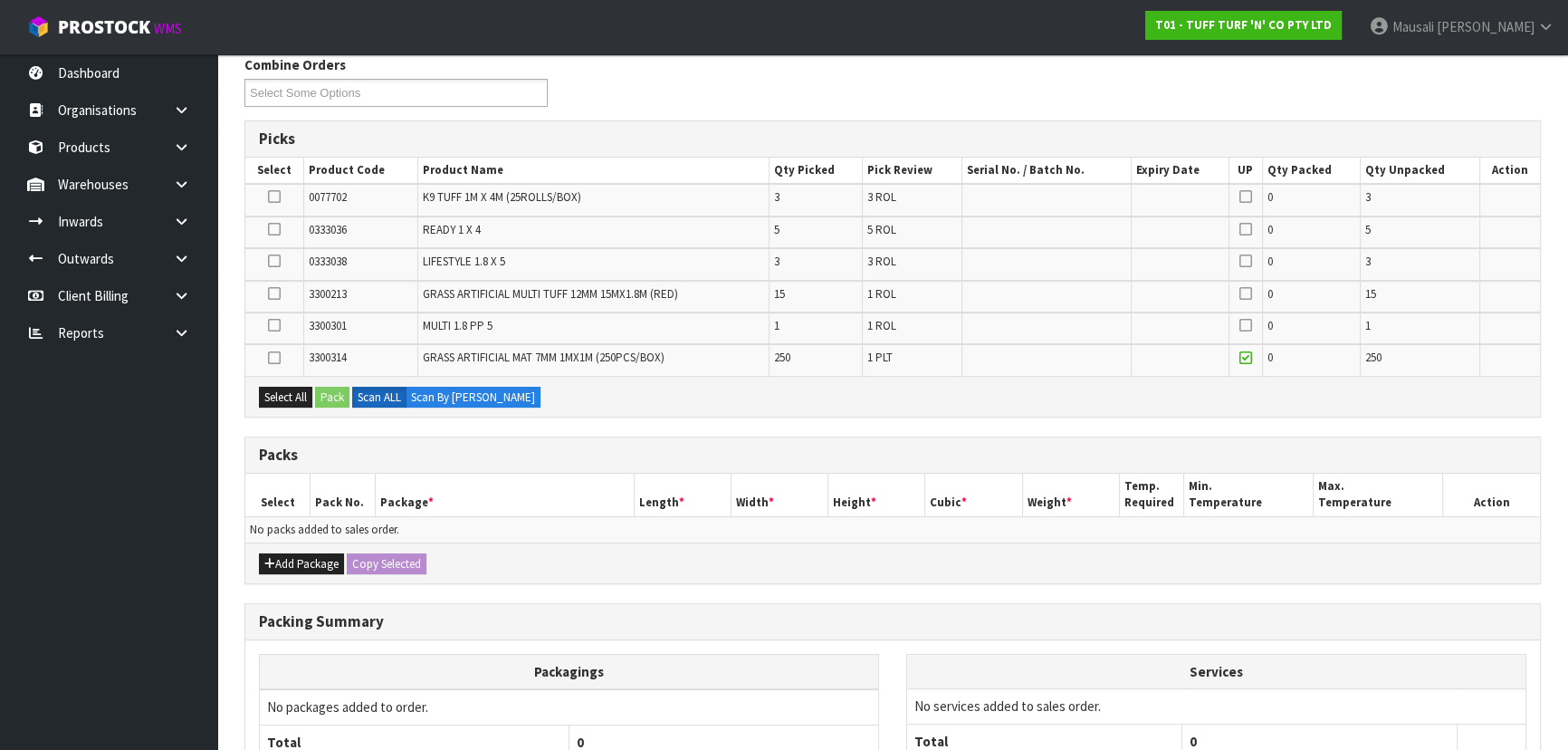
scroll to position [299, 0]
click at [277, 358] on icon at bounding box center [274, 358] width 13 height 1
click at [0, 0] on input "checkbox" at bounding box center [0, 0] width 0 height 0
click at [325, 400] on button "Pack" at bounding box center [332, 398] width 34 height 22
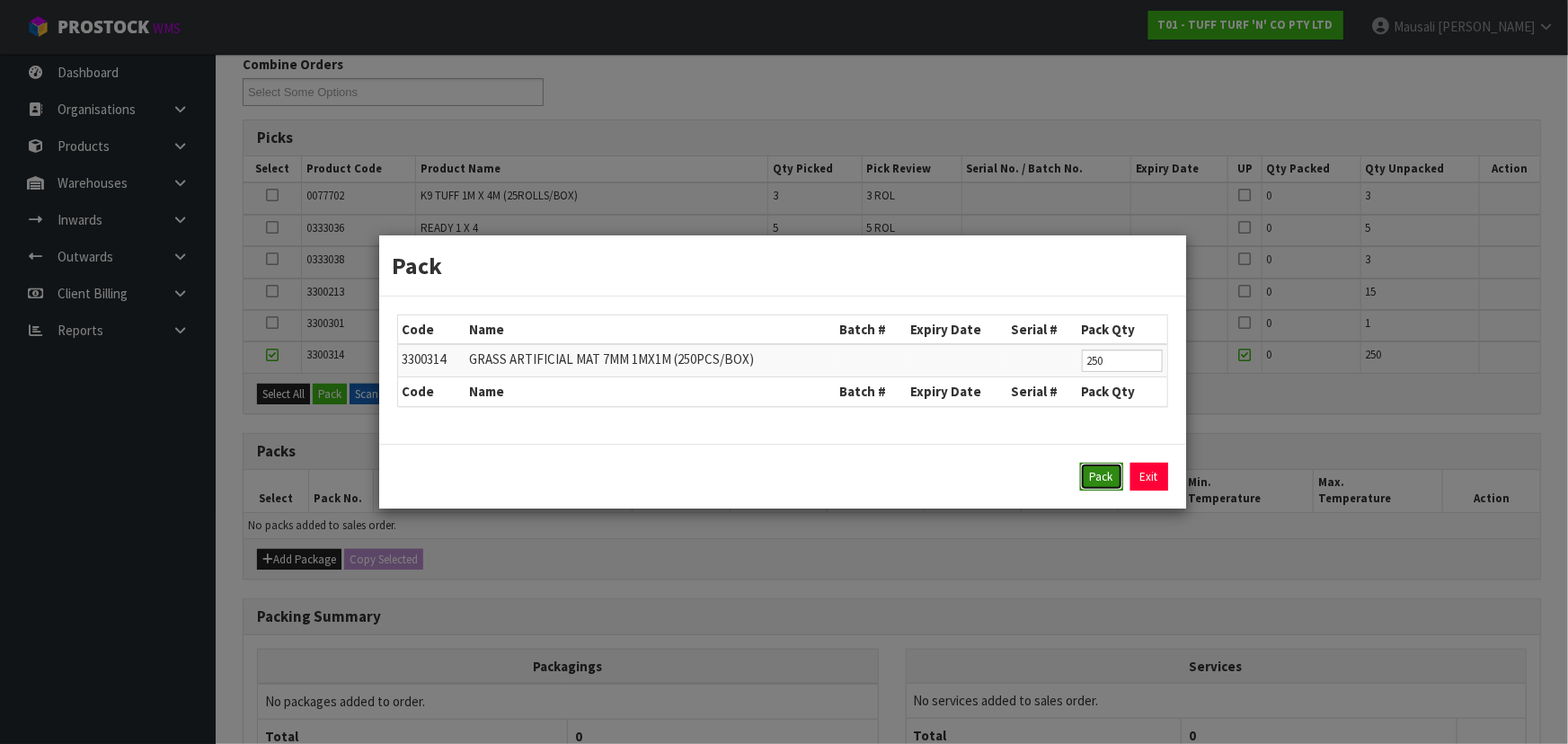
click at [1113, 478] on button "Pack" at bounding box center [1101, 477] width 43 height 29
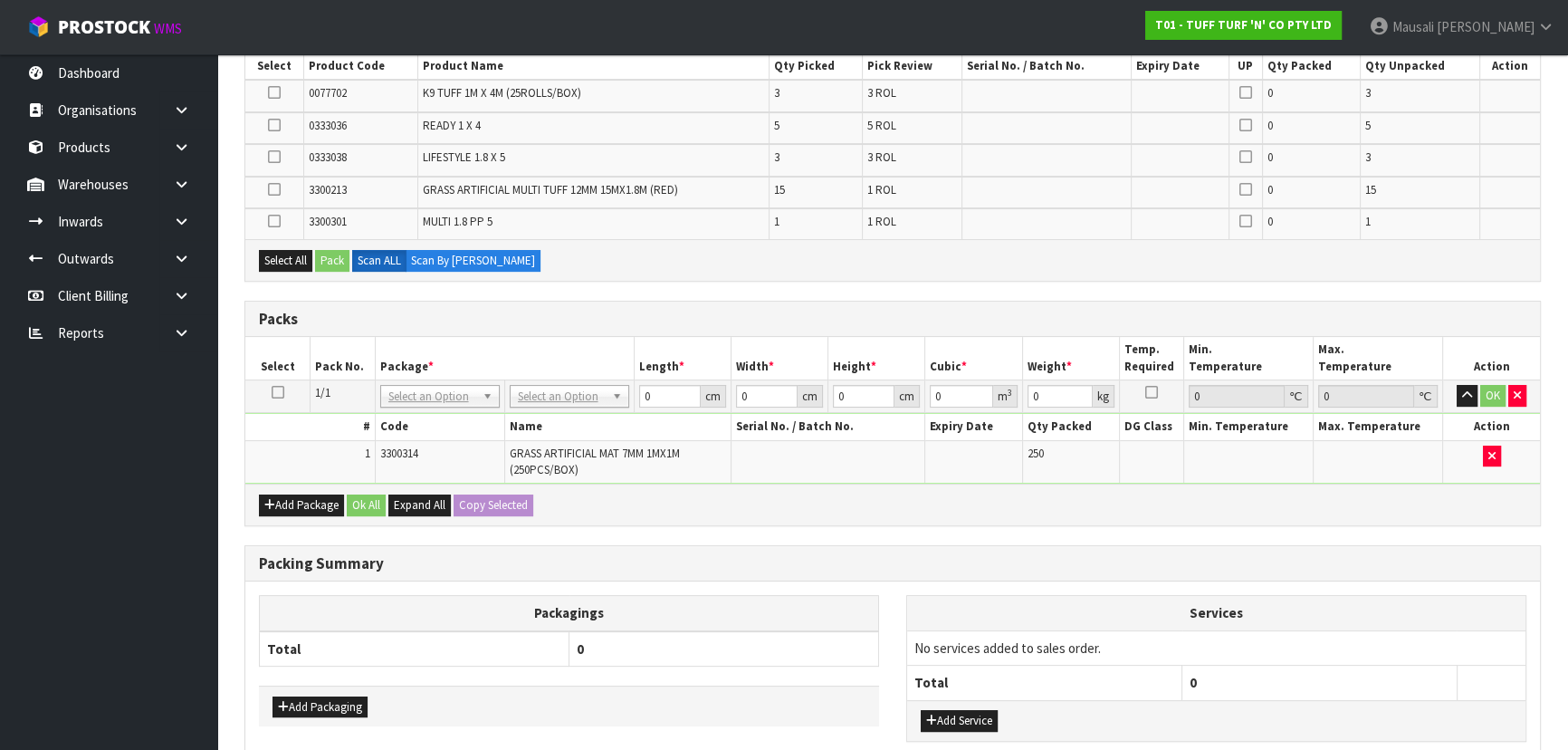
scroll to position [508, 0]
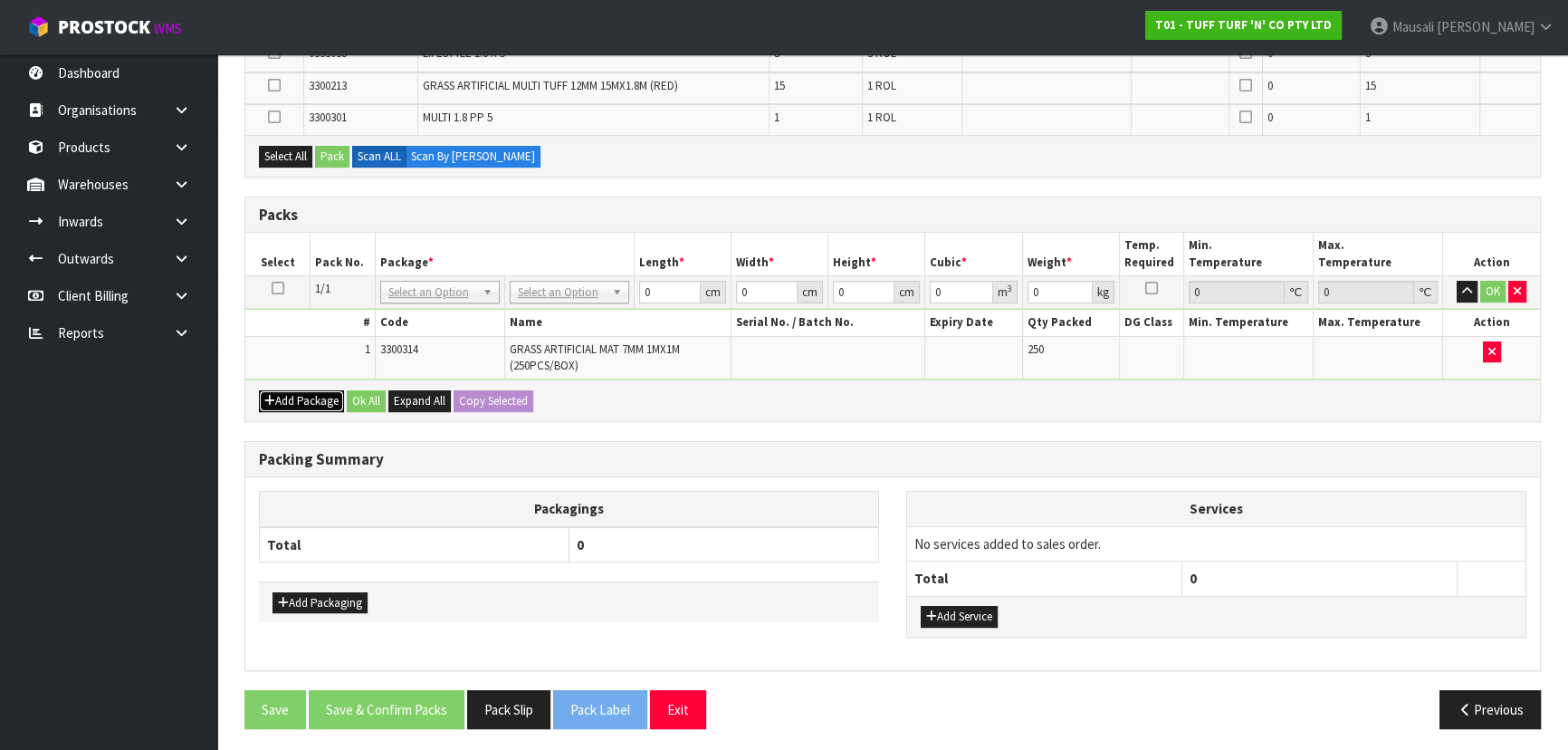
click at [276, 398] on button "Add Package" at bounding box center [301, 401] width 85 height 22
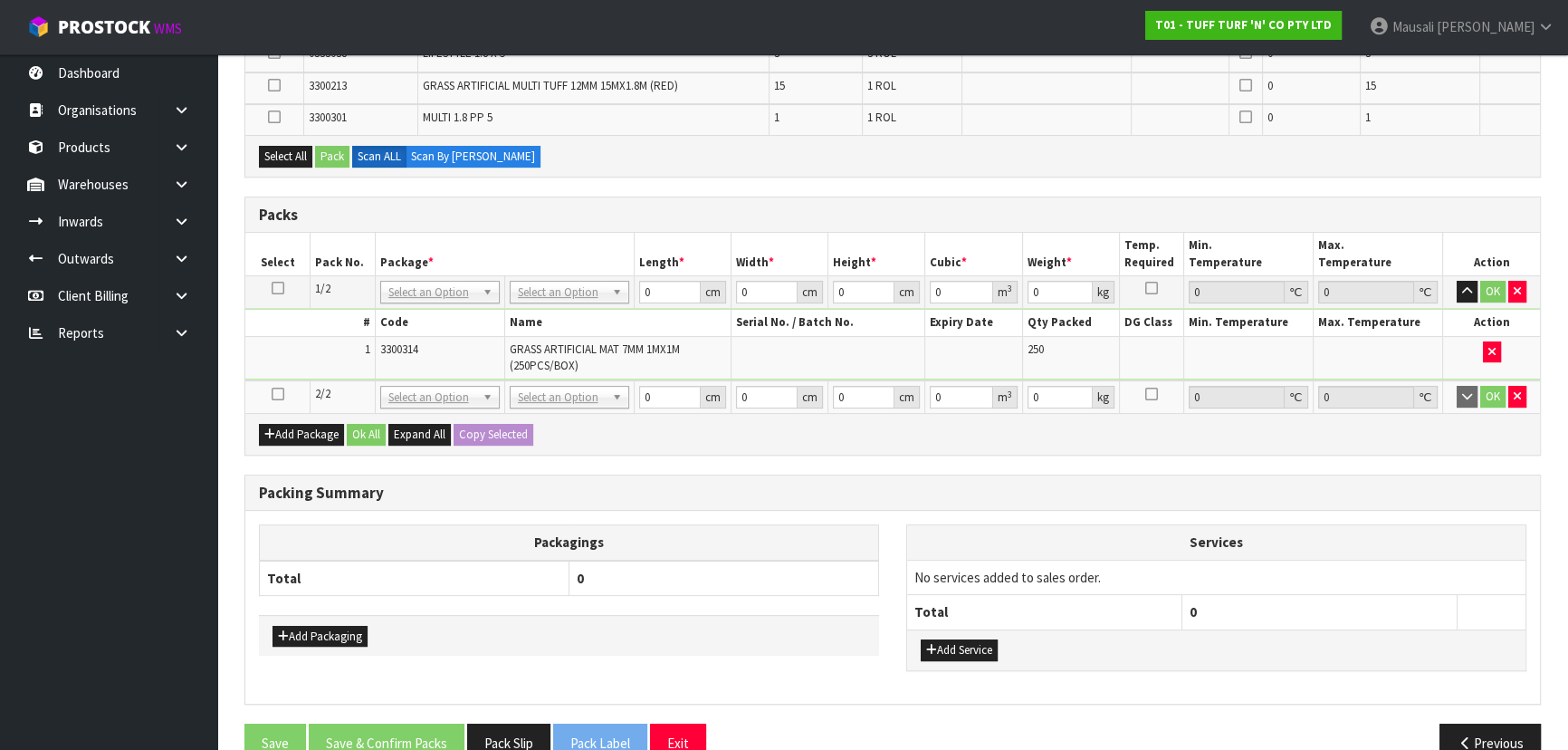
click at [273, 394] on icon at bounding box center [278, 394] width 13 height 1
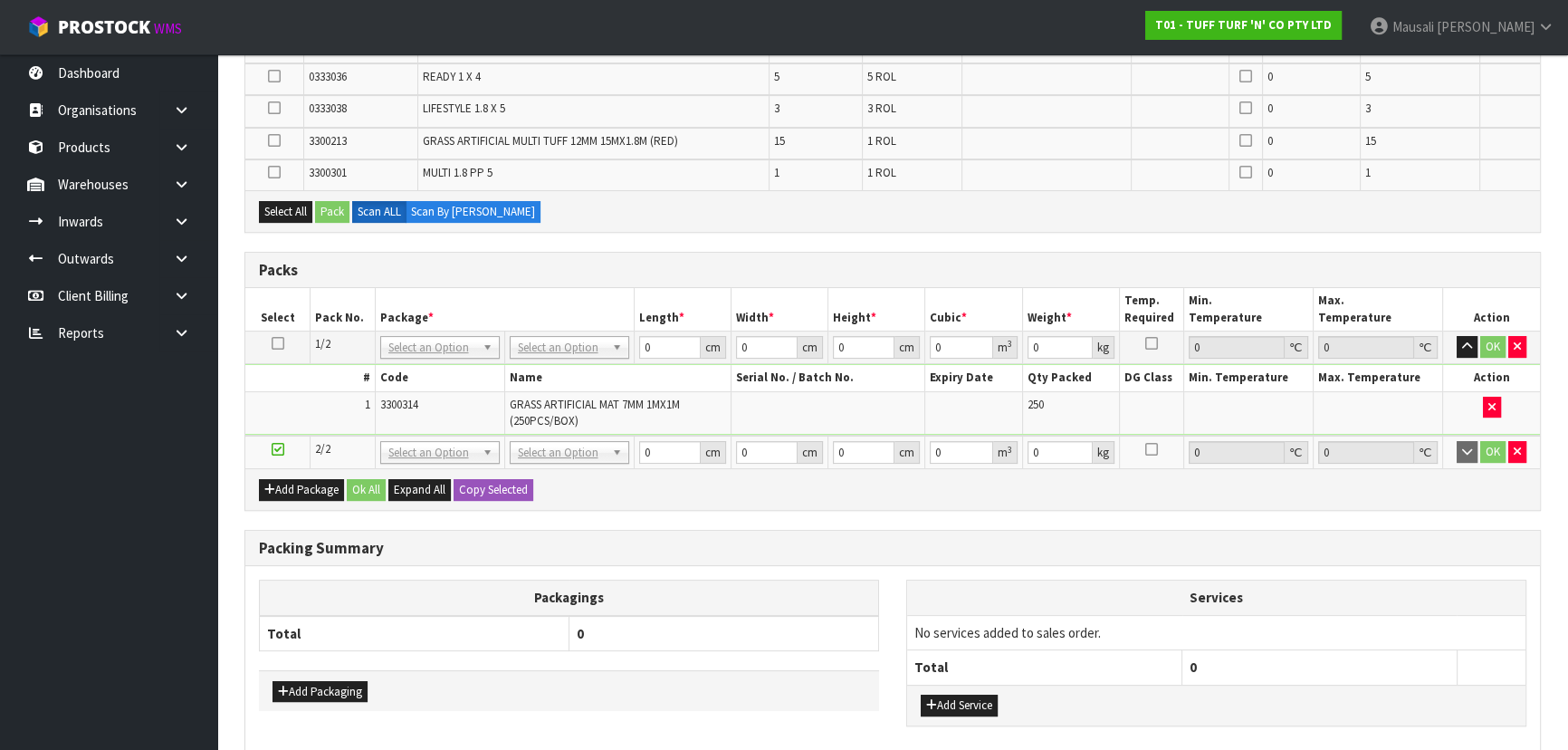
scroll to position [426, 0]
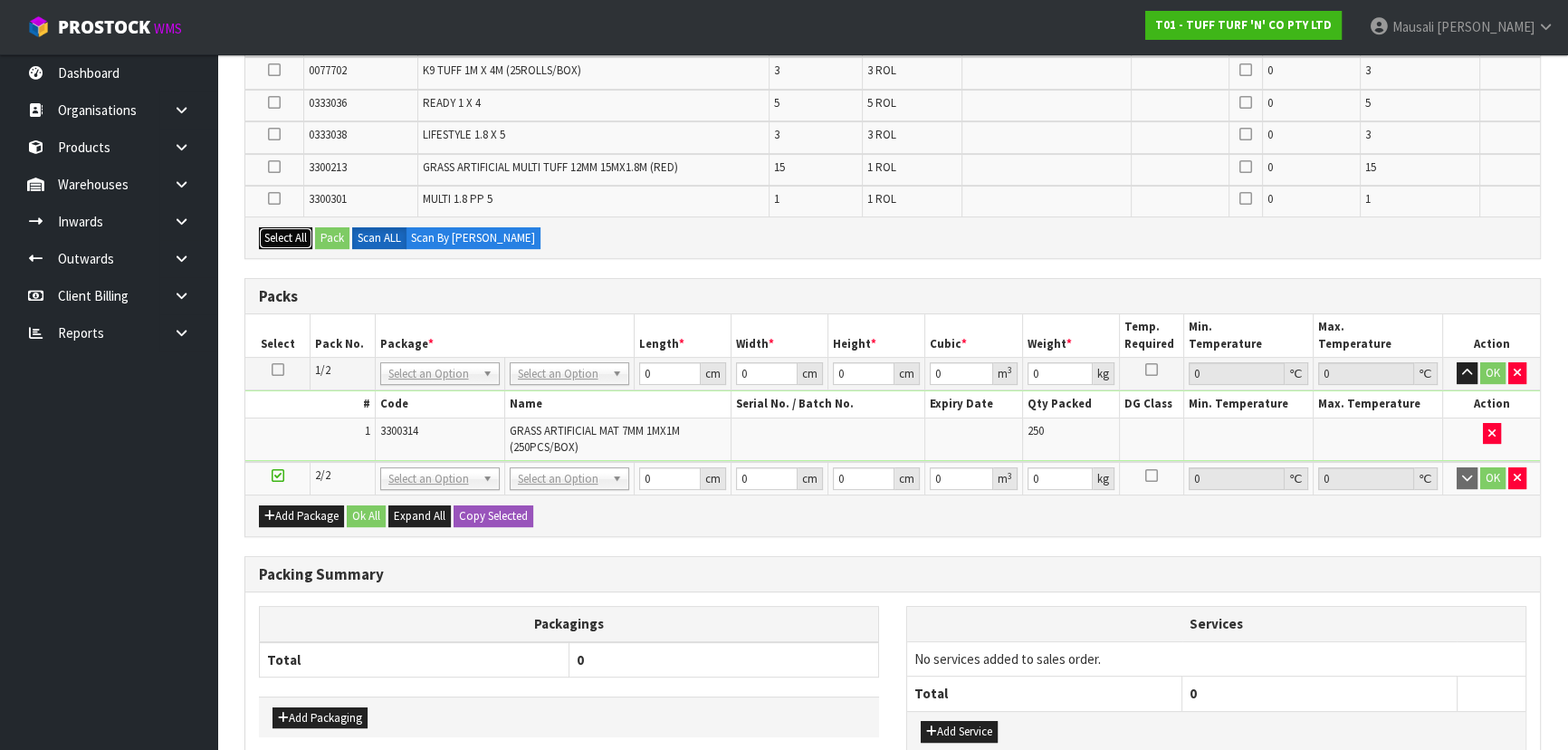
click at [283, 227] on button "Select All" at bounding box center [285, 238] width 54 height 22
click at [326, 236] on button "Pack" at bounding box center [332, 238] width 34 height 22
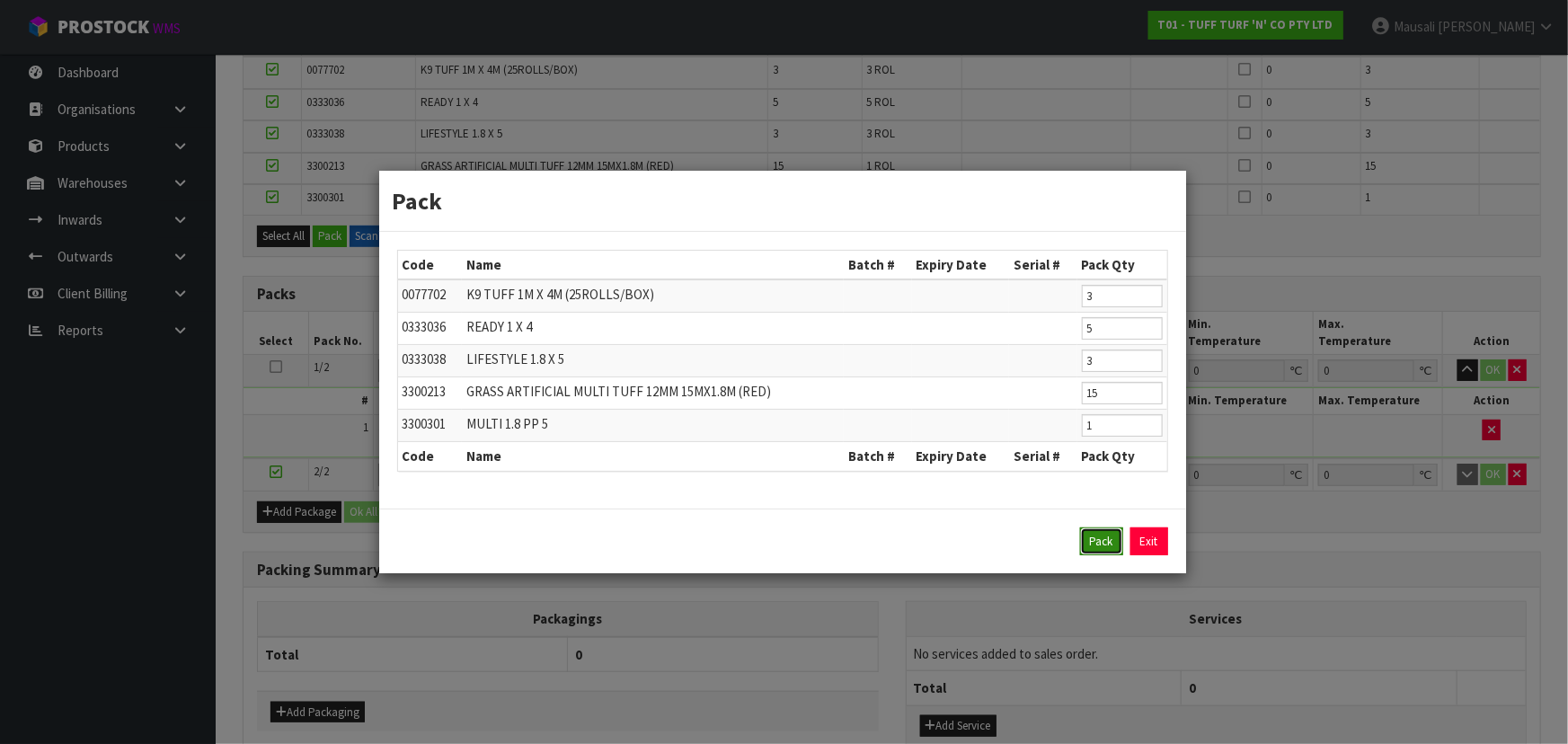
click at [1105, 538] on button "Pack" at bounding box center [1101, 542] width 43 height 29
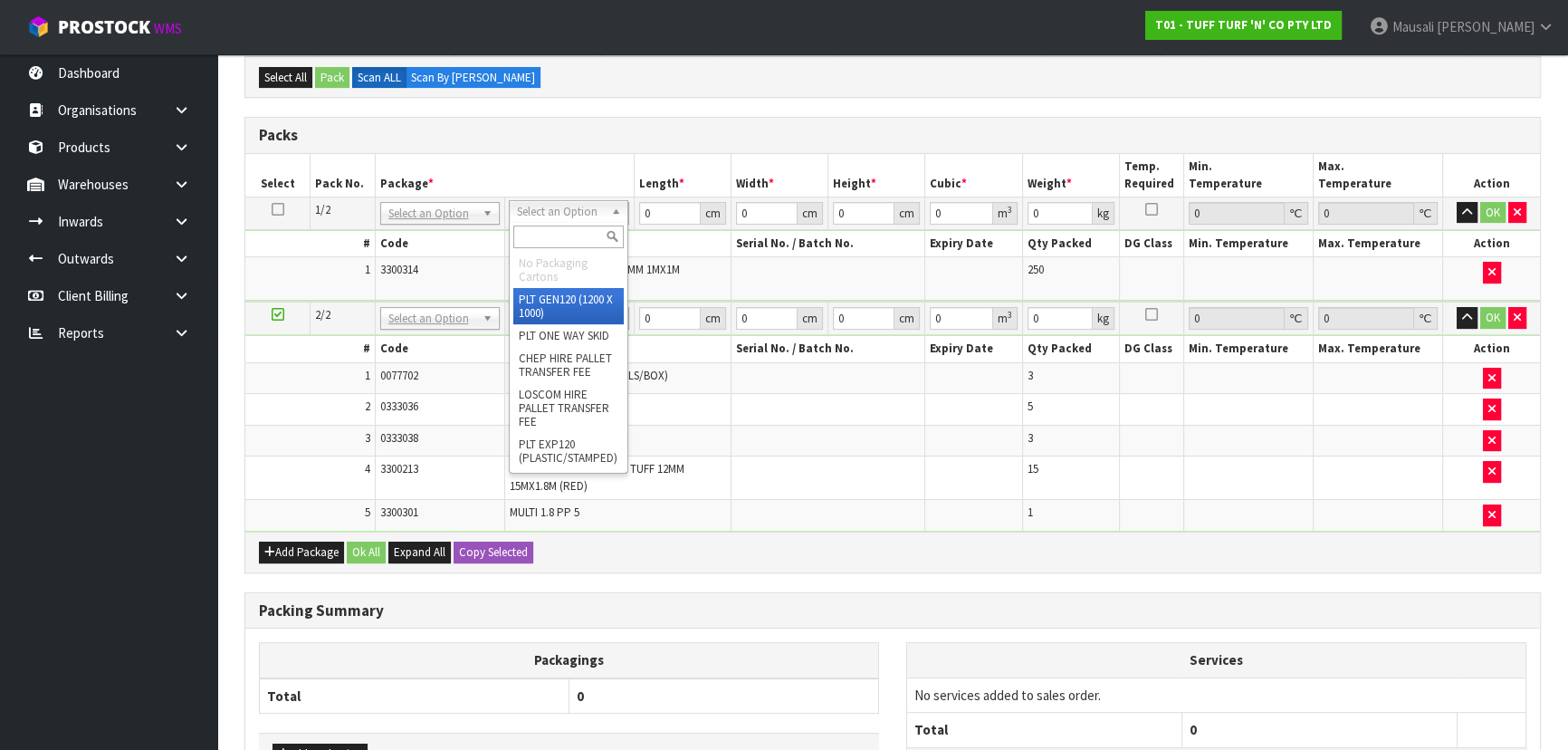
click at [534, 232] on input "text" at bounding box center [569, 236] width 111 height 23
type input "U"
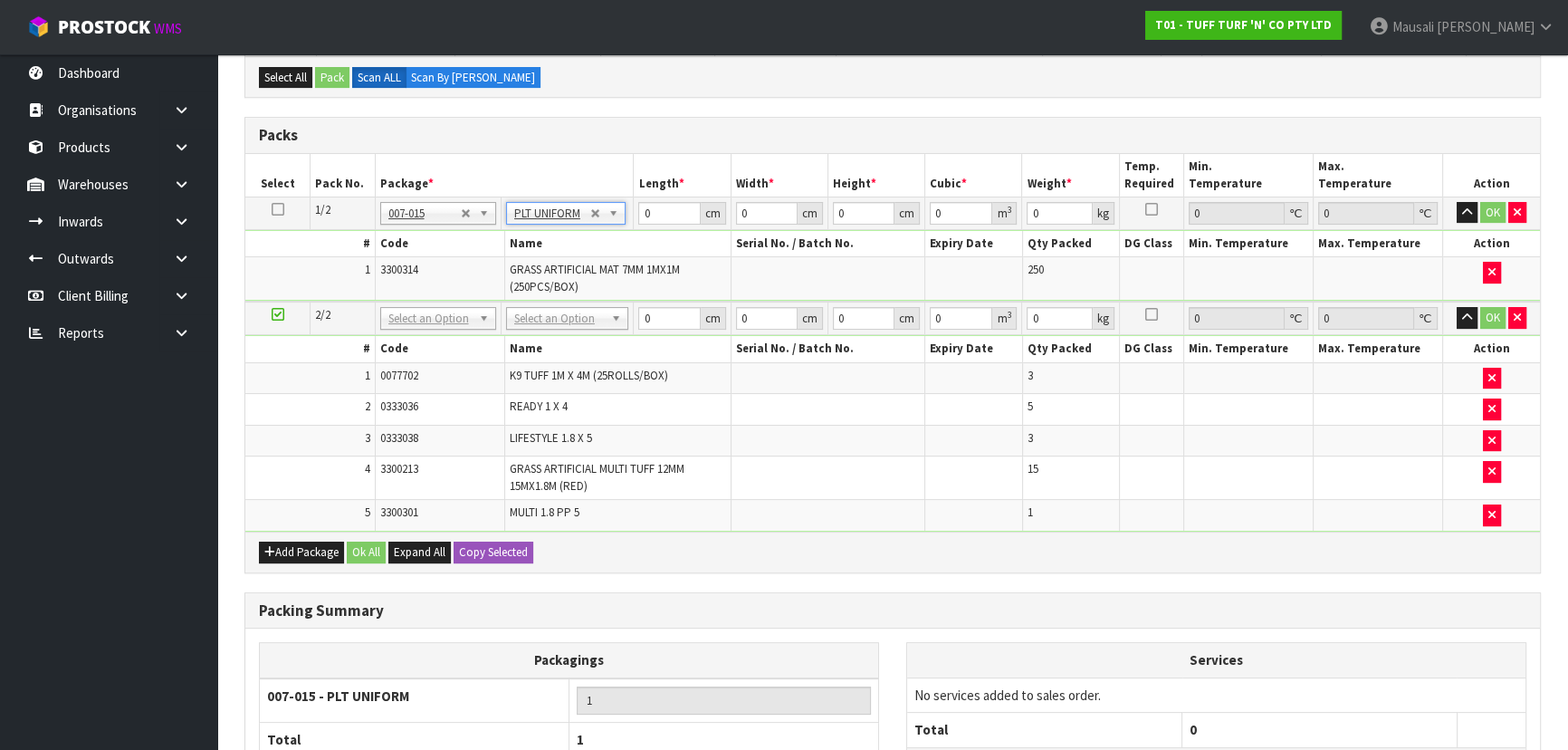
type input "222"
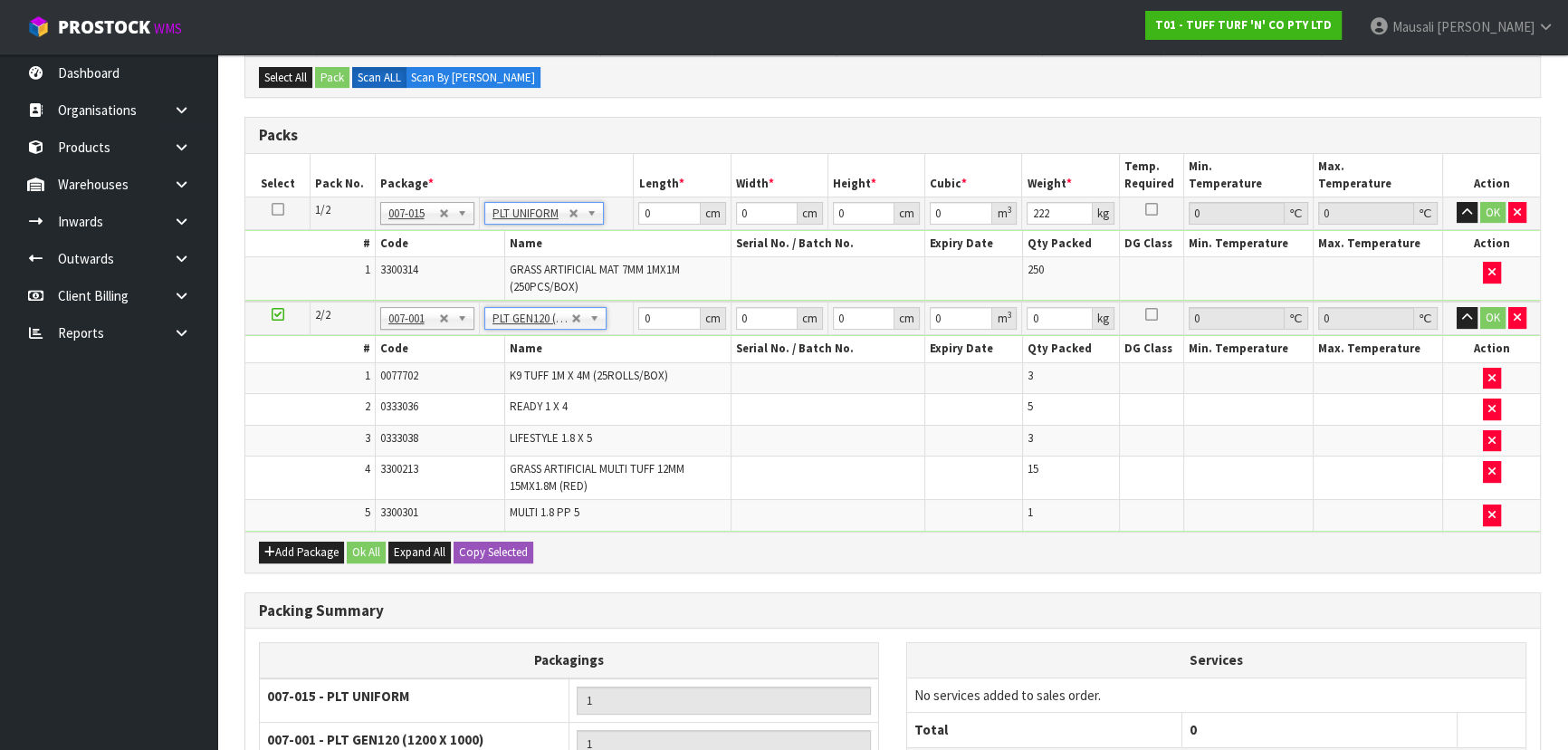
type input "120"
type input "100"
type input "181.24"
drag, startPoint x: 654, startPoint y: 207, endPoint x: 618, endPoint y: 210, distance: 36.1
click at [618, 210] on tr "1/2 NONE 007-001 007-002 007-004 007-009 007-013 007-014 007-015 007-017 007-01…" at bounding box center [892, 213] width 1295 height 33
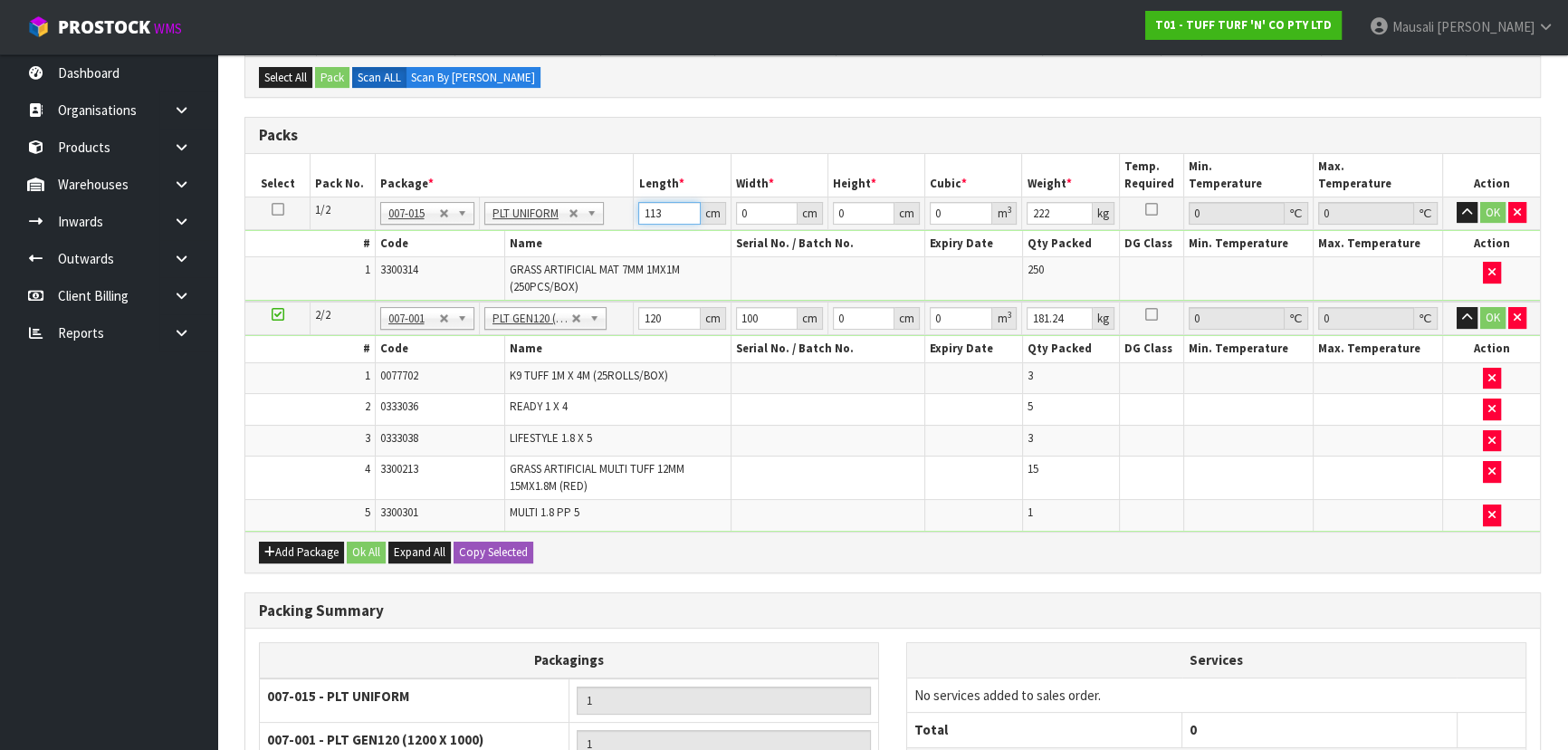
type input "113"
type input "1"
type input "0.012769"
type input "11"
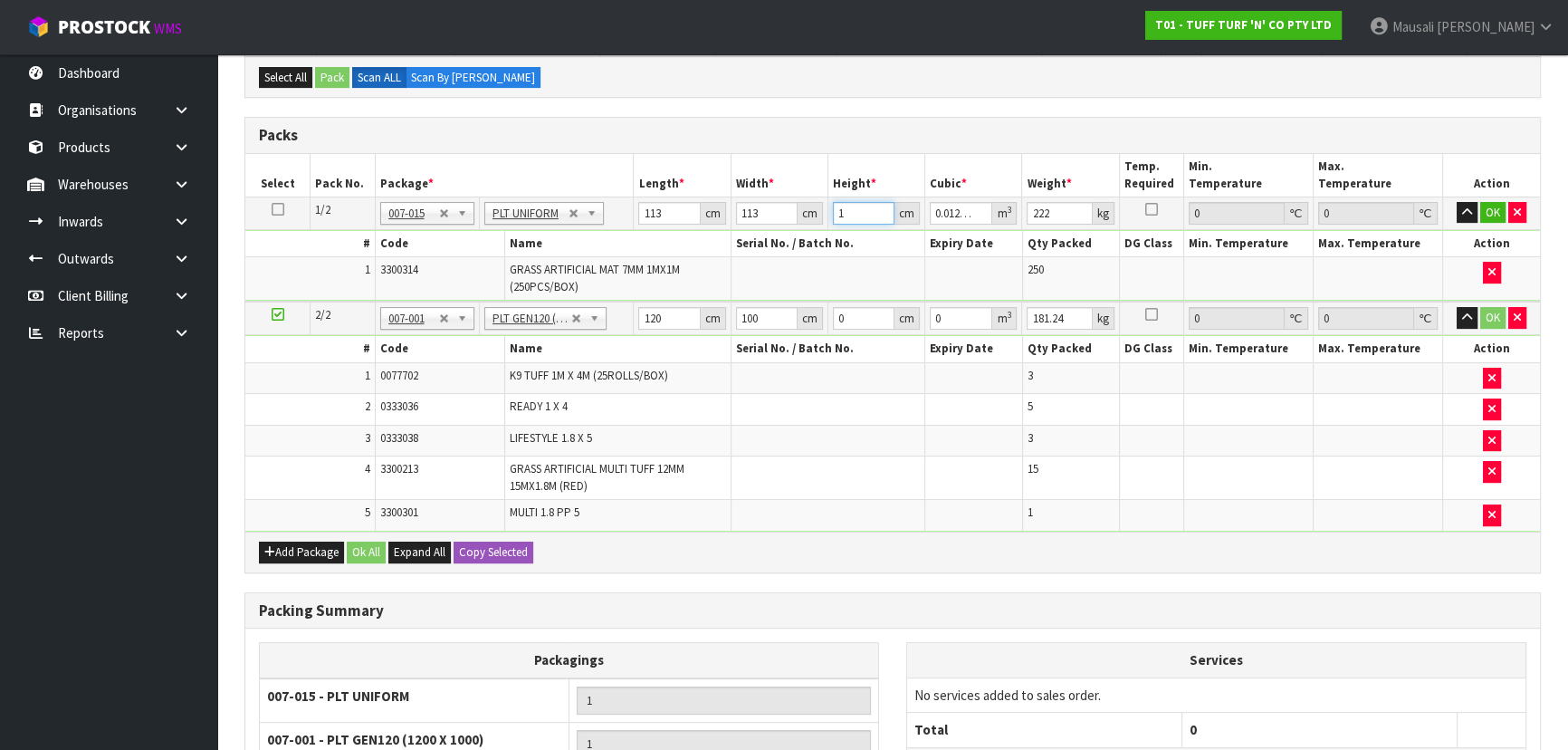
type input "0.140459"
type input "119"
type input "1.519511"
type input "119"
drag, startPoint x: 672, startPoint y: 316, endPoint x: 611, endPoint y: 322, distance: 61.3
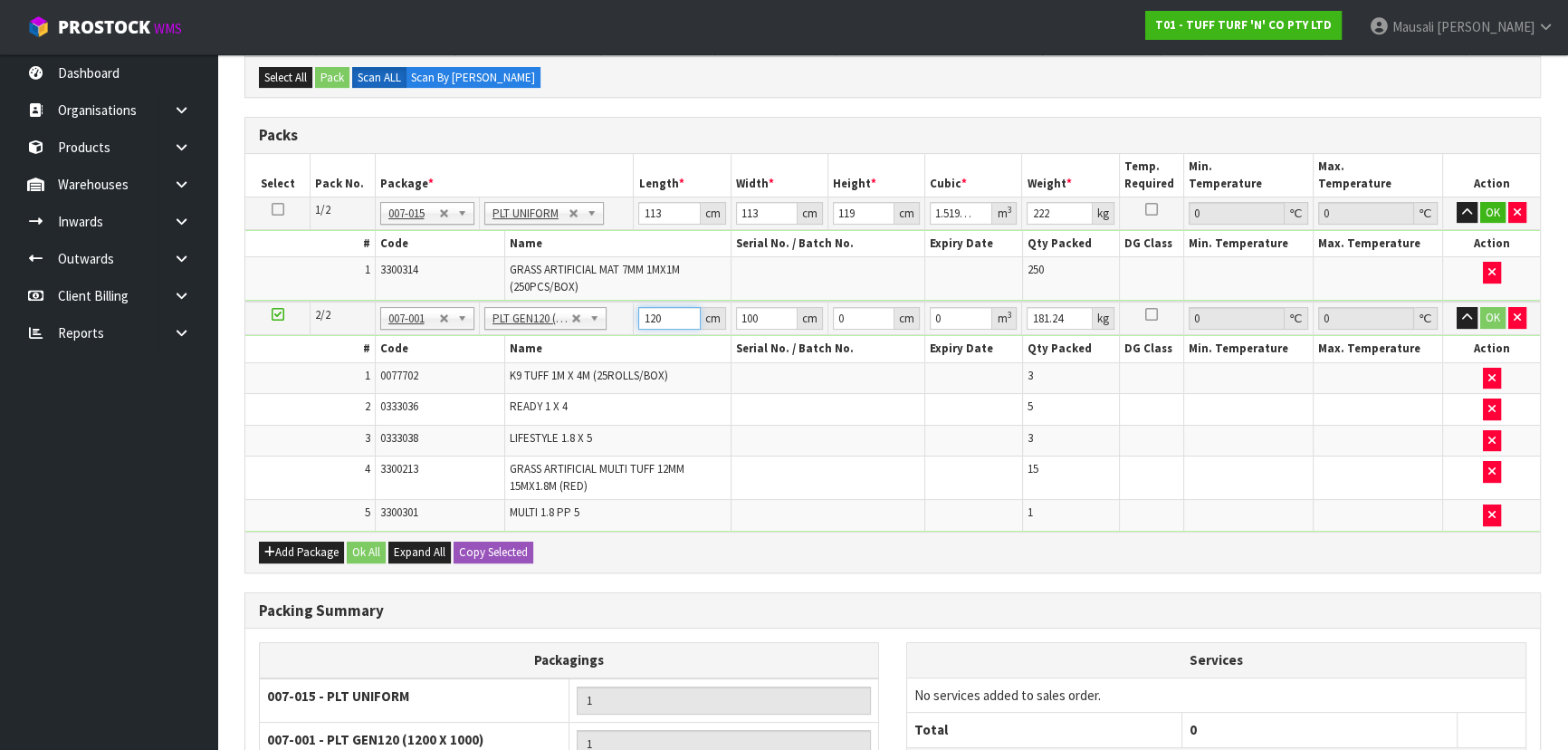
click at [611, 322] on tr "2/2 NONE 007-001 007-002 007-004 007-009 007-013 007-014 007-015 007-017 007-01…" at bounding box center [892, 318] width 1295 height 34
type input "185"
type input "110"
type input "7"
type input "0.14245"
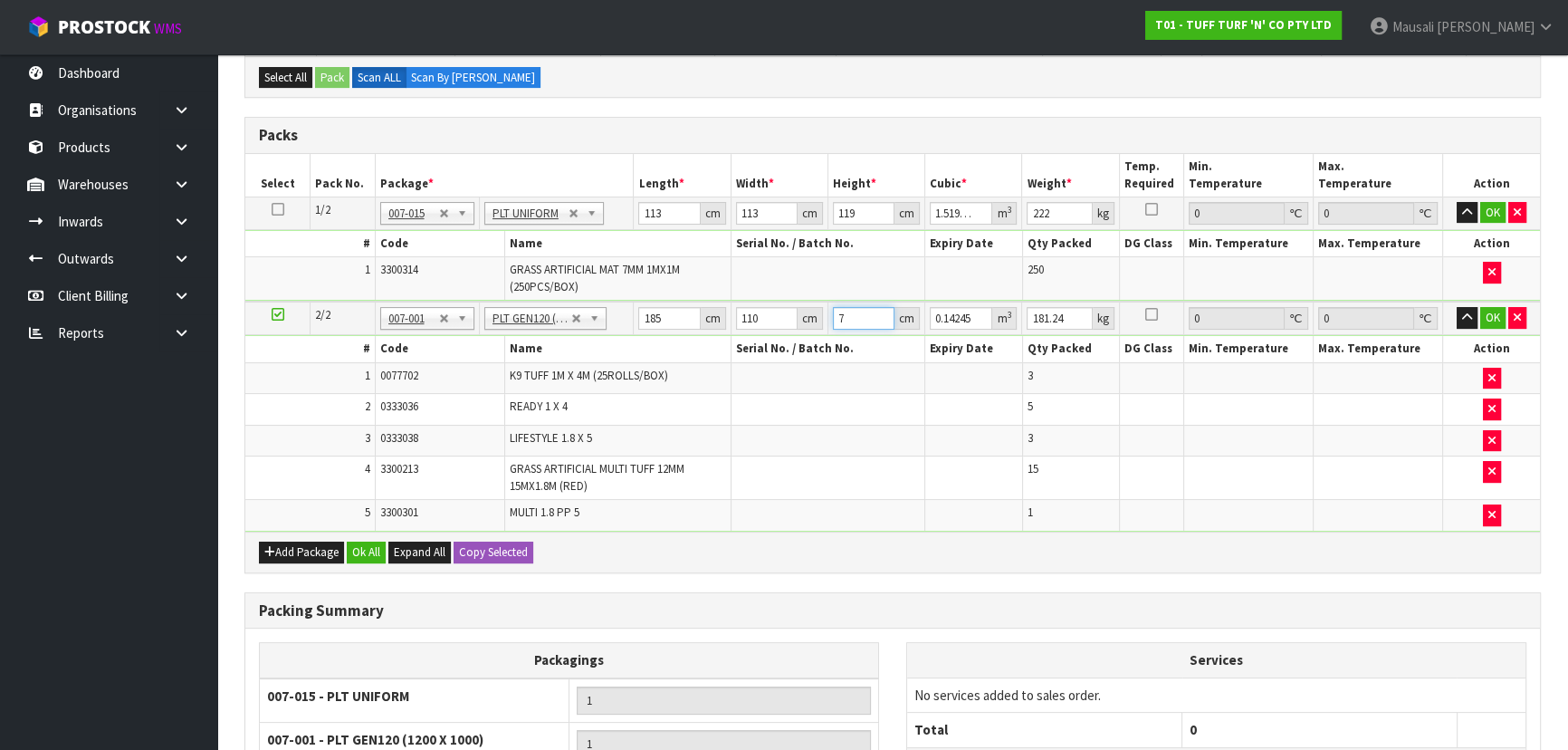
type input "76"
type input "1.5466"
type input "76"
type input "188"
drag, startPoint x: 1057, startPoint y: 207, endPoint x: 1032, endPoint y: 212, distance: 25.5
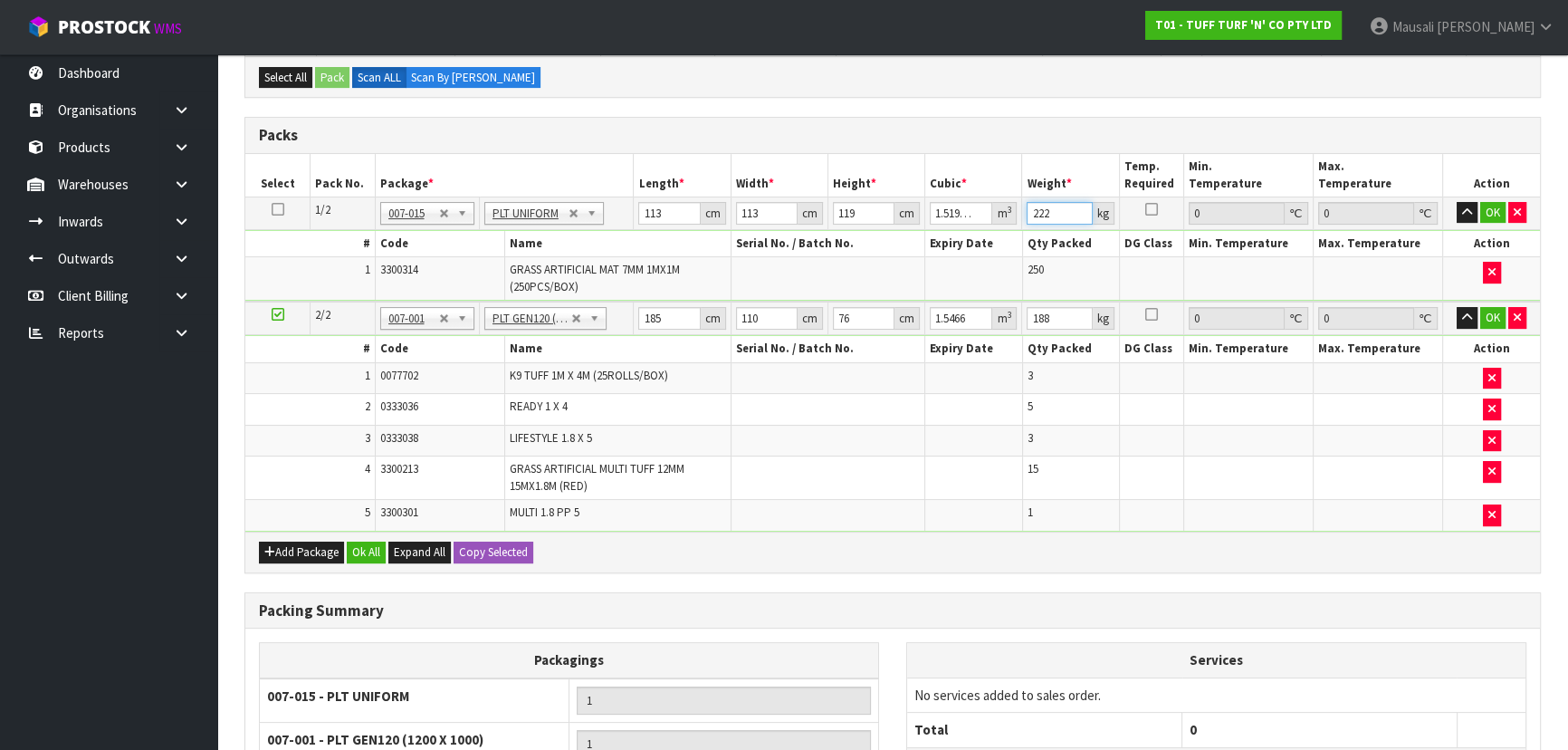
click at [1032, 212] on input "222" at bounding box center [1059, 212] width 65 height 23
type input "224"
click at [368, 542] on button "Ok All" at bounding box center [366, 553] width 39 height 22
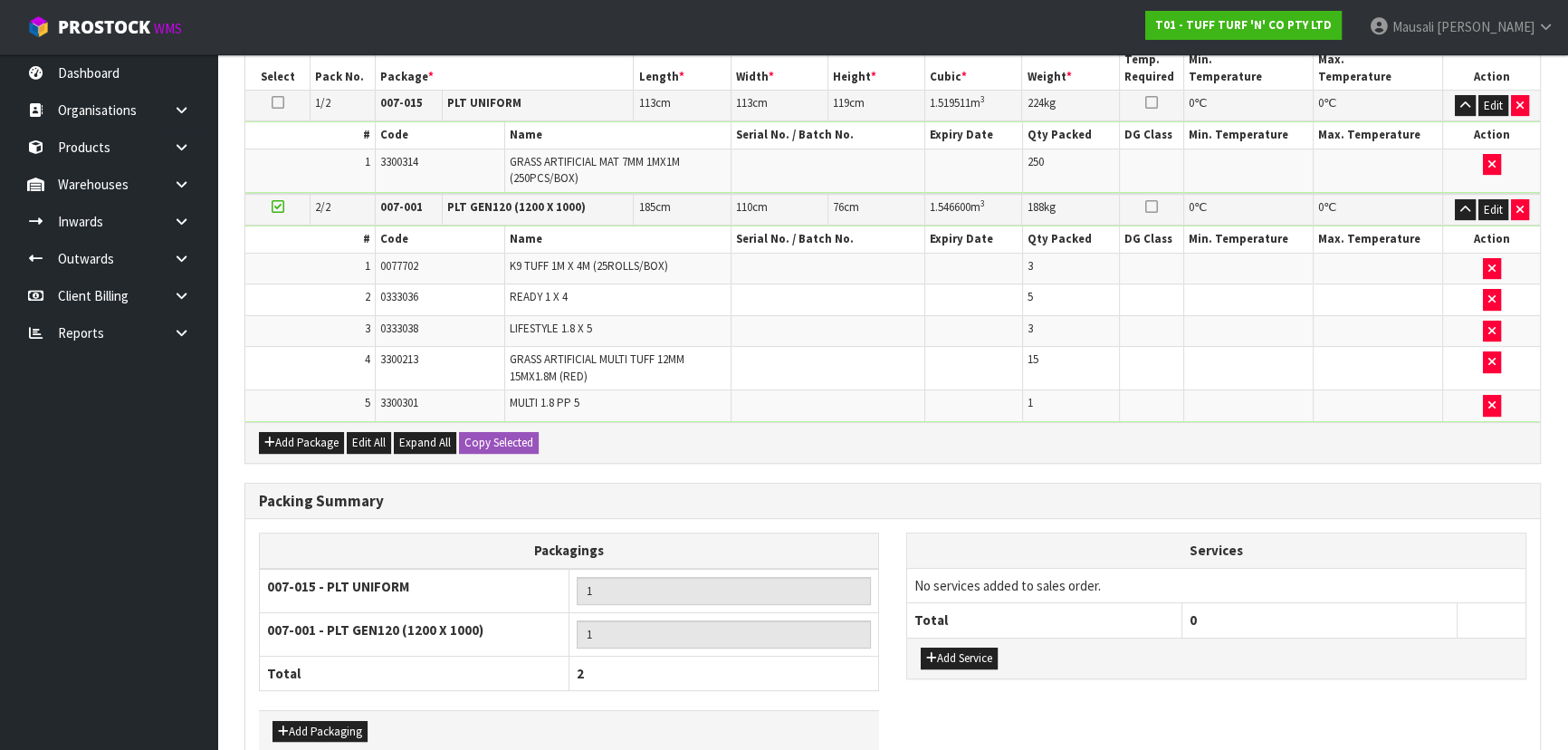
scroll to position [627, 0]
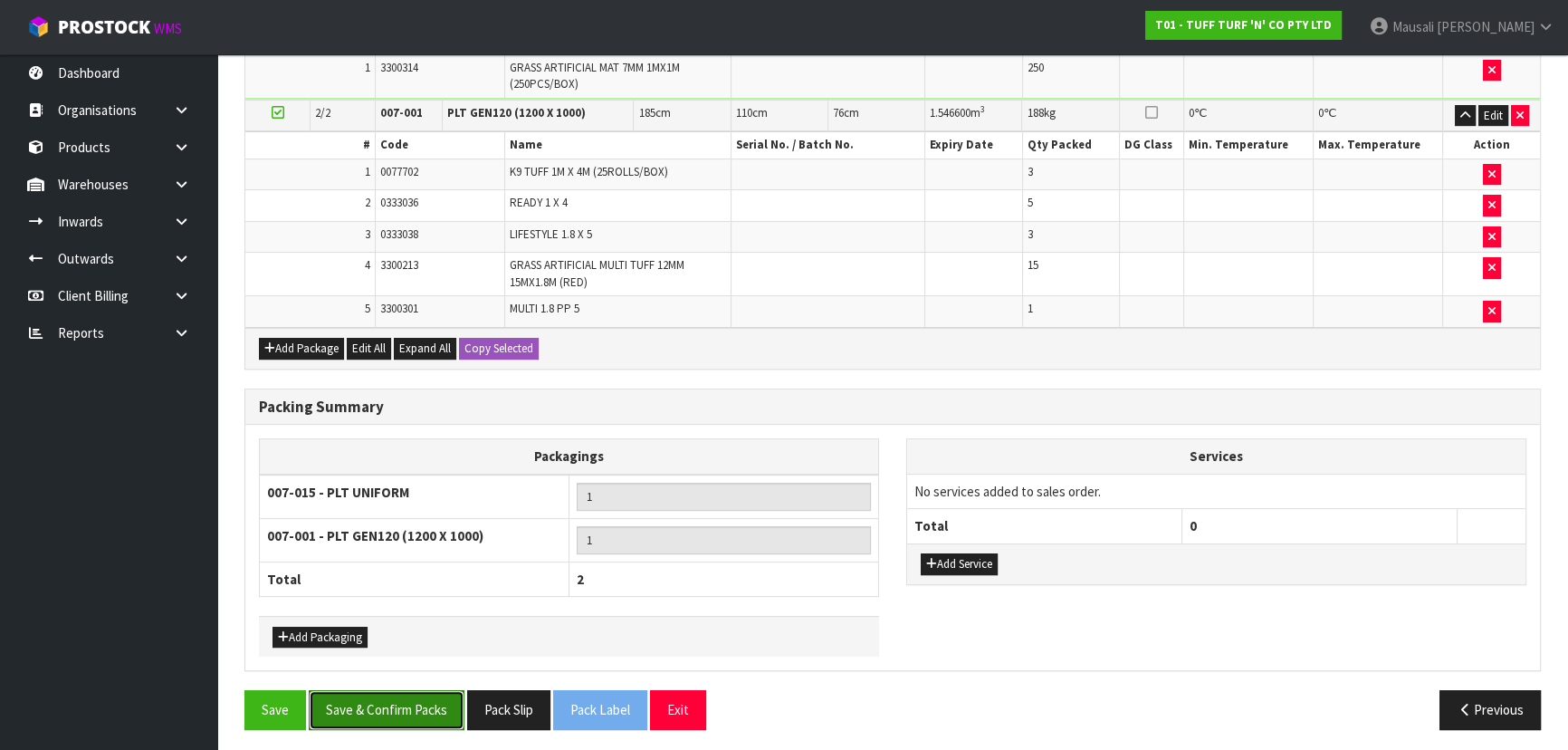
click at [397, 700] on button "Save & Confirm Packs" at bounding box center [387, 709] width 156 height 39
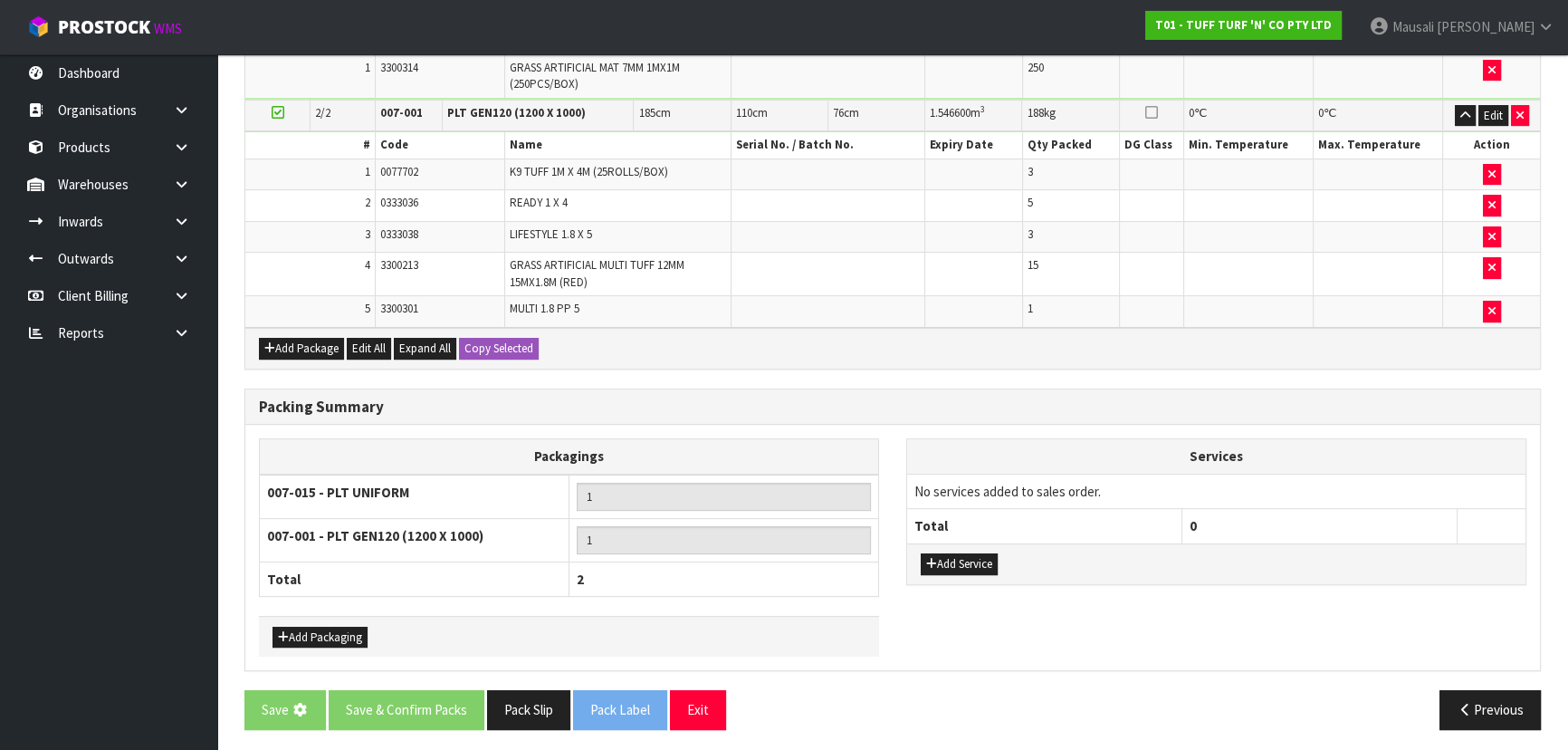
scroll to position [0, 0]
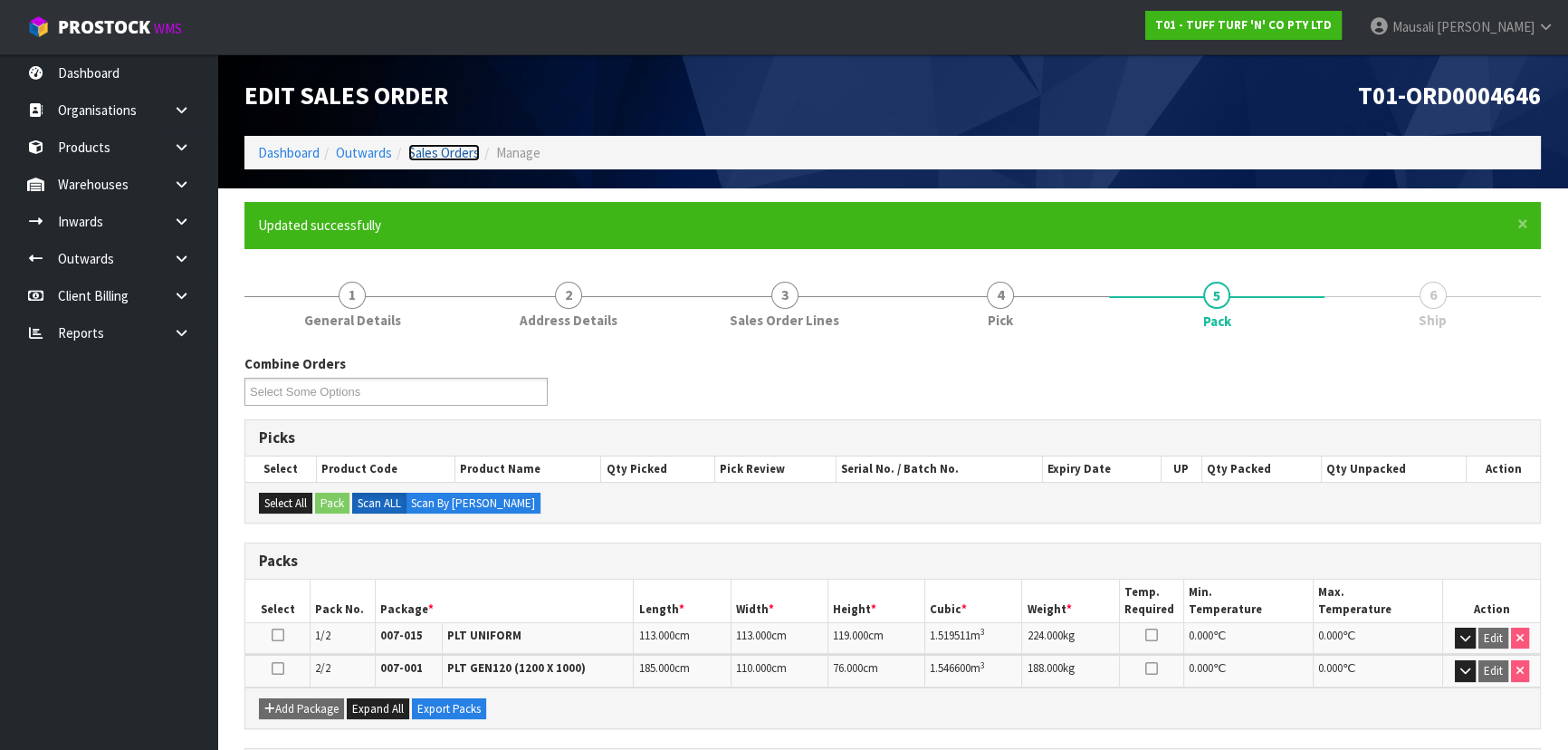
click at [433, 158] on link "Sales Orders" at bounding box center [444, 153] width 72 height 17
